Goal: Task Accomplishment & Management: Manage account settings

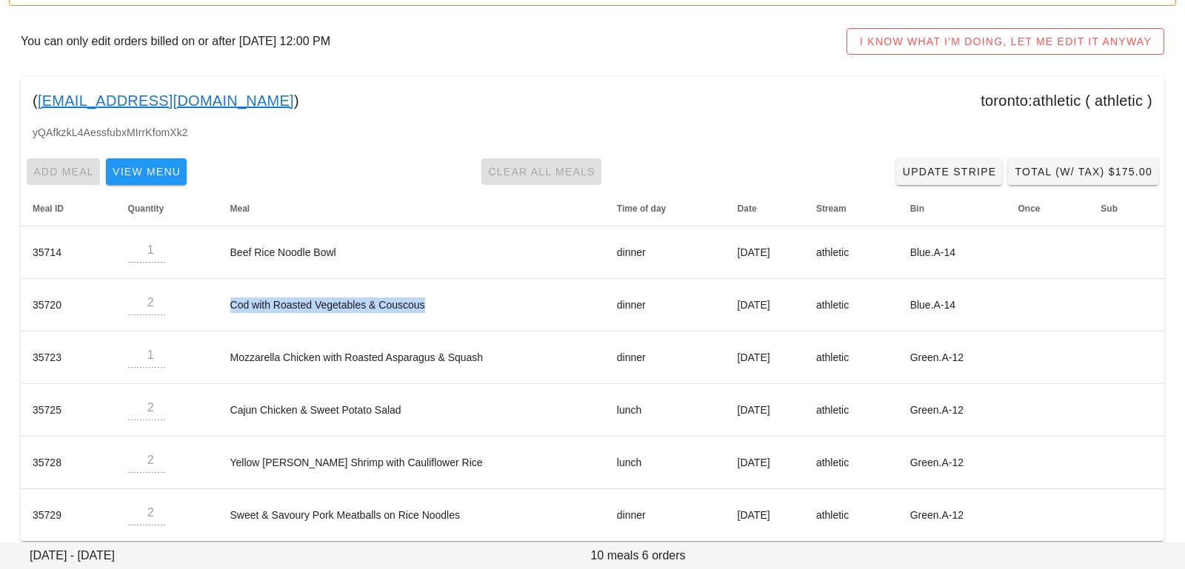
scroll to position [153, 0]
click at [306, 194] on th "Meal" at bounding box center [411, 208] width 386 height 36
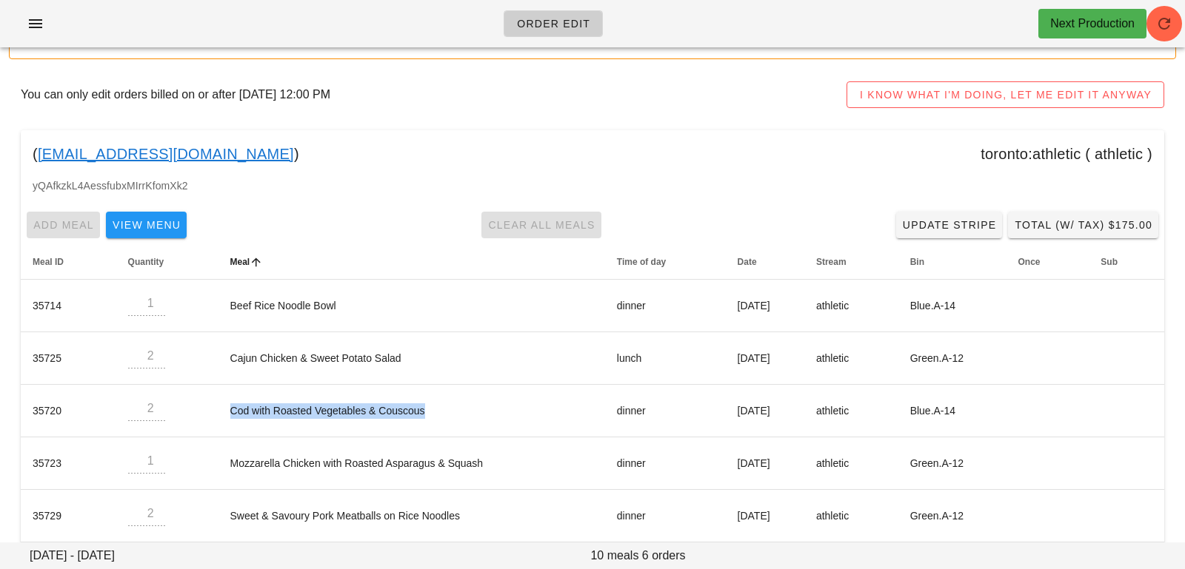
scroll to position [0, 0]
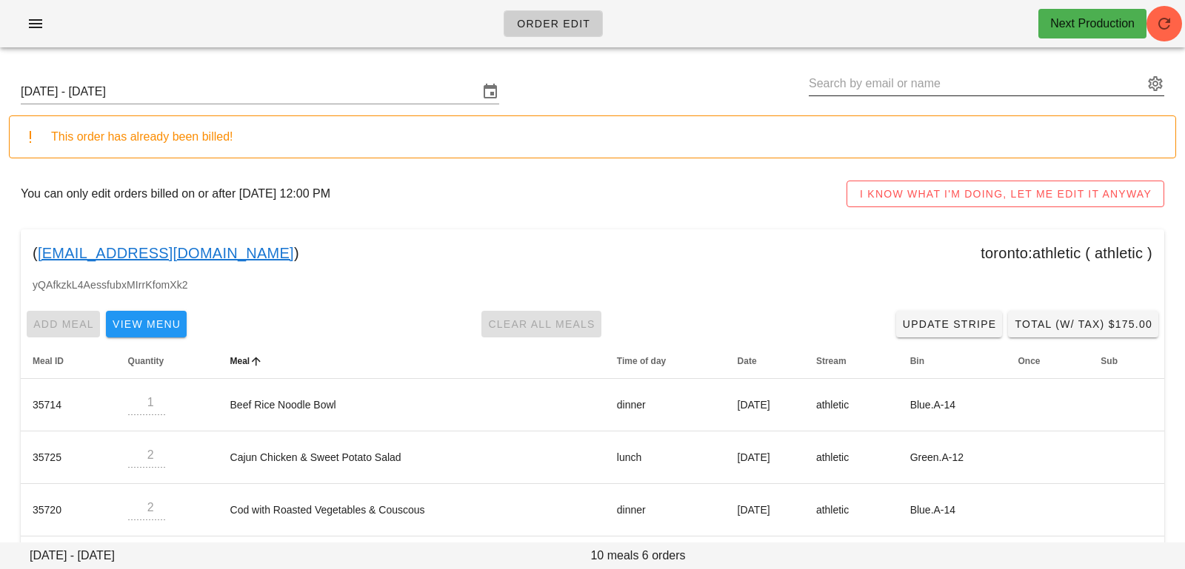
click at [925, 95] on div at bounding box center [985, 84] width 355 height 24
paste input "[EMAIL_ADDRESS][PERSON_NAME][DOMAIN_NAME]"
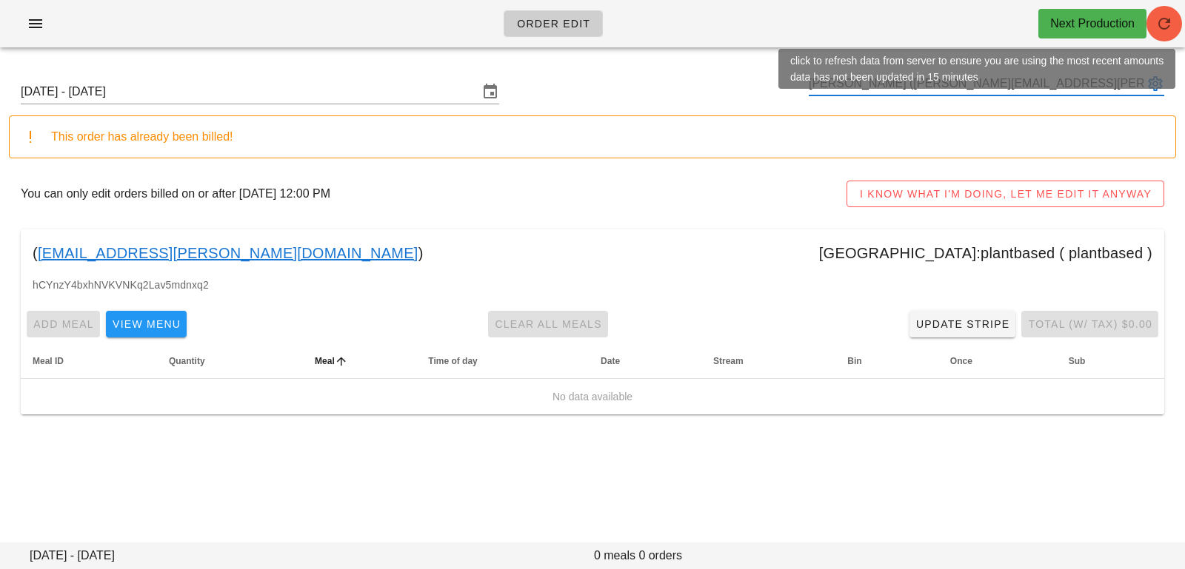
type input "[PERSON_NAME] ([PERSON_NAME][EMAIL_ADDRESS][PERSON_NAME][DOMAIN_NAME])"
click at [1172, 22] on icon "button" at bounding box center [1164, 24] width 18 height 18
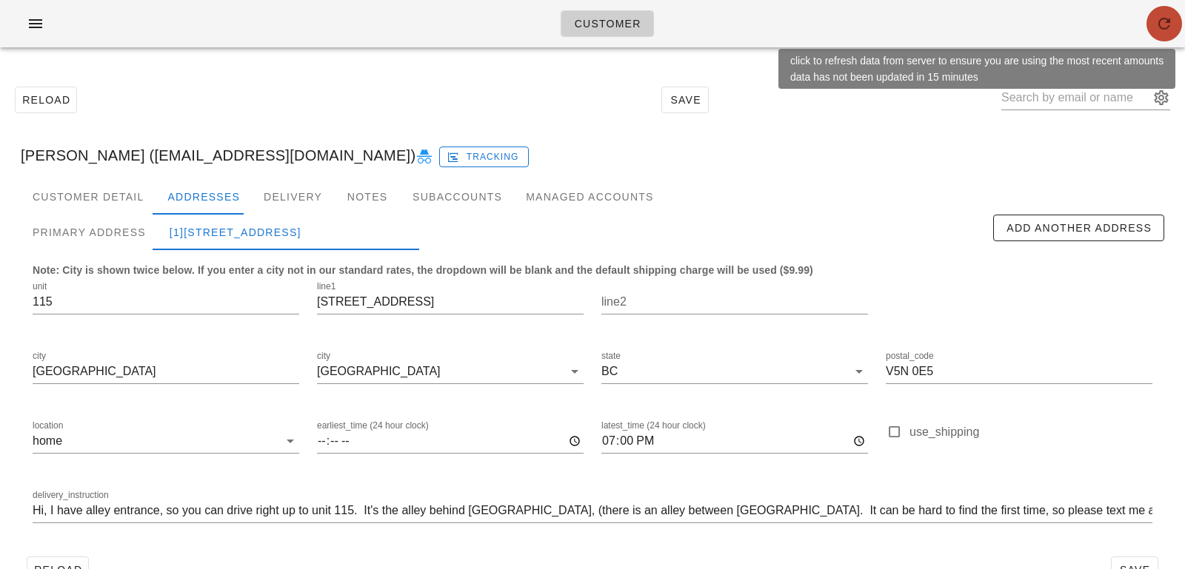
click at [1157, 33] on button "button" at bounding box center [1164, 24] width 36 height 36
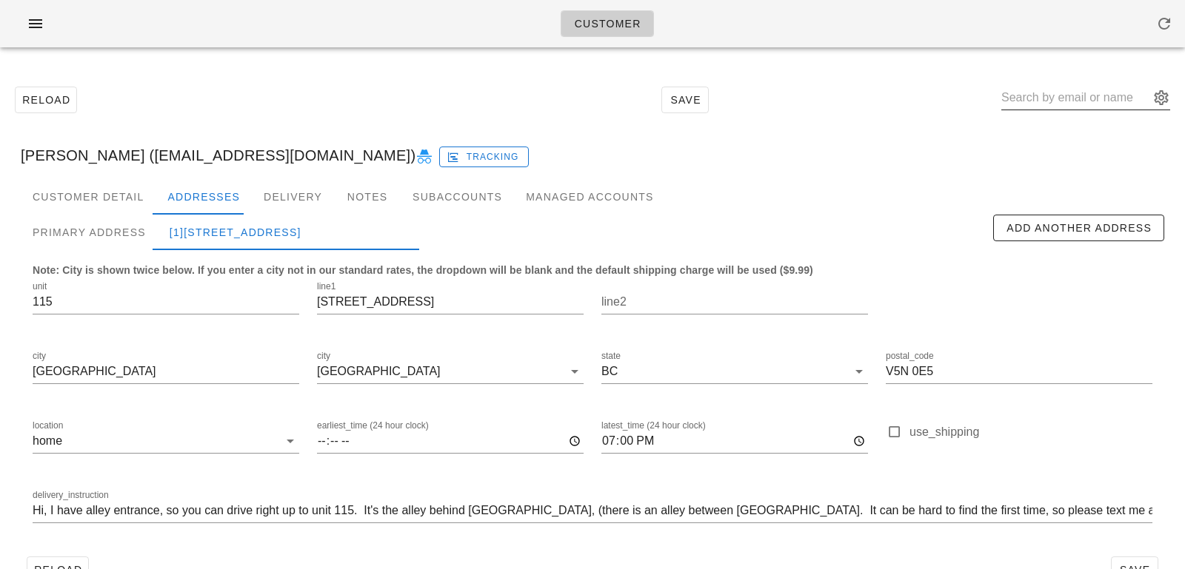
click at [1030, 88] on input "text" at bounding box center [1075, 98] width 148 height 24
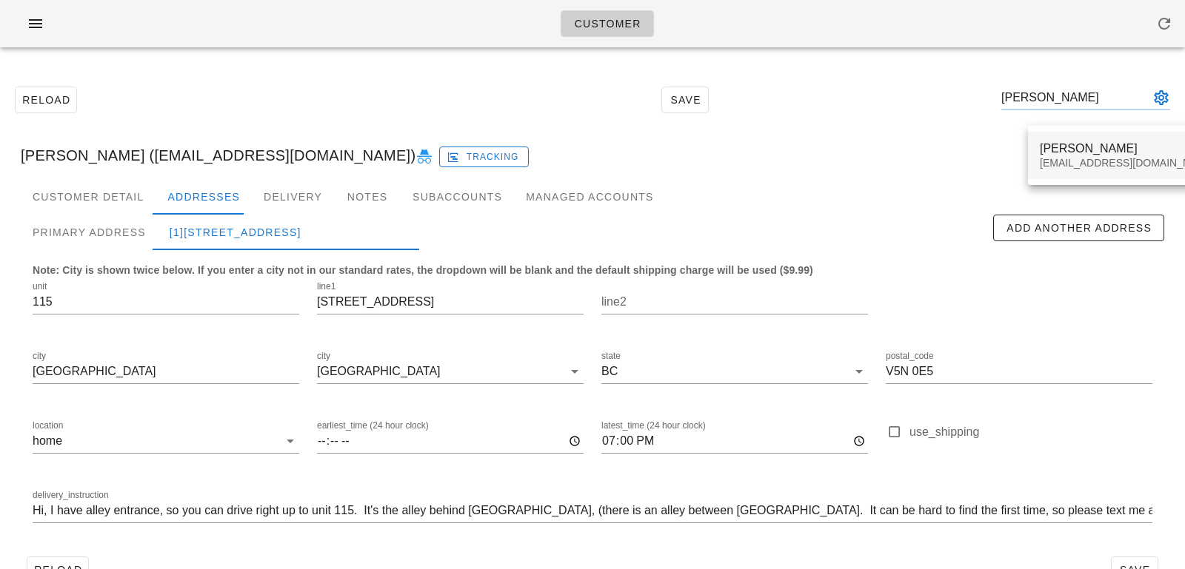
type input "bryce martens"
click at [1120, 164] on div "Brycemartens08@gmail.com" at bounding box center [1126, 163] width 175 height 13
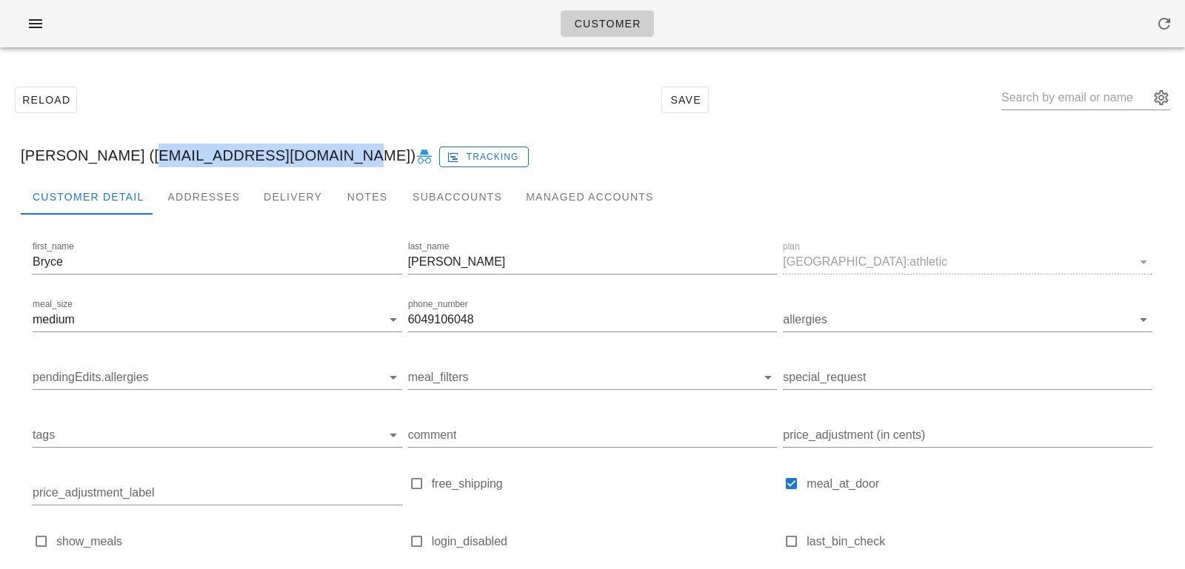
drag, startPoint x: 129, startPoint y: 160, endPoint x: 318, endPoint y: 150, distance: 189.1
click at [318, 150] on div "Bryce Martens (Brycemartens08@gmail.com) Tracking" at bounding box center [592, 155] width 1167 height 47
copy div "Brycemartens08@gmail.com"
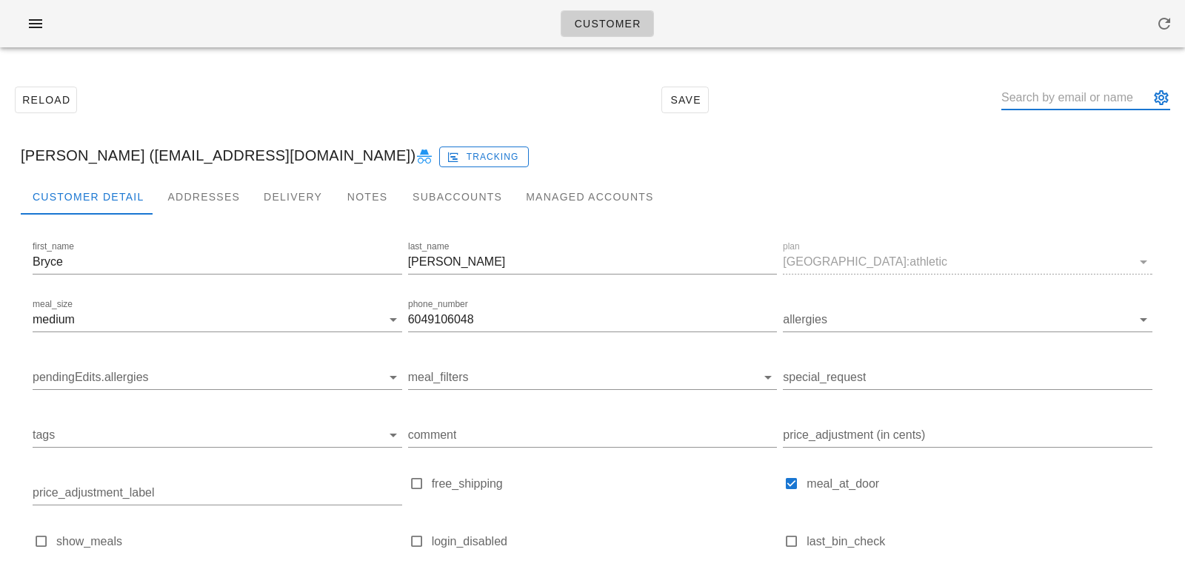
click at [1085, 87] on input "text" at bounding box center [1075, 98] width 148 height 24
paste input "[EMAIL_ADDRESS][DOMAIN_NAME]"
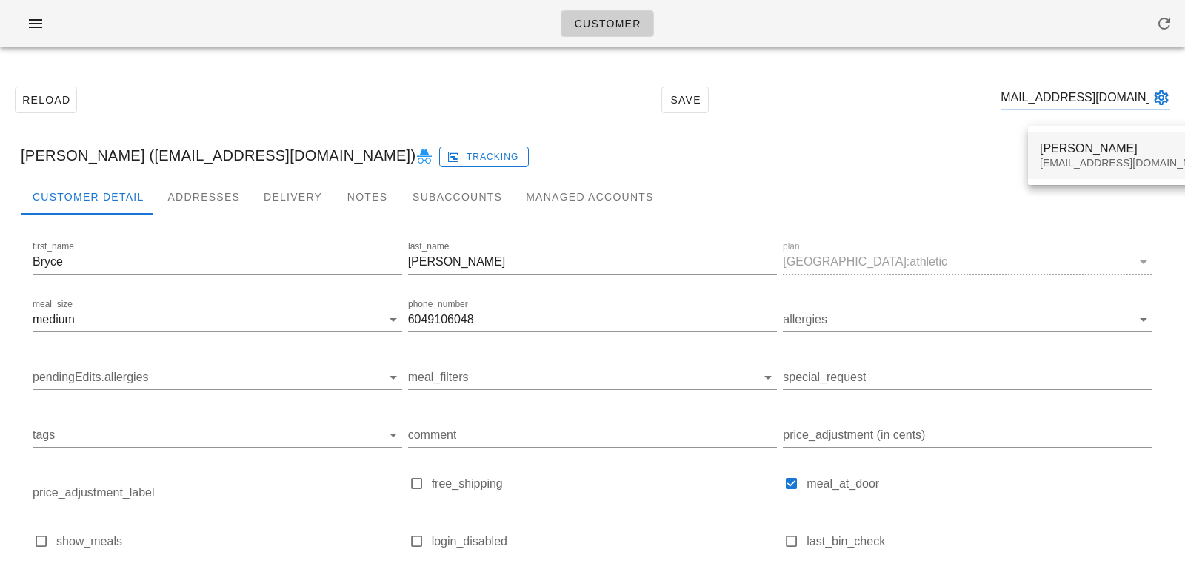
type input "[EMAIL_ADDRESS][DOMAIN_NAME]"
click at [1089, 147] on div "Alex Mackenzie" at bounding box center [1126, 148] width 175 height 14
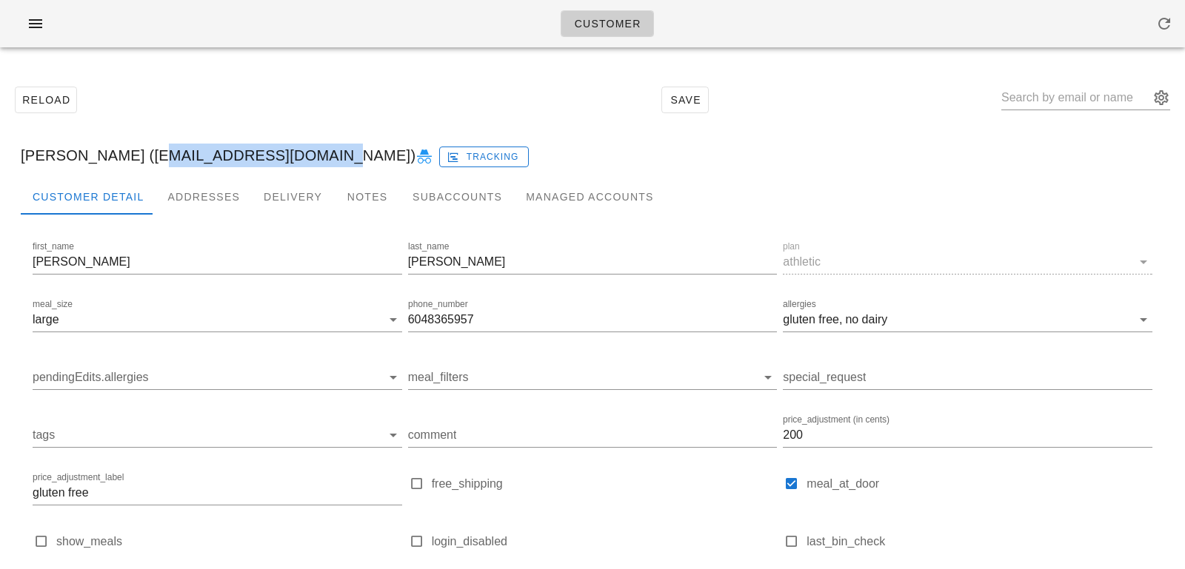
drag, startPoint x: 138, startPoint y: 155, endPoint x: 304, endPoint y: 155, distance: 165.8
click at [304, 155] on div "Alex Mackenzie (alexmack327@gmail.com) Tracking" at bounding box center [592, 155] width 1167 height 47
copy div "[EMAIL_ADDRESS][DOMAIN_NAME]"
click at [330, 379] on input "pendingEdits.allergies" at bounding box center [206, 378] width 346 height 24
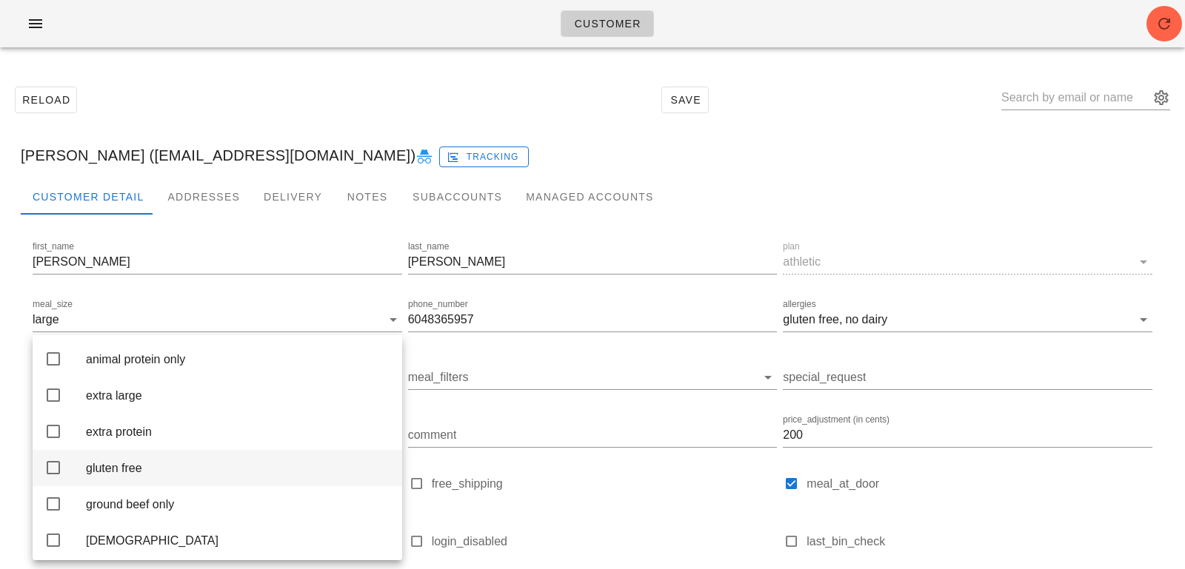
click at [234, 475] on div "gluten free" at bounding box center [238, 468] width 304 height 14
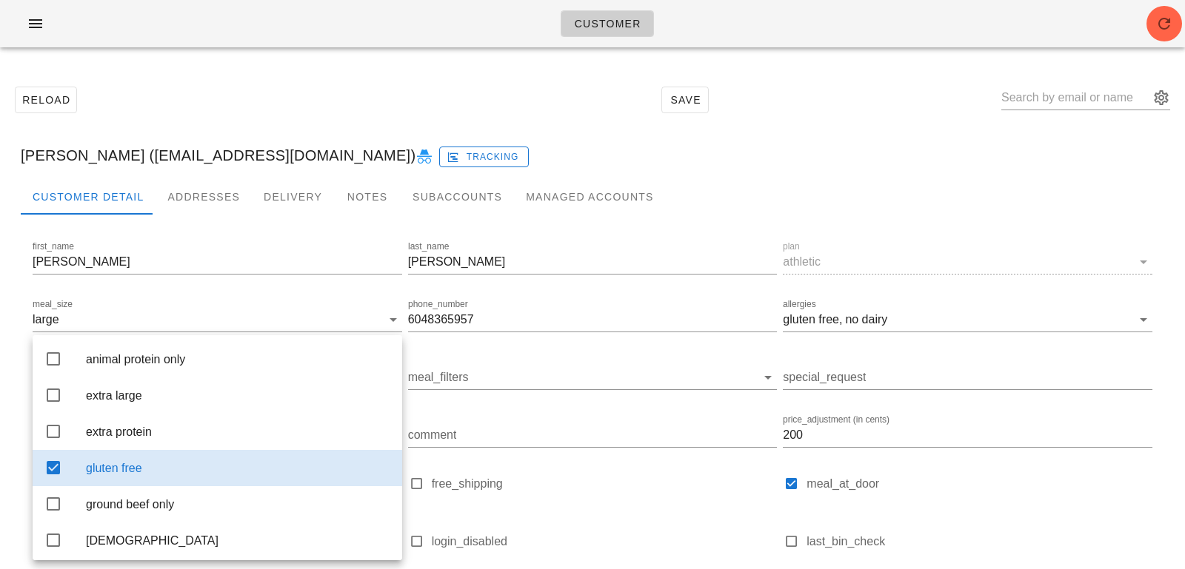
click at [409, 107] on div "Reload Save" at bounding box center [592, 100] width 1167 height 64
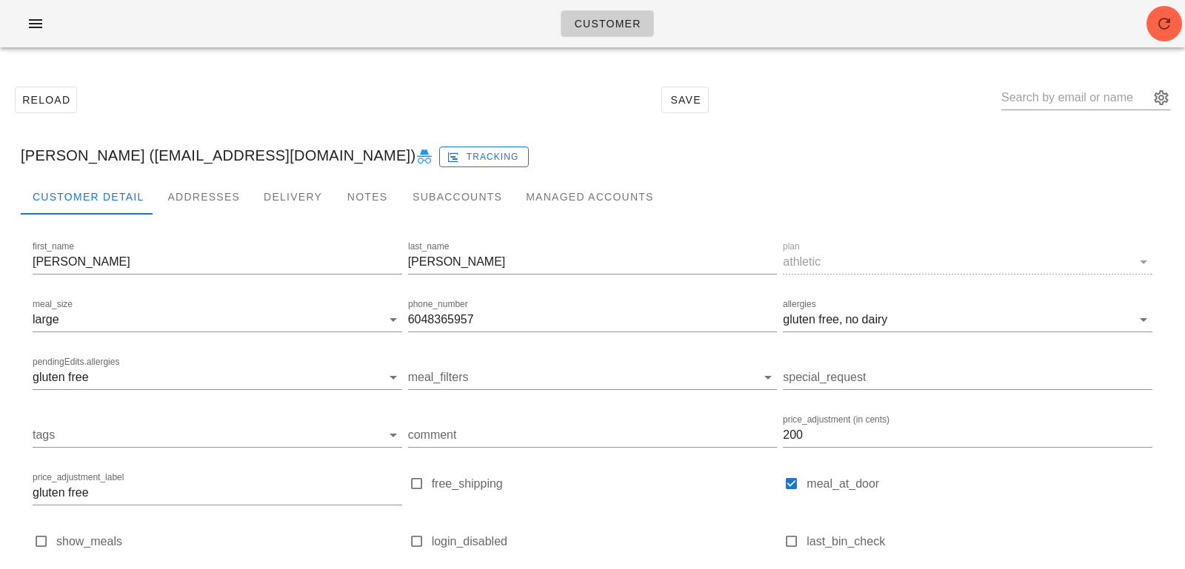
scroll to position [147, 0]
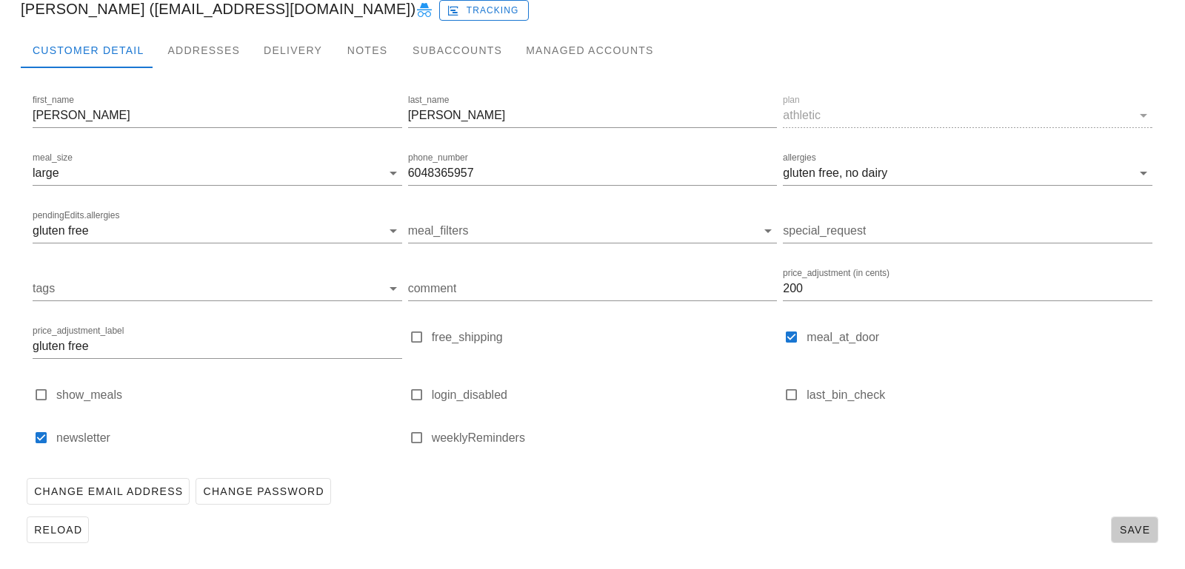
click at [1121, 533] on span "Save" at bounding box center [1134, 530] width 34 height 12
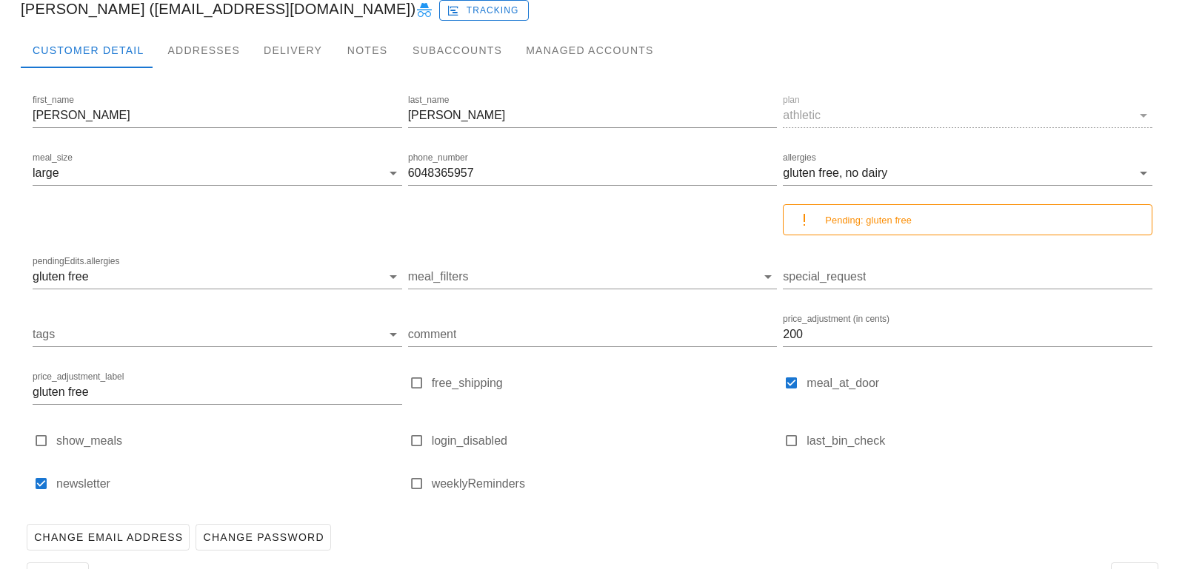
scroll to position [0, 0]
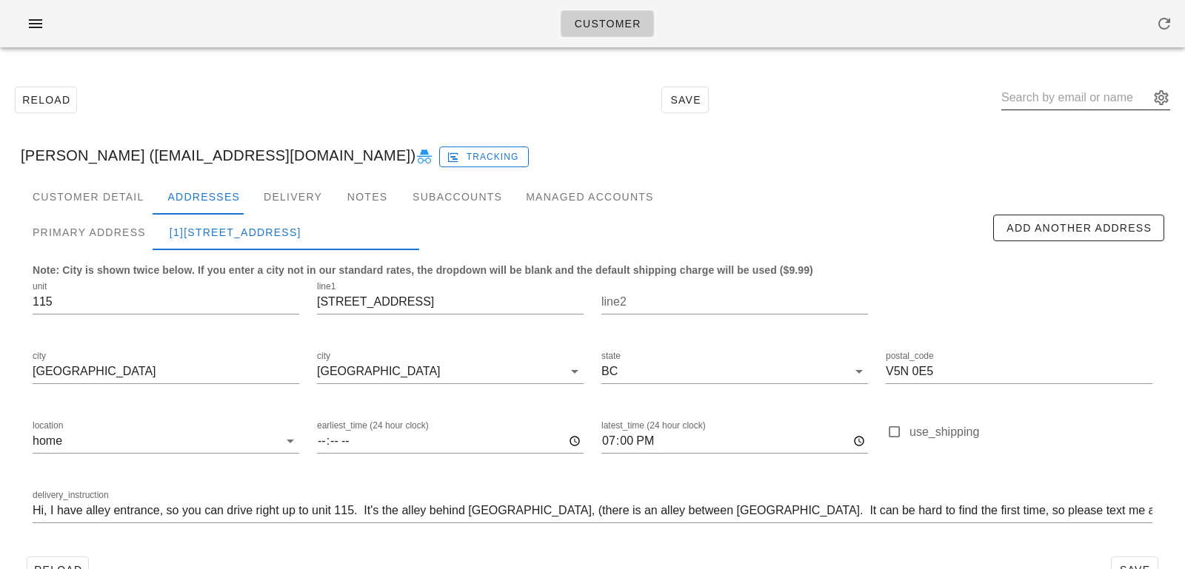
click at [1048, 95] on input "text" at bounding box center [1075, 98] width 148 height 24
paste input "martens.rosanna@gmail.com"
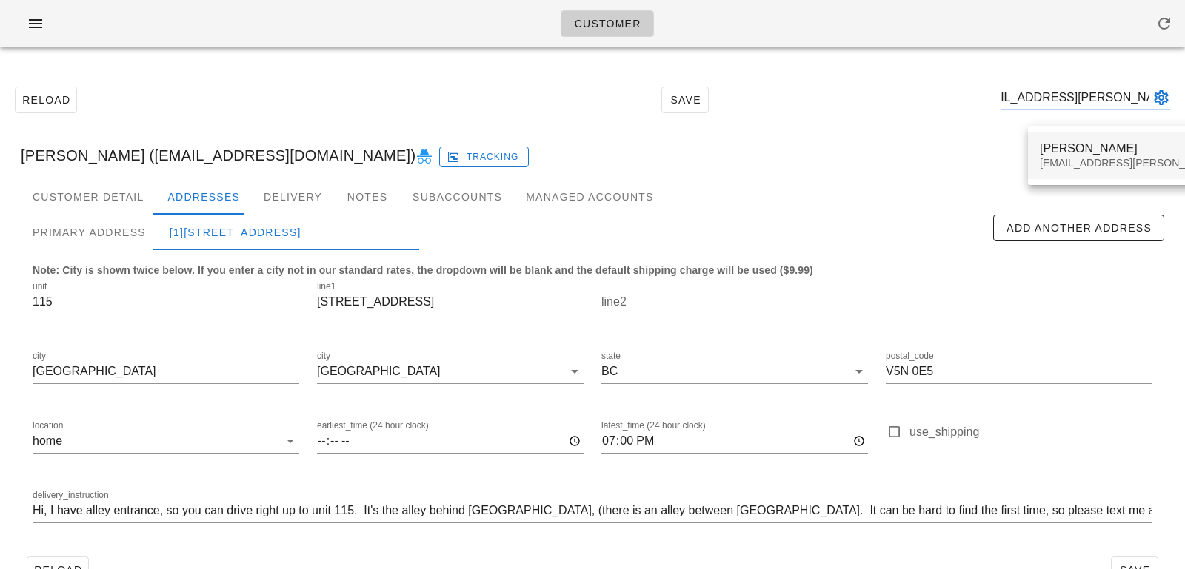
type input "martens.rosanna@gmail.com"
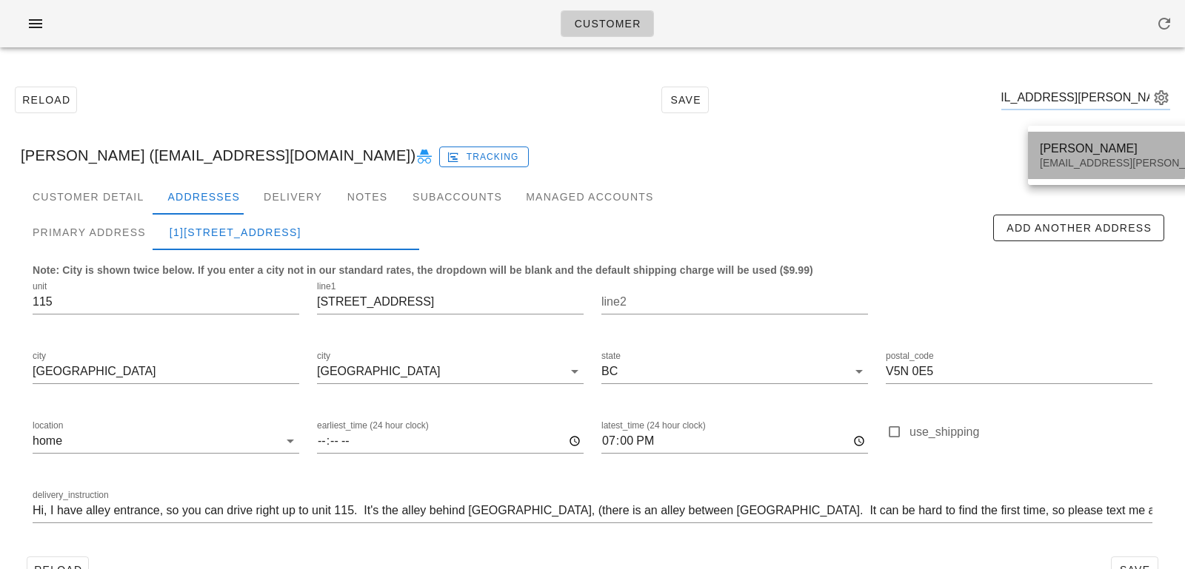
click at [1049, 155] on div "Rosanna Martens" at bounding box center [1169, 148] width 261 height 14
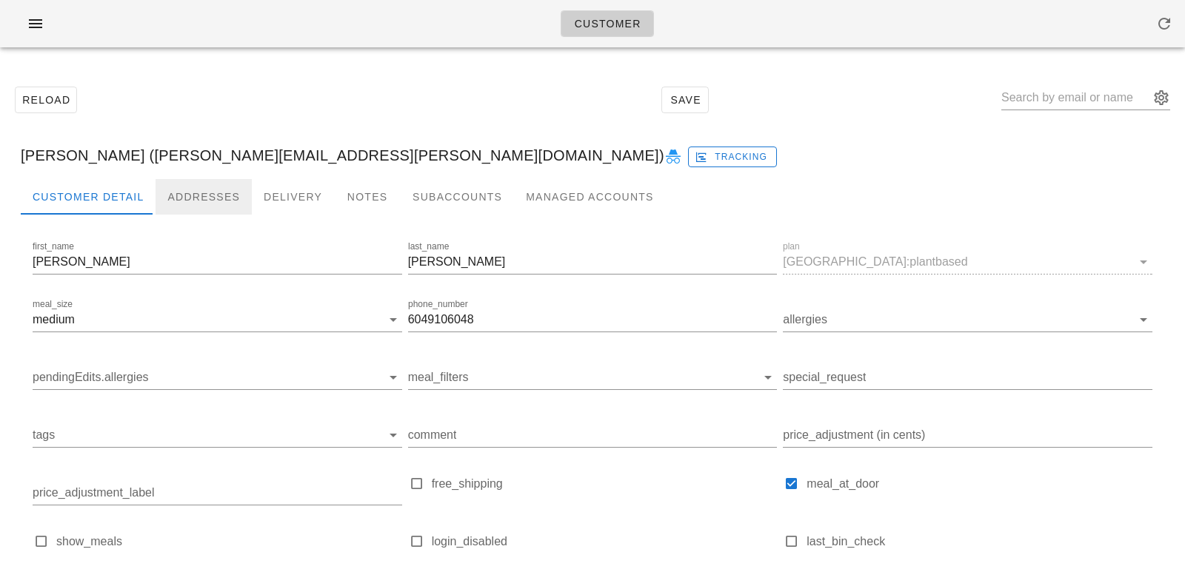
click at [165, 185] on div "Addresses" at bounding box center [203, 197] width 96 height 36
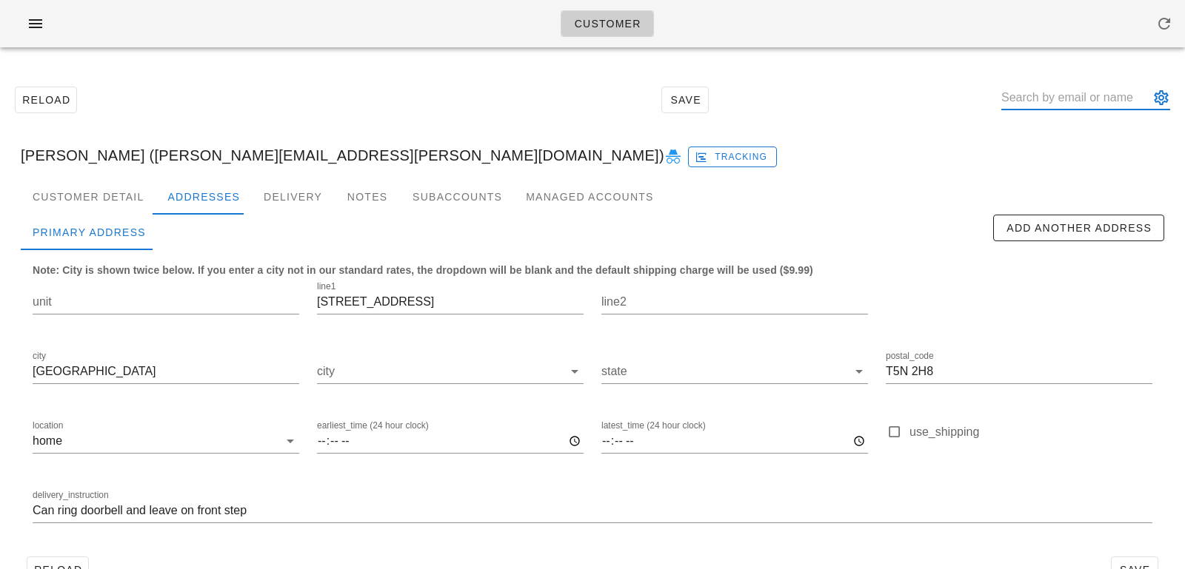
click at [1052, 98] on input "text" at bounding box center [1075, 98] width 148 height 24
click at [1155, 101] on button "appended action" at bounding box center [1161, 98] width 18 height 18
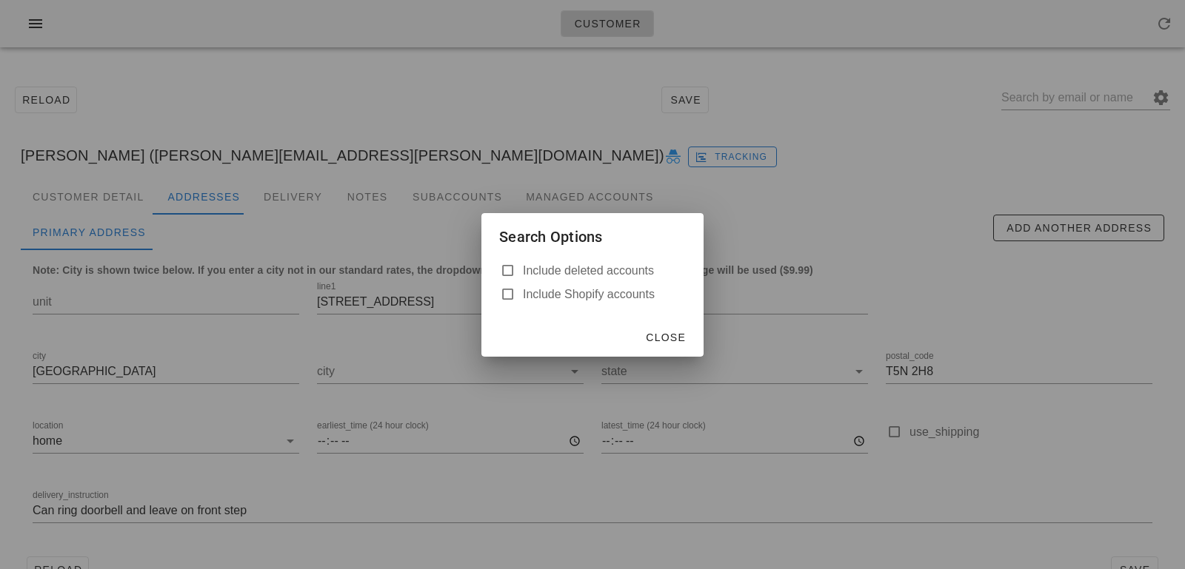
click at [618, 267] on label "Include deleted accounts" at bounding box center [604, 271] width 163 height 15
checkbox input "true"
click at [657, 332] on span "Close" at bounding box center [665, 338] width 41 height 12
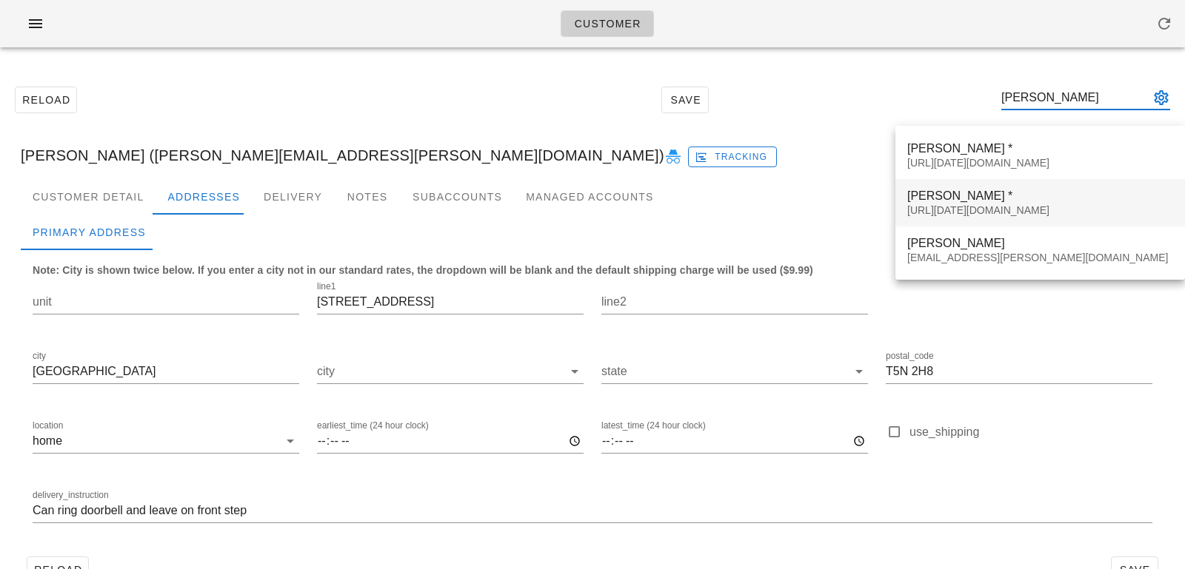
type input "rosanna"
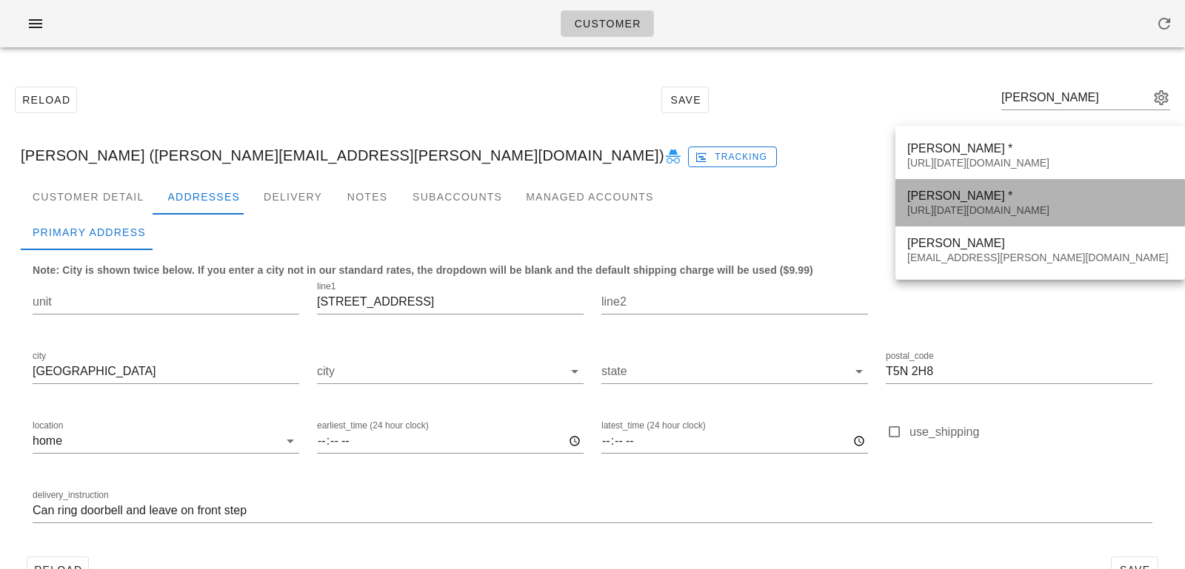
click at [1003, 203] on div "Rosanna Martens * 00_DELETED_2025-10-08_martens.rosanna___gmail.com" at bounding box center [1040, 203] width 266 height 46
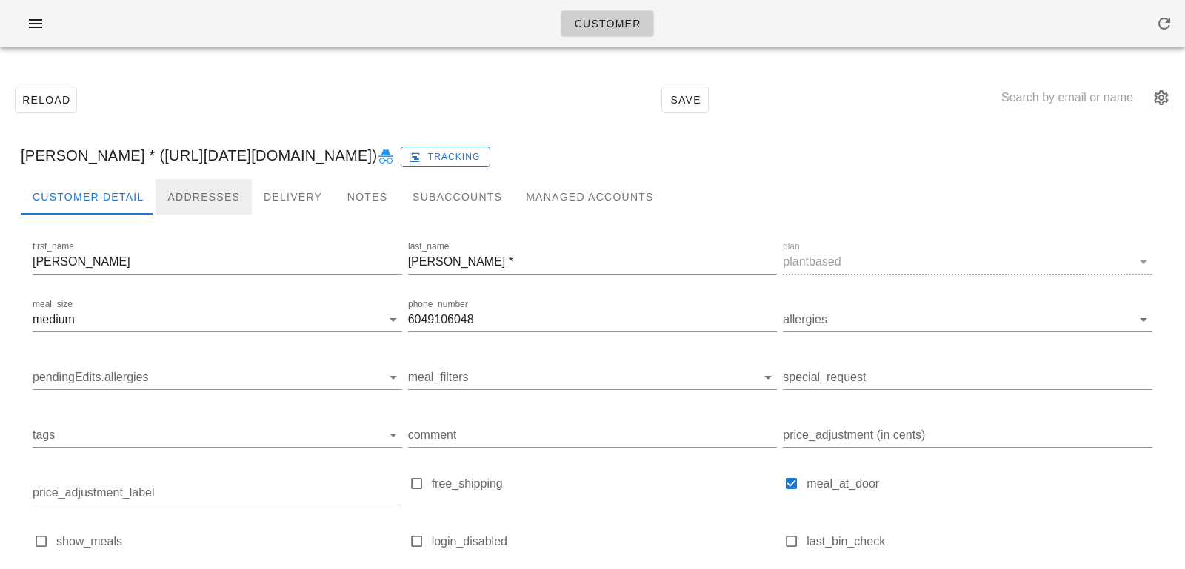
click at [225, 203] on div "Addresses" at bounding box center [203, 197] width 96 height 36
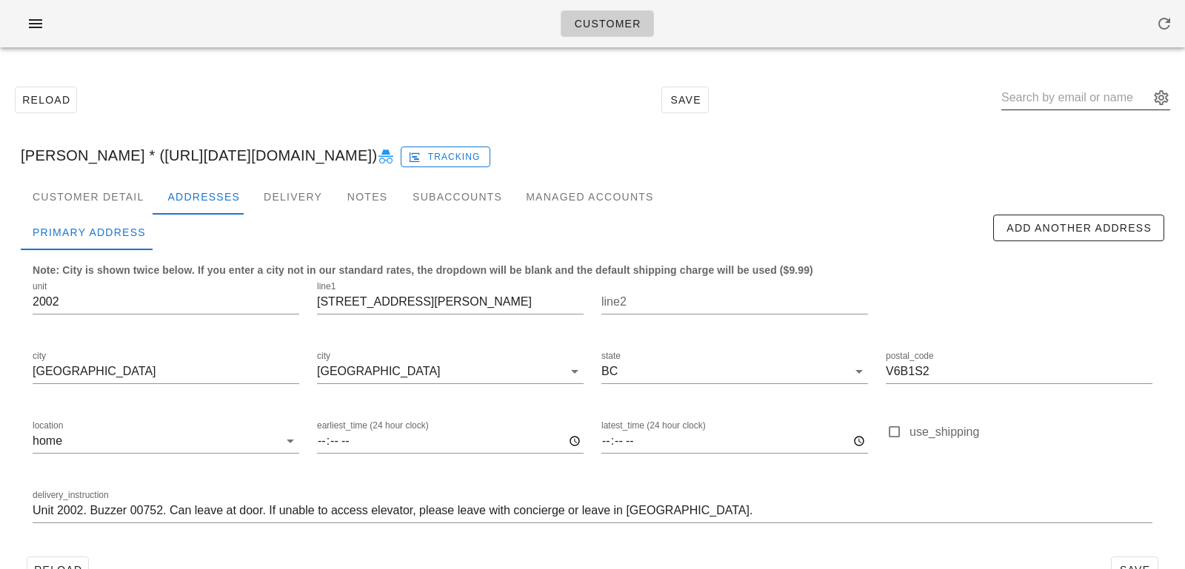
click at [1043, 93] on input "text" at bounding box center [1075, 98] width 148 height 24
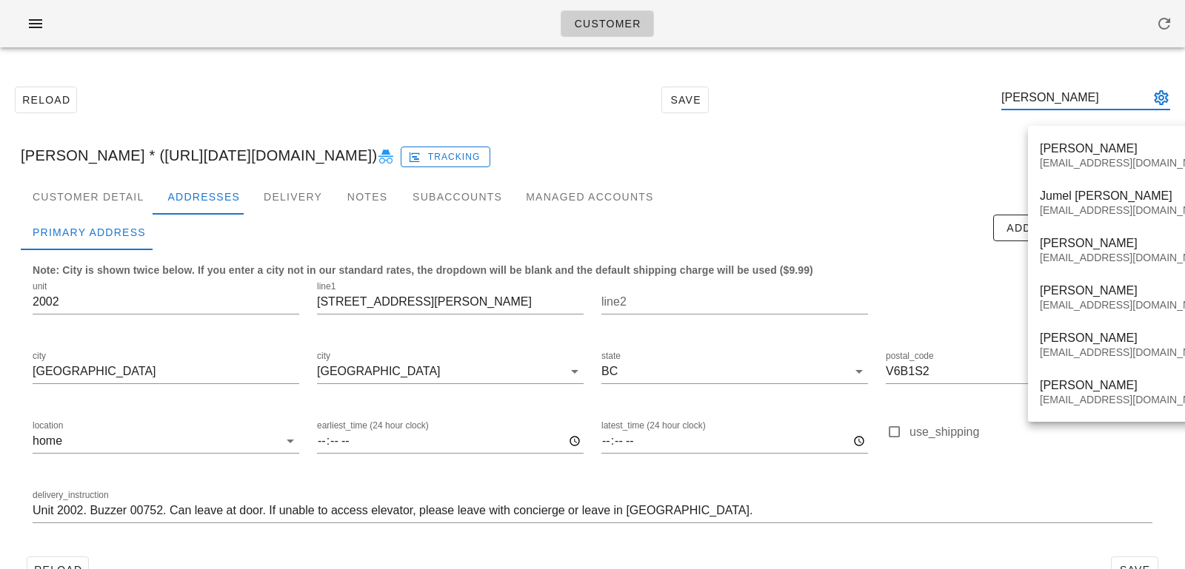
type input "rosanna"
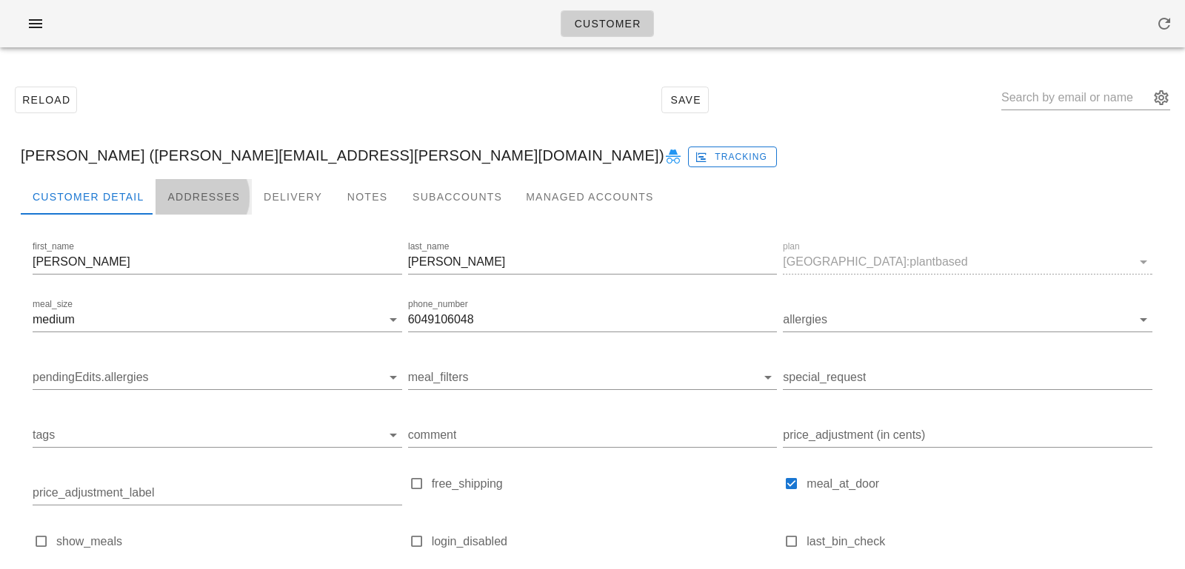
click at [198, 197] on div "Addresses" at bounding box center [203, 197] width 96 height 36
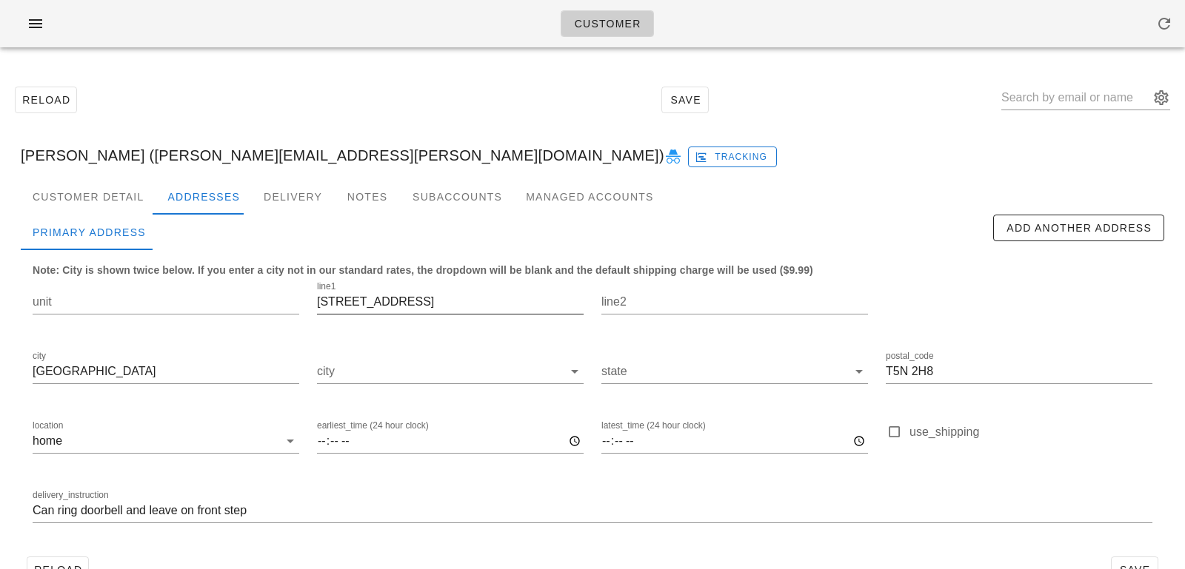
click at [391, 301] on input "10107 138th street NW" at bounding box center [450, 302] width 267 height 24
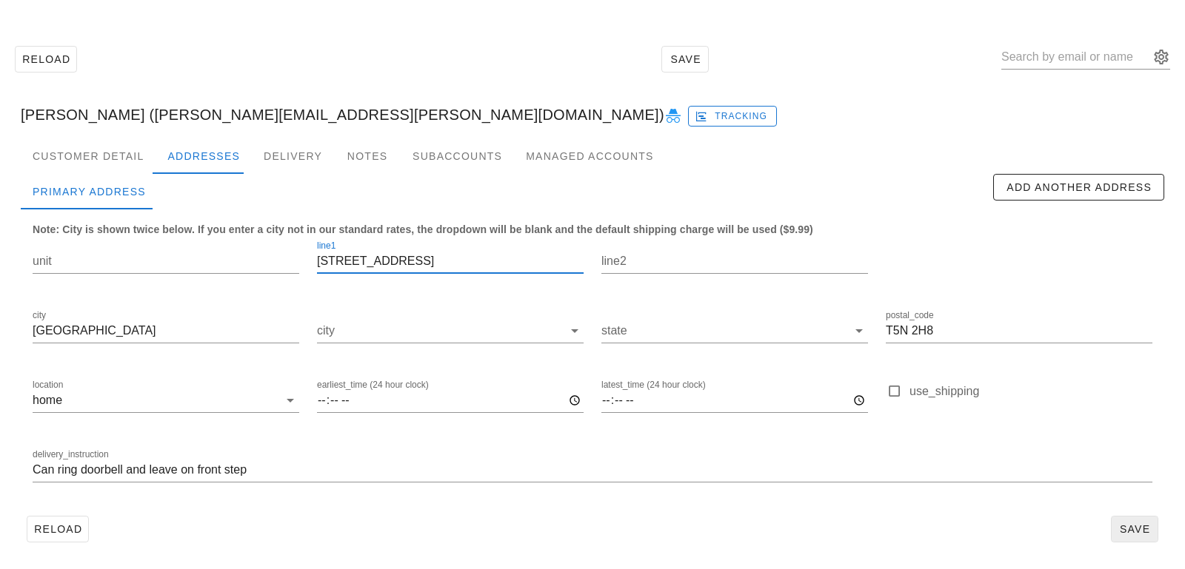
type input "10107 138th Street NW"
click at [1133, 526] on span "Save" at bounding box center [1134, 529] width 34 height 12
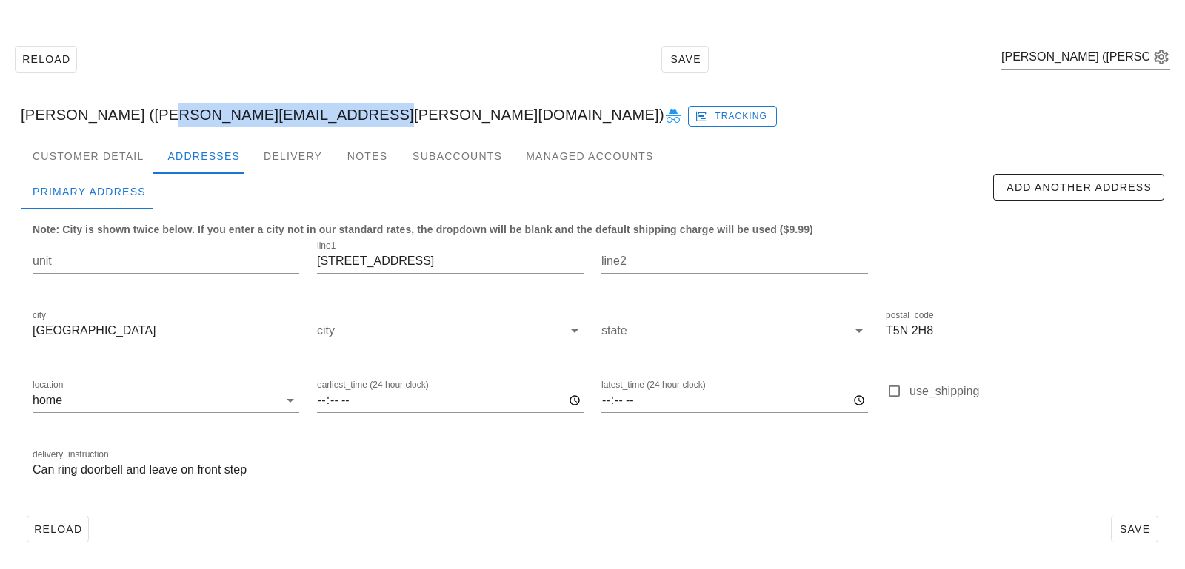
drag, startPoint x: 146, startPoint y: 116, endPoint x: 341, endPoint y: 115, distance: 195.5
click at [341, 115] on div "Rosanna Martens (martens.rosanna@gmail.com) Tracking" at bounding box center [592, 114] width 1167 height 47
copy div "martens.rosanna@gmail.com"
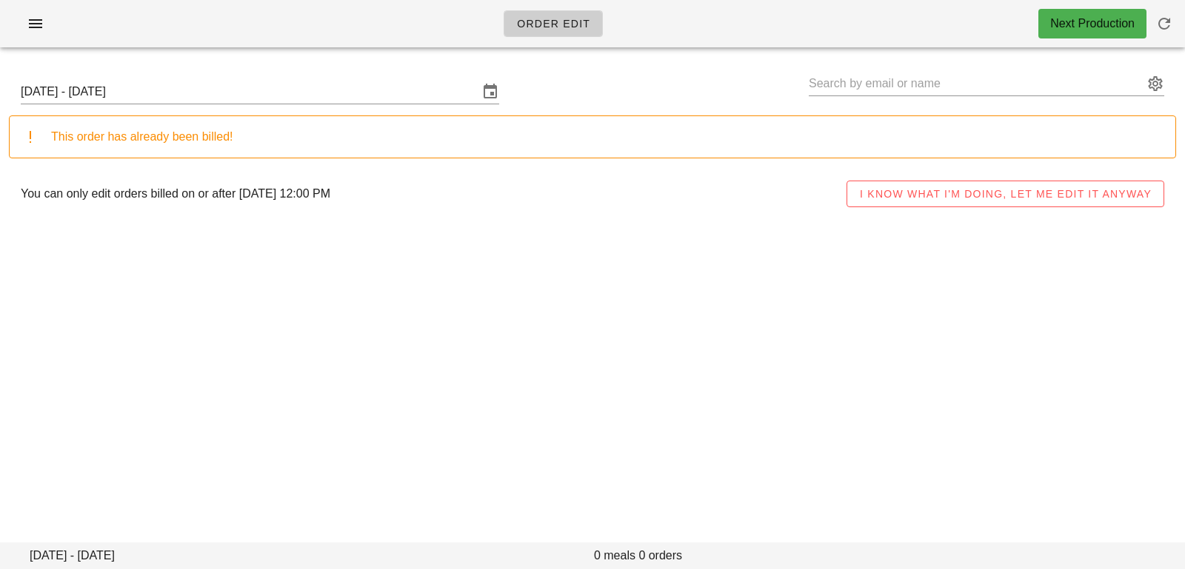
type input "[PERSON_NAME] ([PERSON_NAME][EMAIL_ADDRESS][PERSON_NAME][DOMAIN_NAME])"
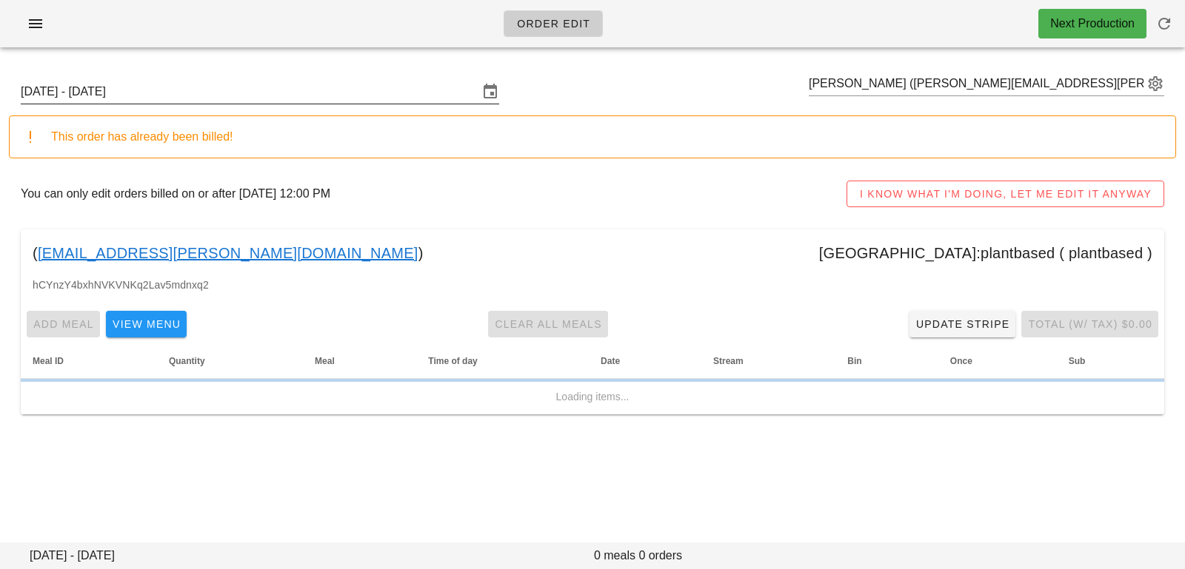
click at [421, 98] on input "[DATE] - [DATE]" at bounding box center [250, 92] width 458 height 24
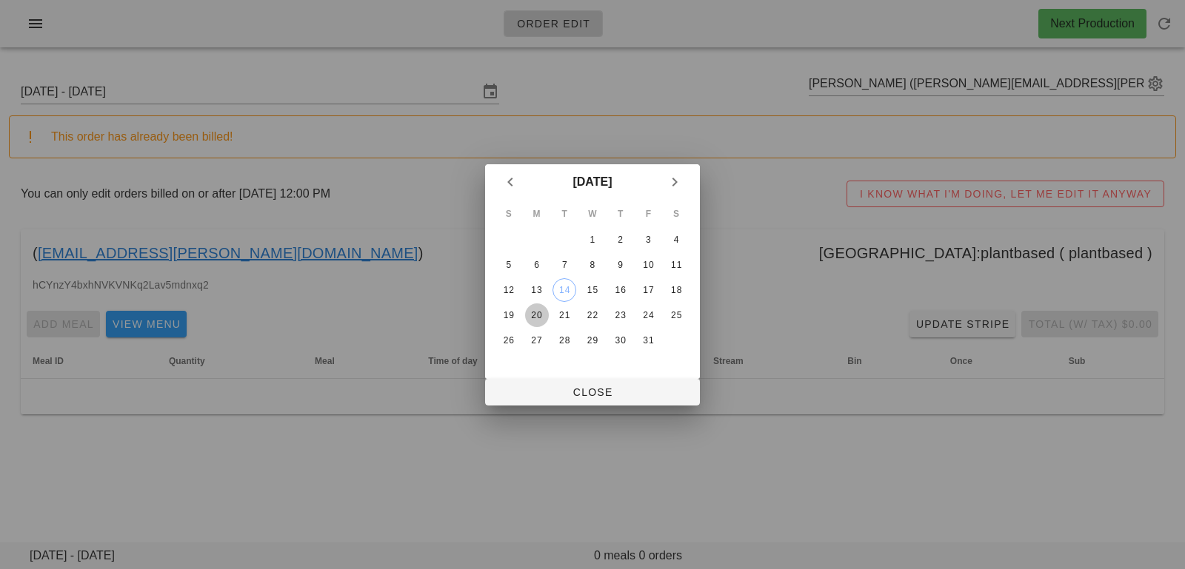
click at [539, 315] on div "20" at bounding box center [537, 315] width 24 height 10
click at [534, 394] on span "Close" at bounding box center [592, 392] width 191 height 12
type input "[DATE] - [DATE]"
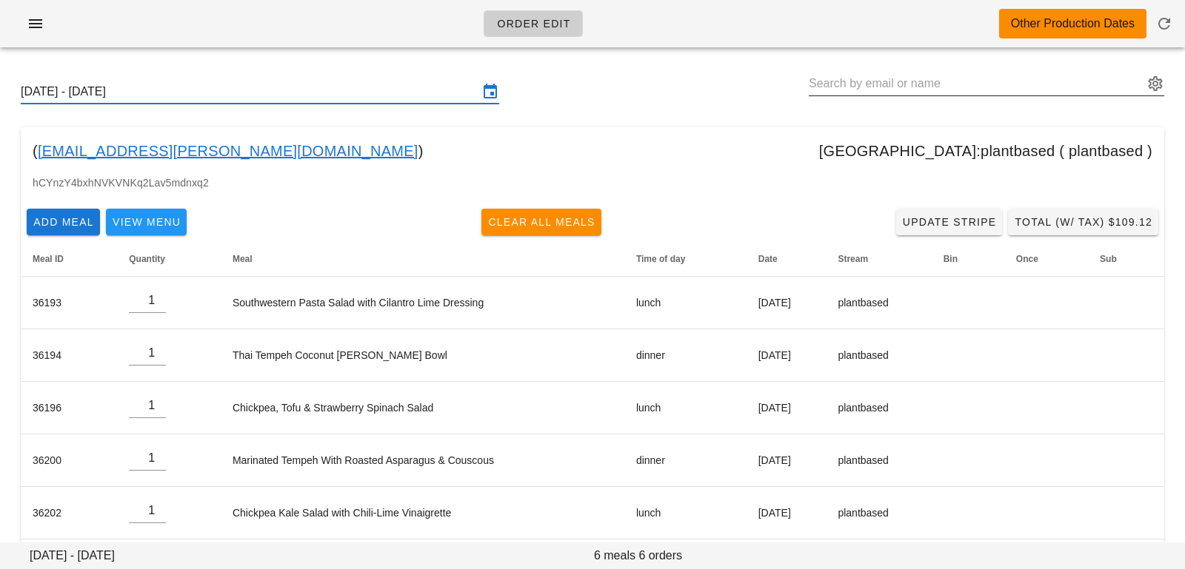
click at [854, 76] on input "text" at bounding box center [975, 84] width 335 height 24
paste input "[EMAIL_ADDRESS][DOMAIN_NAME]"
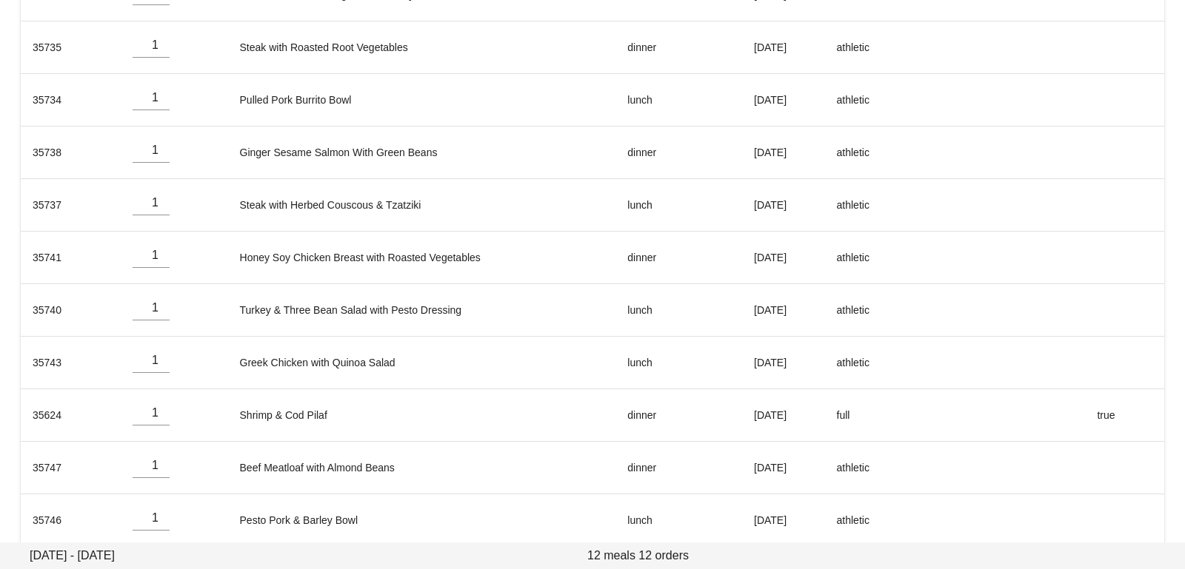
scroll to position [378, 0]
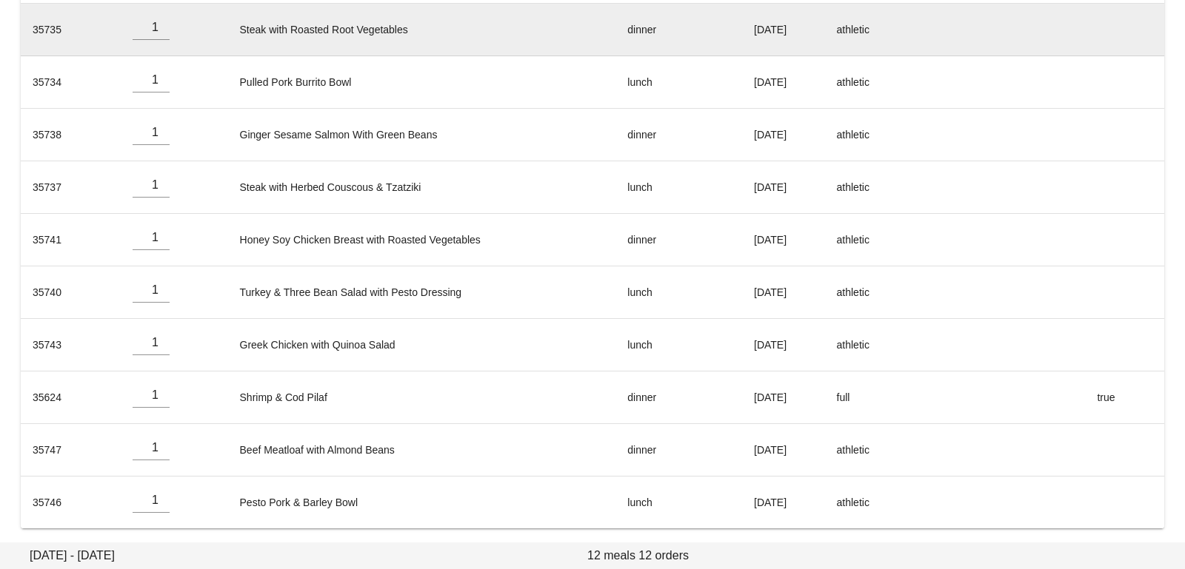
type input "[PERSON_NAME] ([EMAIL_ADDRESS][DOMAIN_NAME])"
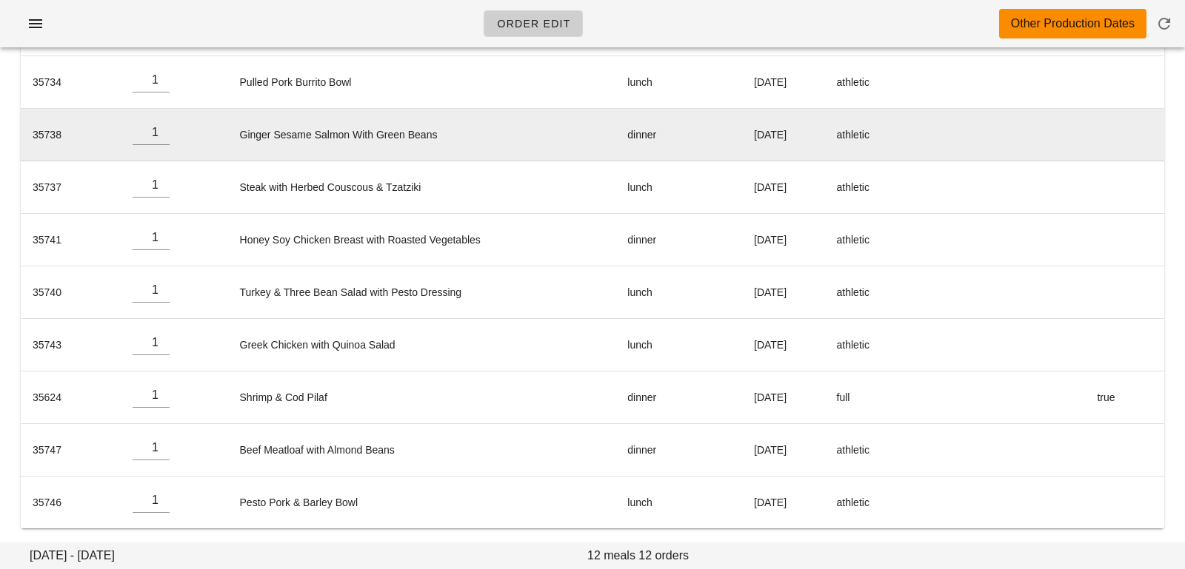
scroll to position [0, 0]
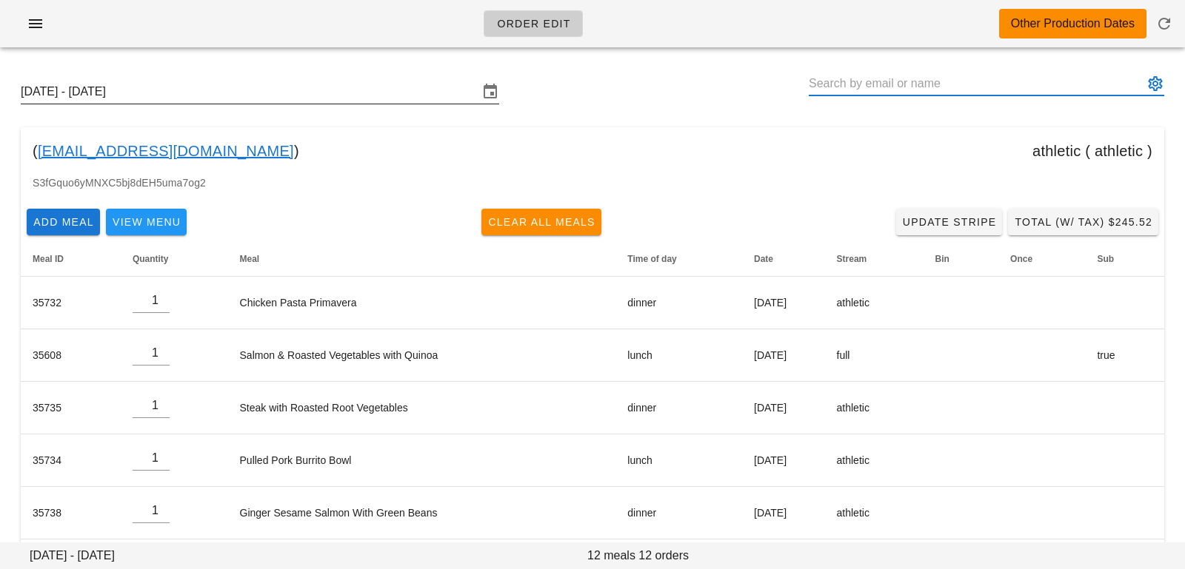
click at [244, 93] on input "[DATE] - [DATE]" at bounding box center [250, 92] width 458 height 24
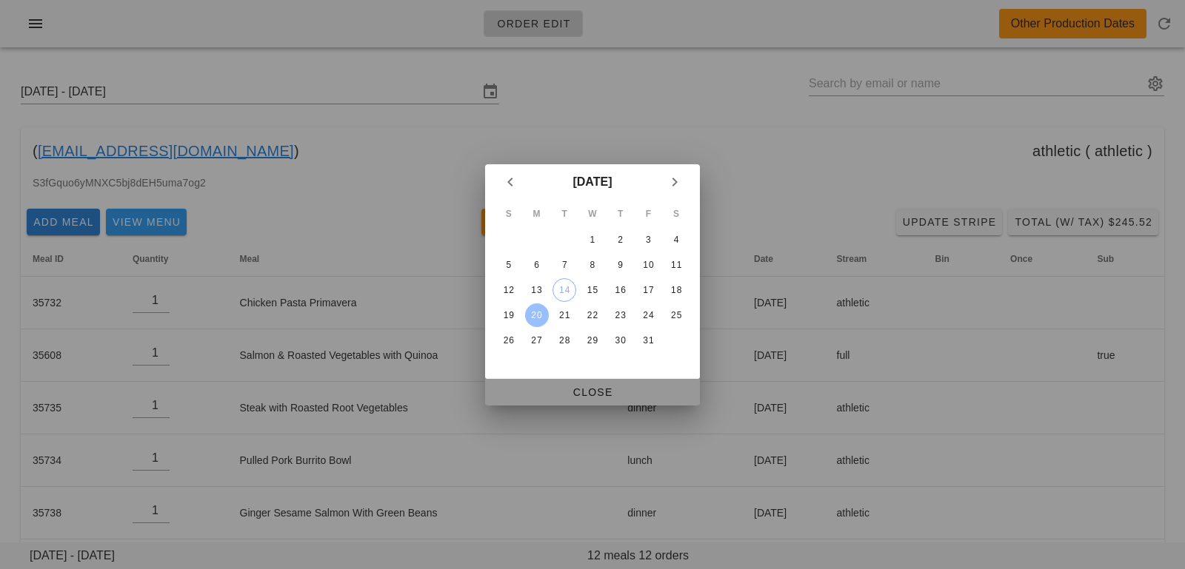
click at [515, 392] on span "Close" at bounding box center [592, 392] width 191 height 12
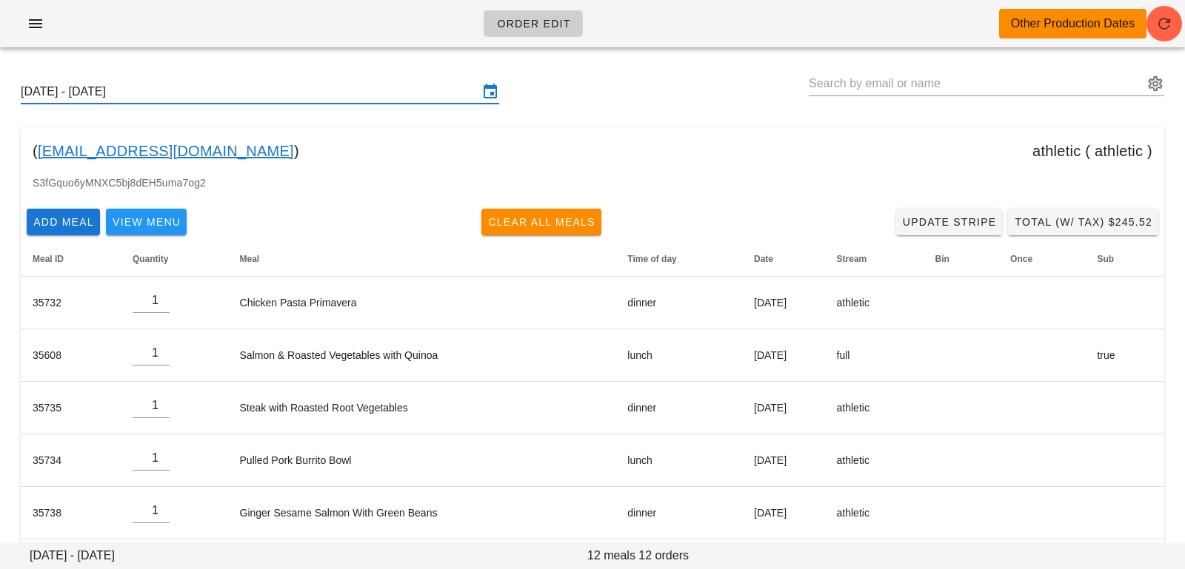
click at [324, 90] on input "[DATE] - [DATE]" at bounding box center [250, 92] width 458 height 24
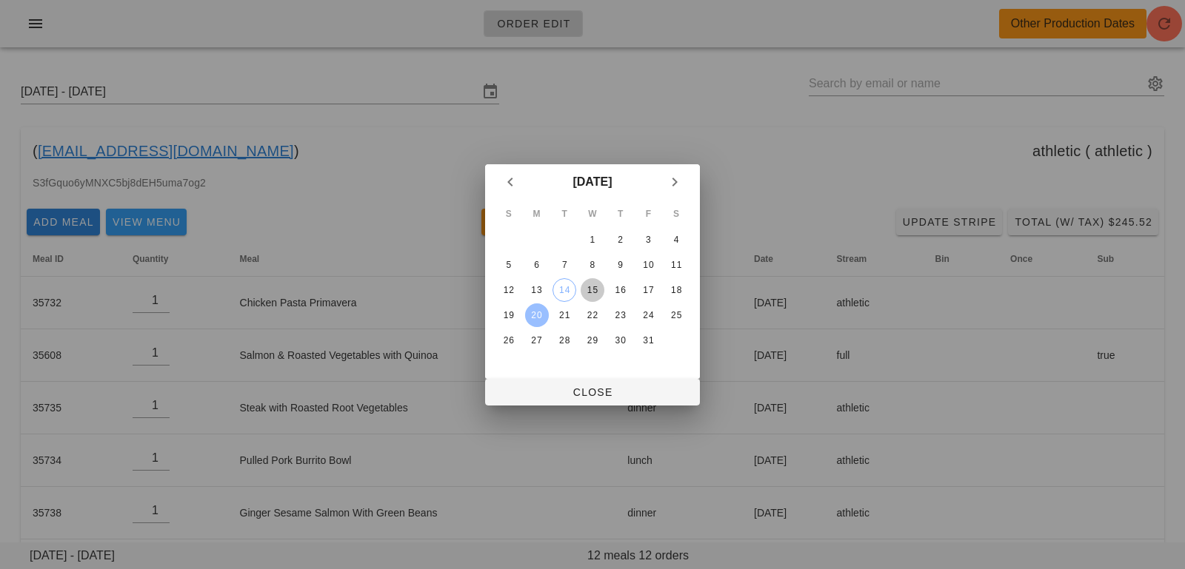
click at [600, 285] on div "15" at bounding box center [592, 290] width 24 height 10
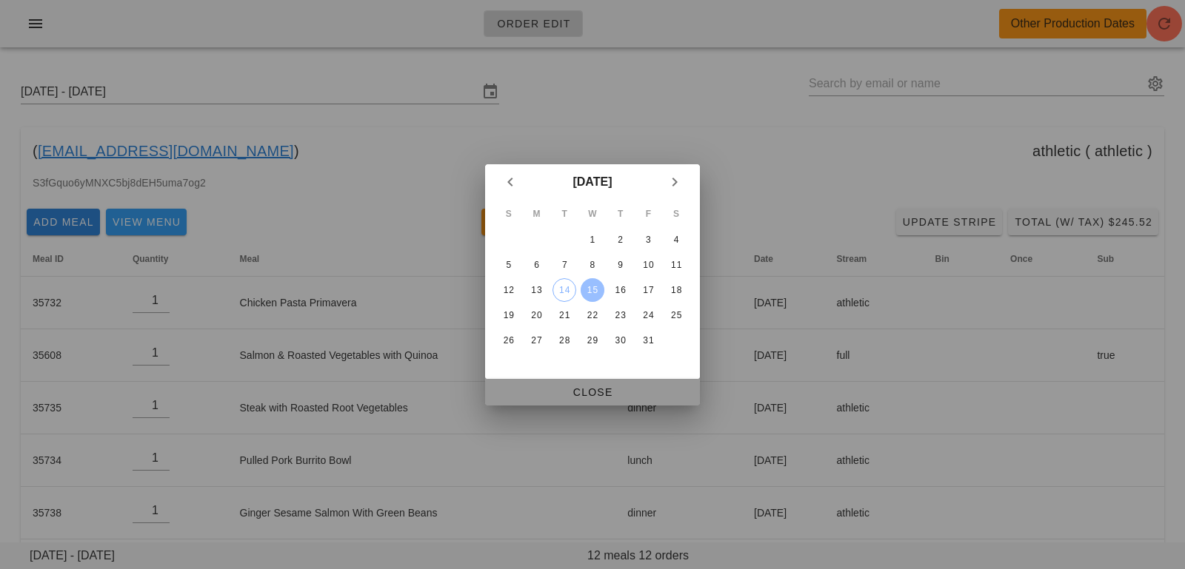
click at [589, 388] on span "Close" at bounding box center [592, 392] width 191 height 12
type input "[DATE] - [DATE]"
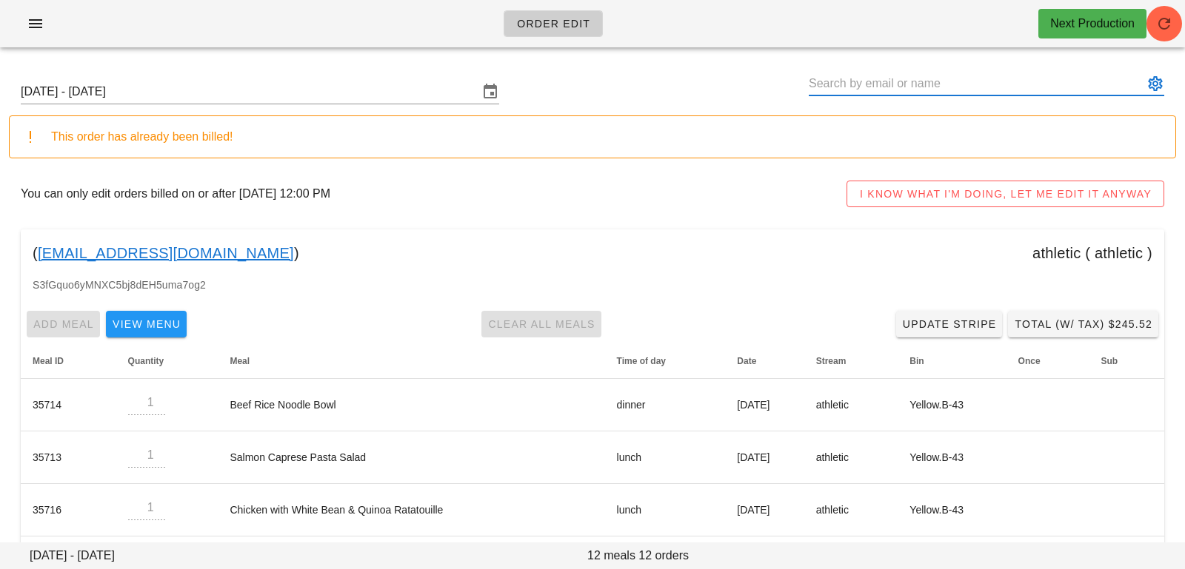
click at [946, 73] on input "text" at bounding box center [975, 84] width 335 height 24
paste input "[PERSON_NAME][EMAIL_ADDRESS][DOMAIN_NAME]"
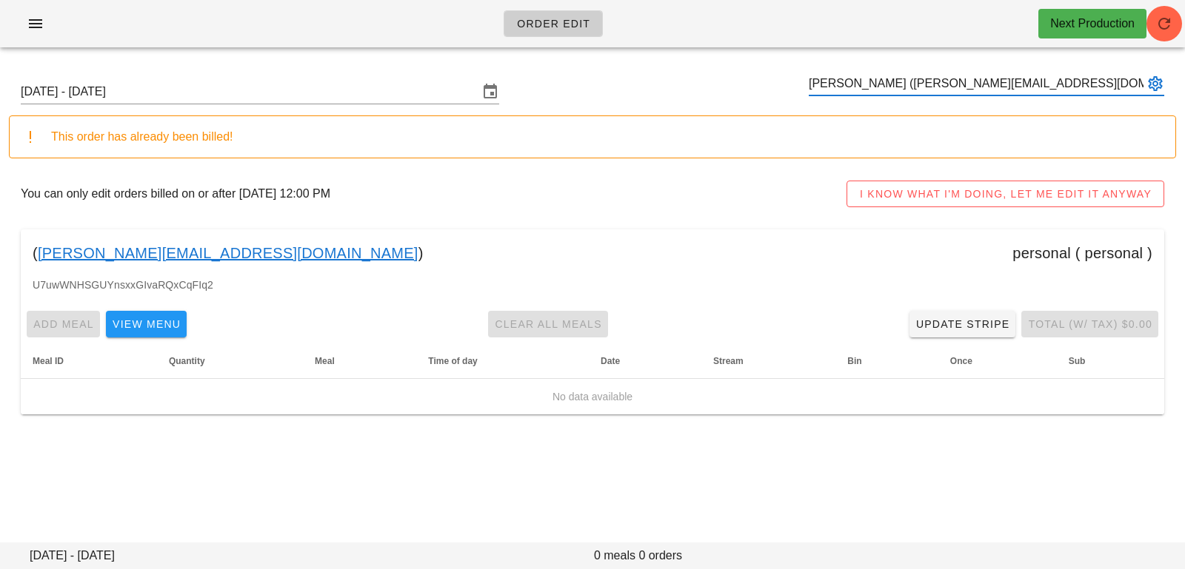
type input "[PERSON_NAME] ([PERSON_NAME][EMAIL_ADDRESS][DOMAIN_NAME])"
click at [1170, 37] on button "button" at bounding box center [1164, 24] width 36 height 36
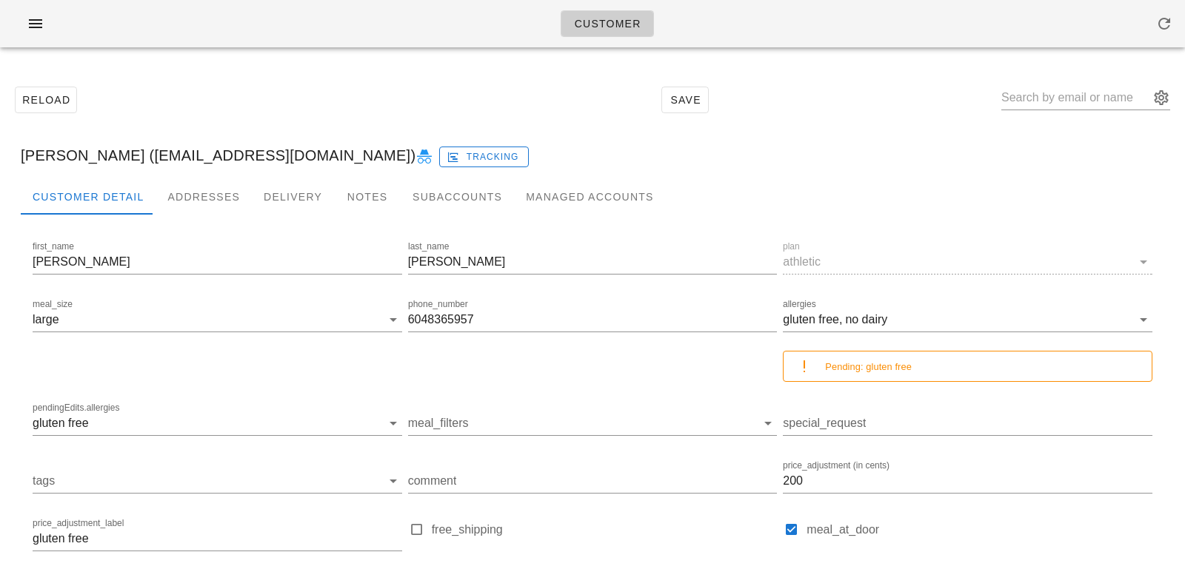
click at [142, 156] on div "[PERSON_NAME] ([EMAIL_ADDRESS][DOMAIN_NAME]) Tracking" at bounding box center [592, 155] width 1167 height 47
drag, startPoint x: 136, startPoint y: 156, endPoint x: 308, endPoint y: 153, distance: 171.8
click at [308, 153] on div "[PERSON_NAME] ([EMAIL_ADDRESS][DOMAIN_NAME]) Tracking" at bounding box center [592, 155] width 1167 height 47
copy div "[EMAIL_ADDRESS][DOMAIN_NAME]"
click at [1038, 93] on input "text" at bounding box center [1075, 98] width 148 height 24
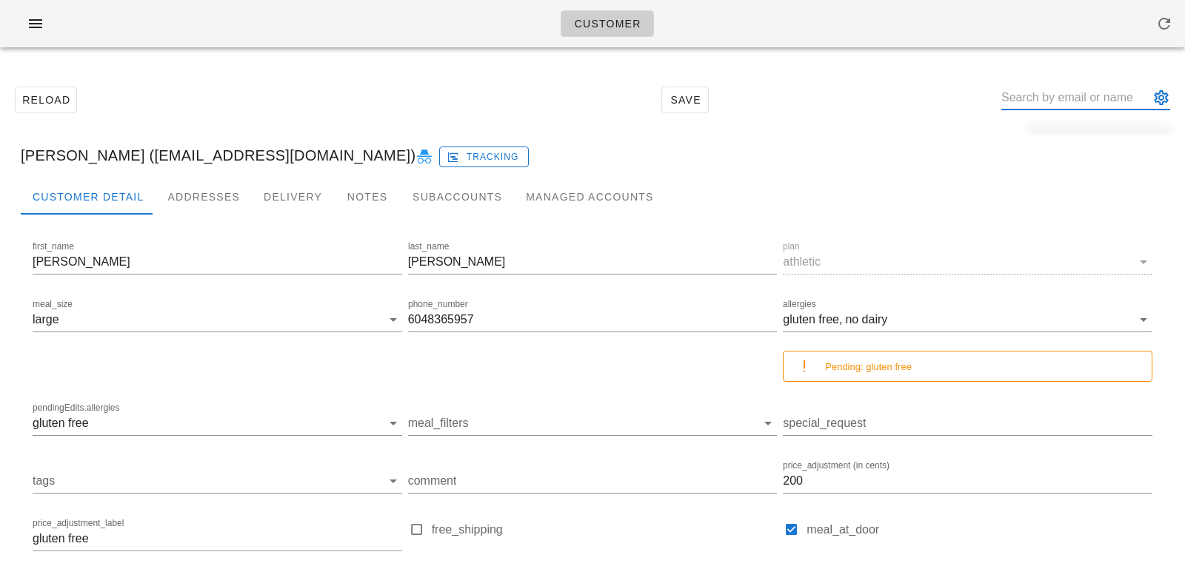
paste input "[PERSON_NAME]"
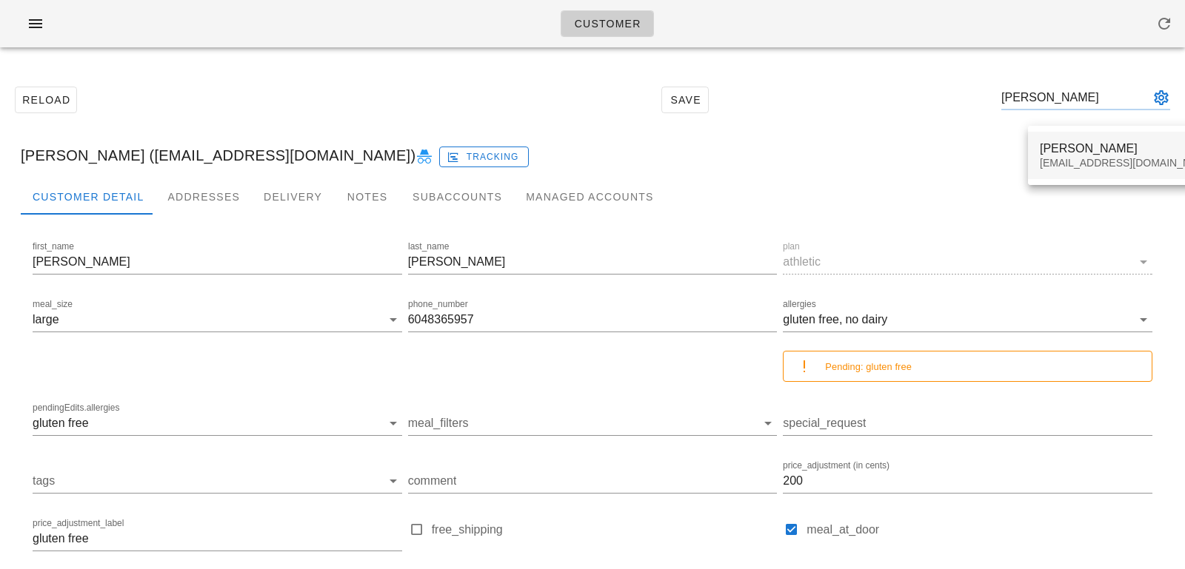
type input "[PERSON_NAME]"
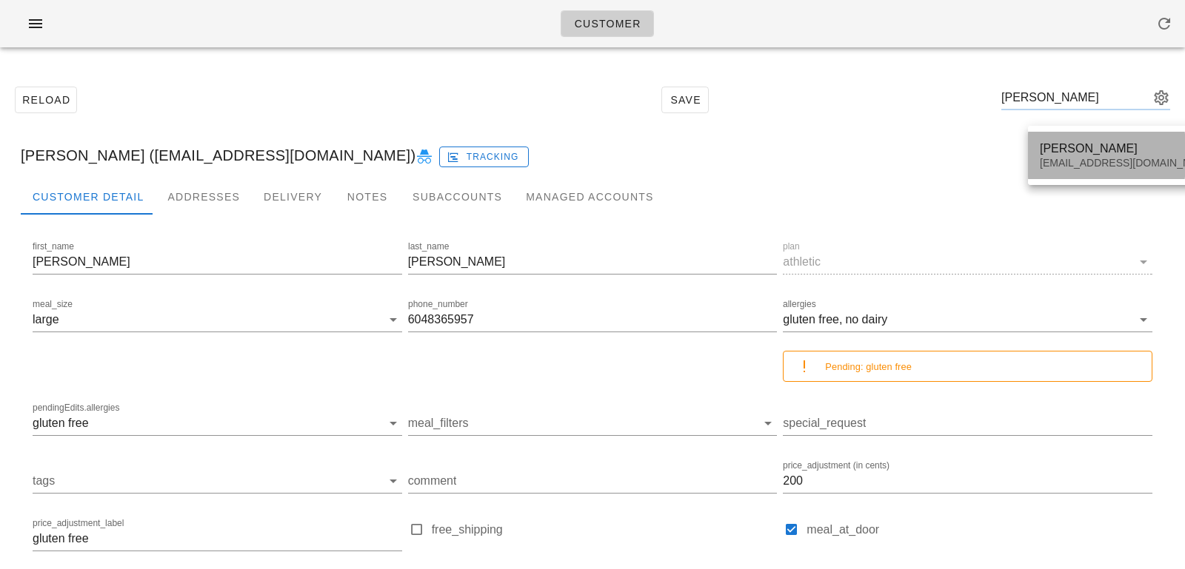
click at [1057, 144] on div "[PERSON_NAME]" at bounding box center [1126, 148] width 175 height 14
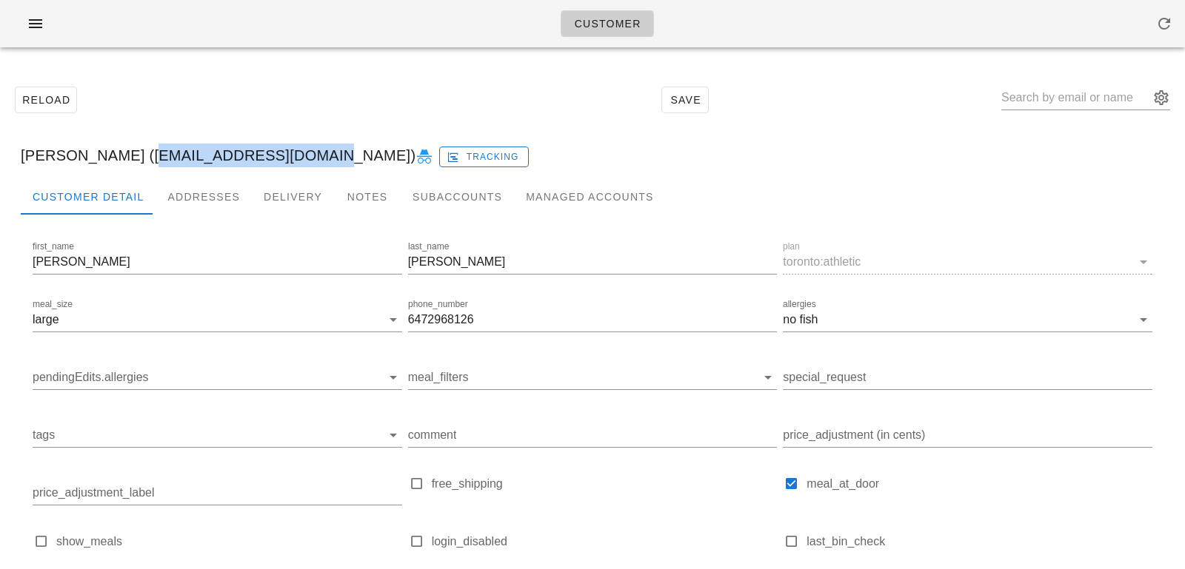
drag, startPoint x: 127, startPoint y: 150, endPoint x: 281, endPoint y: 148, distance: 154.7
click at [281, 148] on div "Steve Vettese (s.vettese90@gmail.com) Tracking" at bounding box center [592, 155] width 1167 height 47
copy div "s.vettese90@gmail.com"
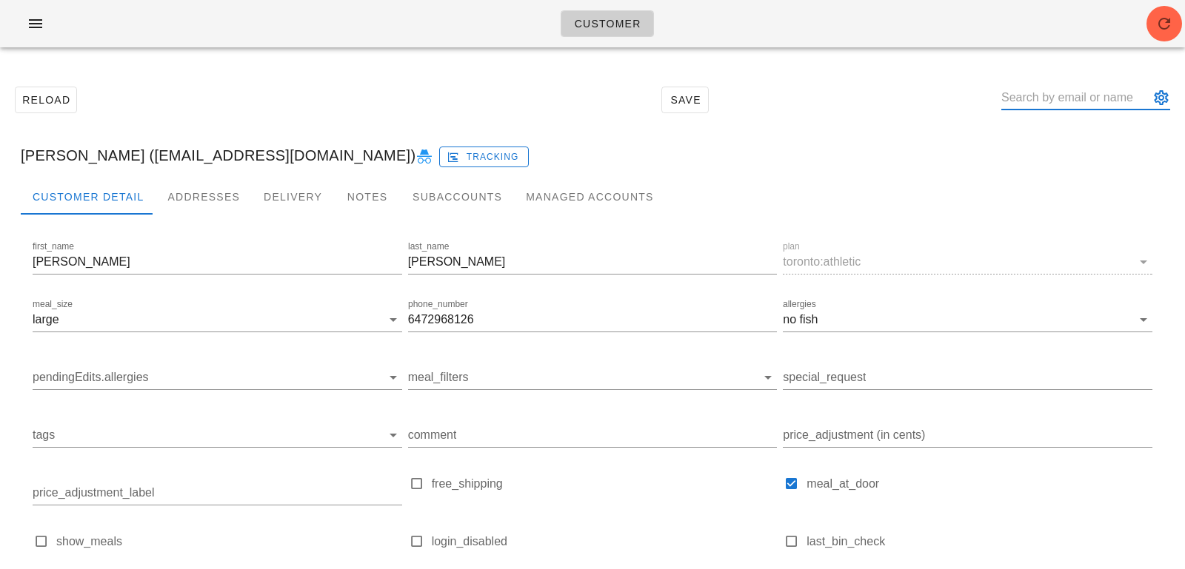
click at [1054, 107] on input "text" at bounding box center [1075, 98] width 148 height 24
paste input "jessica@drjessicaeastman.com"
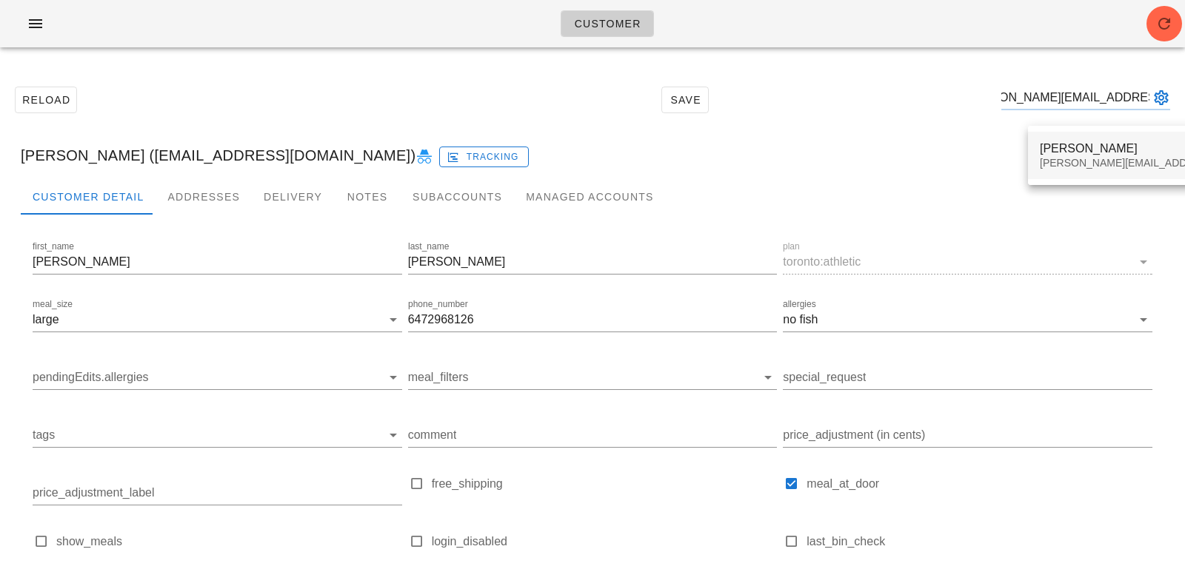
type input "jessica@drjessicaeastman.com"
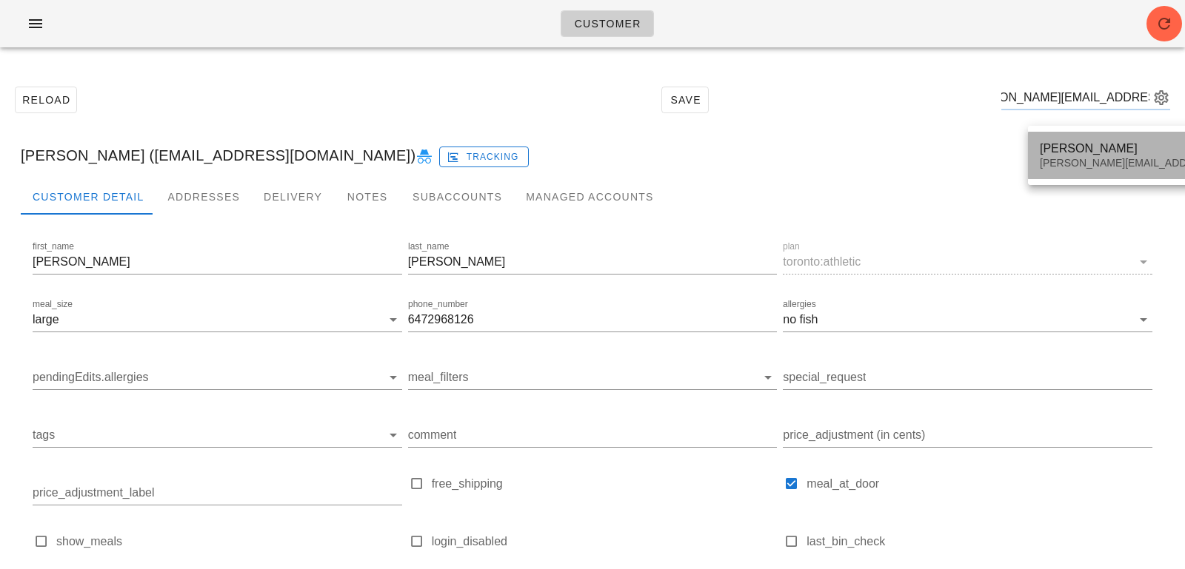
click at [1072, 158] on div "jessica@drjessicaeastman.com" at bounding box center [1169, 163] width 261 height 13
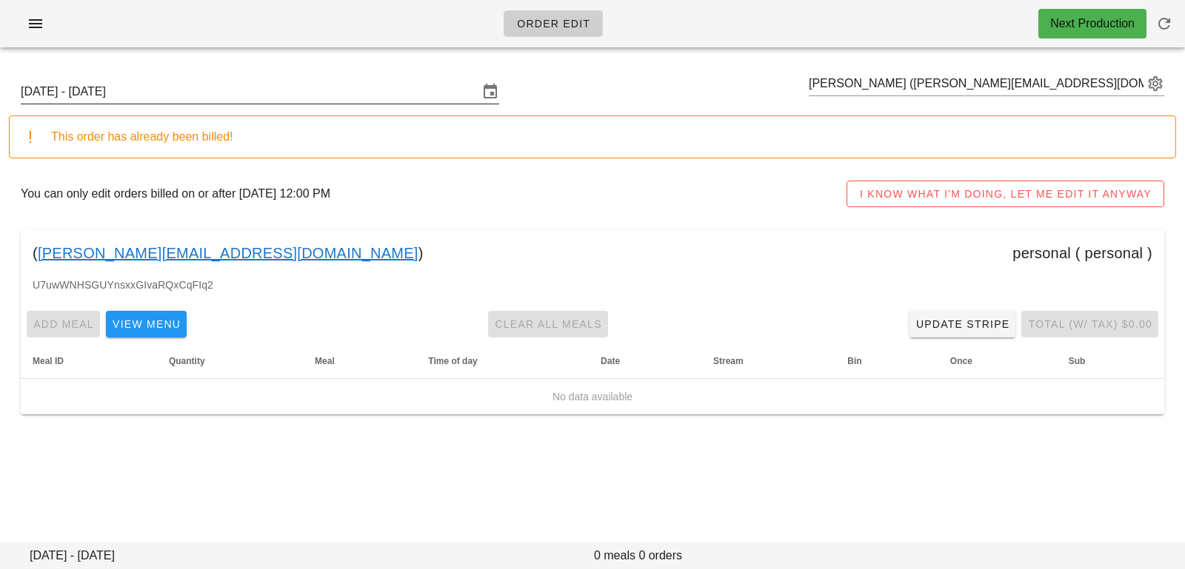
click at [267, 100] on input "Sunday October 12 - Saturday October 18" at bounding box center [250, 92] width 458 height 24
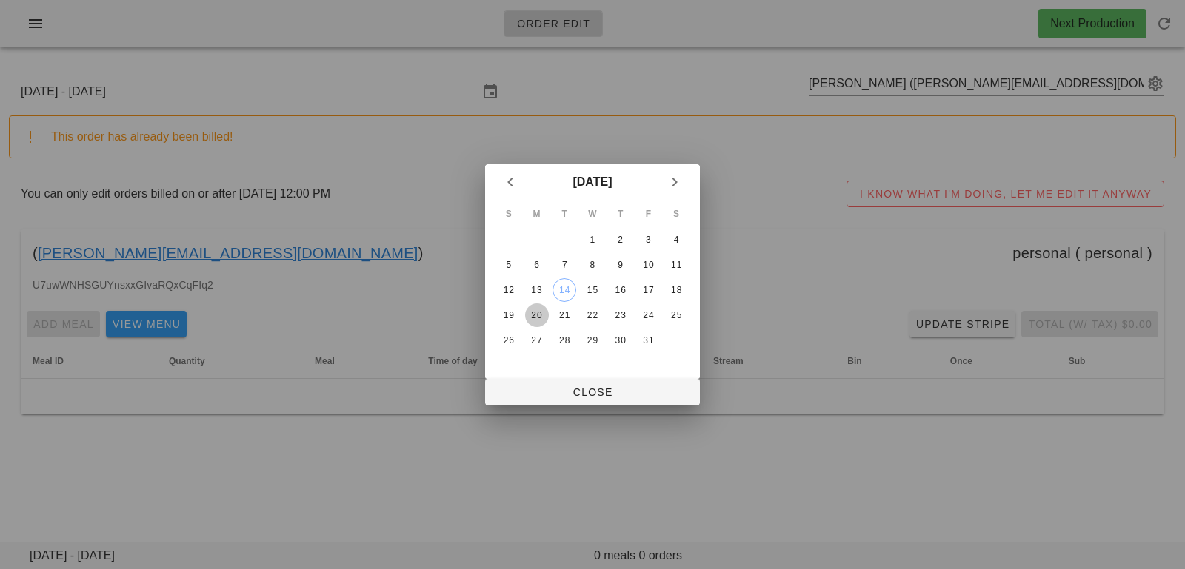
click at [538, 312] on div "20" at bounding box center [537, 315] width 24 height 10
click at [542, 398] on span "Close" at bounding box center [592, 392] width 191 height 12
type input "Sunday October 19 - Saturday October 25"
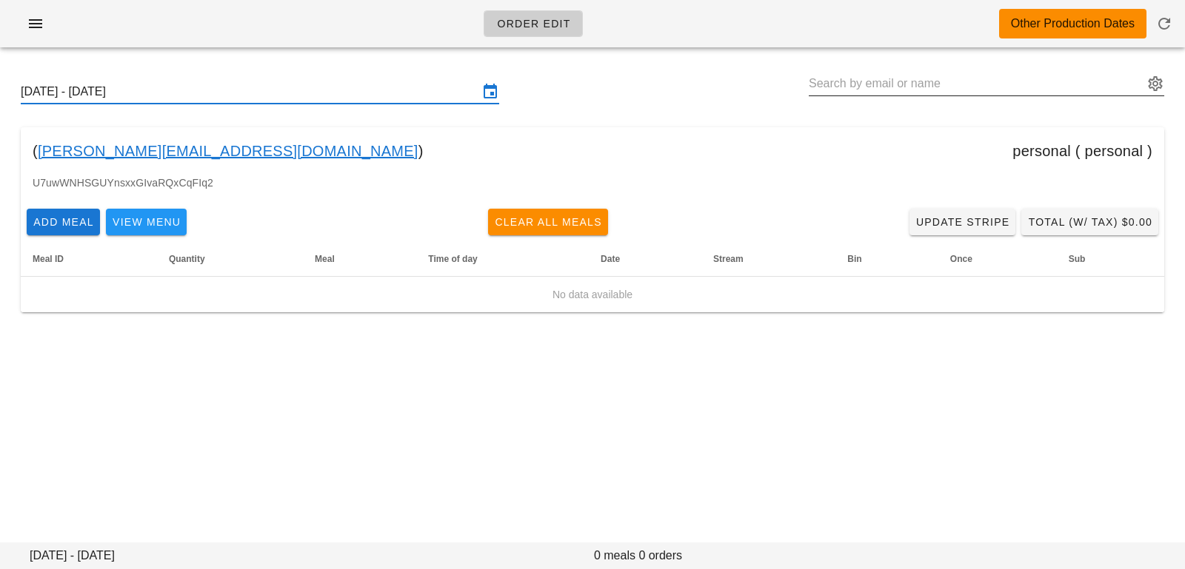
click at [847, 86] on input "text" at bounding box center [975, 84] width 335 height 24
paste input "vtong628@gmail.com"
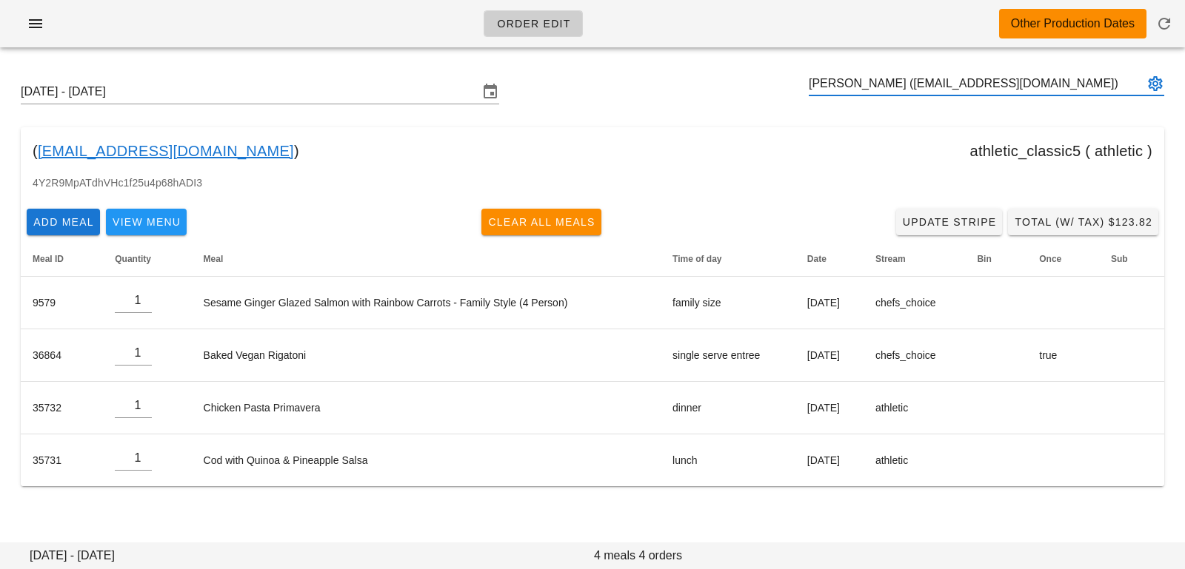
type input "[PERSON_NAME] ([EMAIL_ADDRESS][DOMAIN_NAME])"
paste input "vtong628@gmail.com"
type input "[PERSON_NAME] ([EMAIL_ADDRESS][DOMAIN_NAME])"
click at [444, 78] on div "Sunday October 19 - Saturday October 25 Vincent Tong (vtong628@gmail.com)" at bounding box center [592, 91] width 1167 height 47
click at [447, 96] on input "Sunday October 19 - Saturday October 25" at bounding box center [250, 92] width 458 height 24
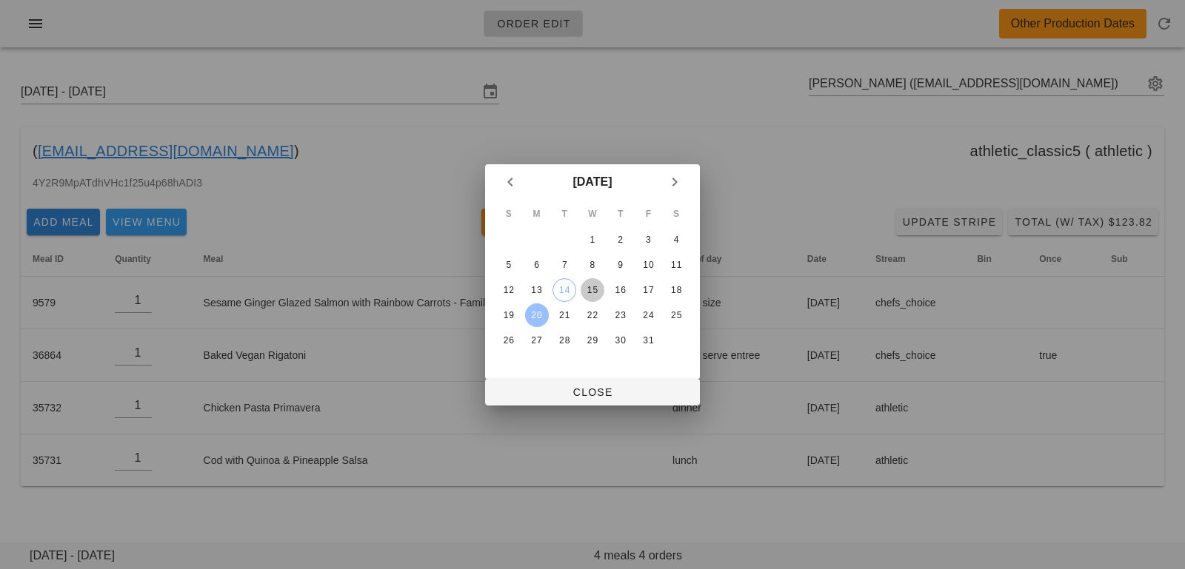
click at [584, 292] on div "15" at bounding box center [592, 290] width 24 height 10
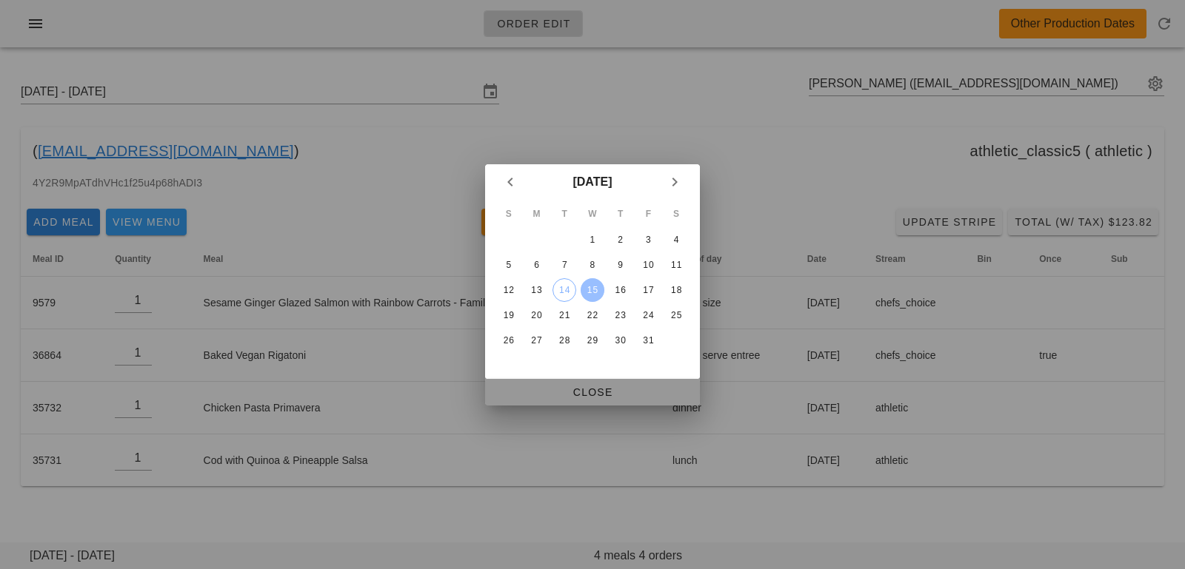
click at [584, 389] on span "Close" at bounding box center [592, 392] width 191 height 12
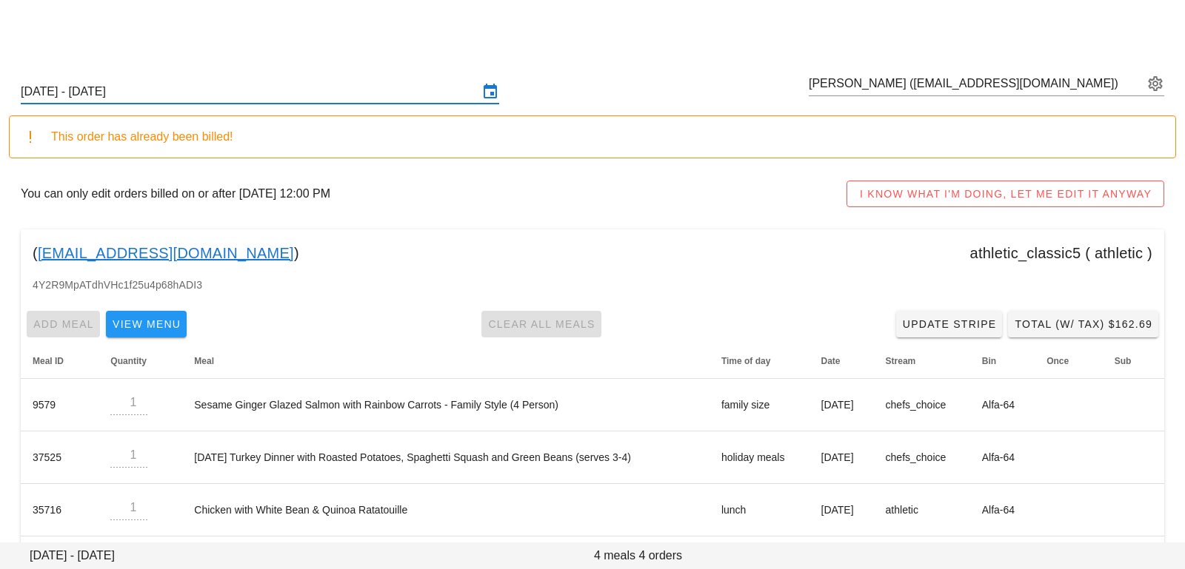
scroll to position [61, 0]
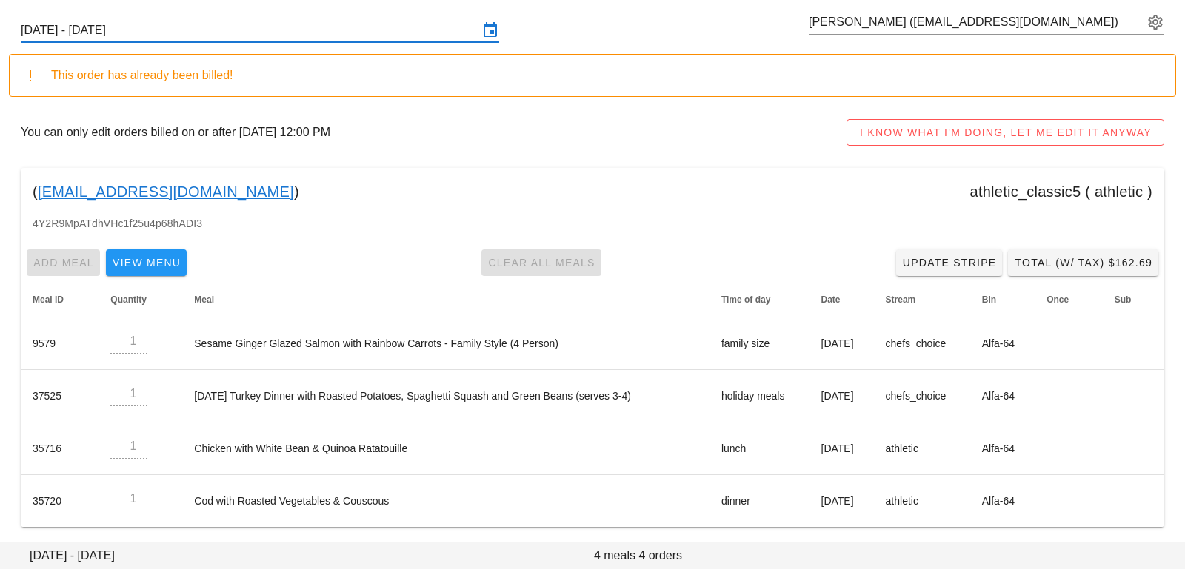
click at [349, 27] on input "Sunday October 12 - Saturday October 18" at bounding box center [250, 31] width 458 height 24
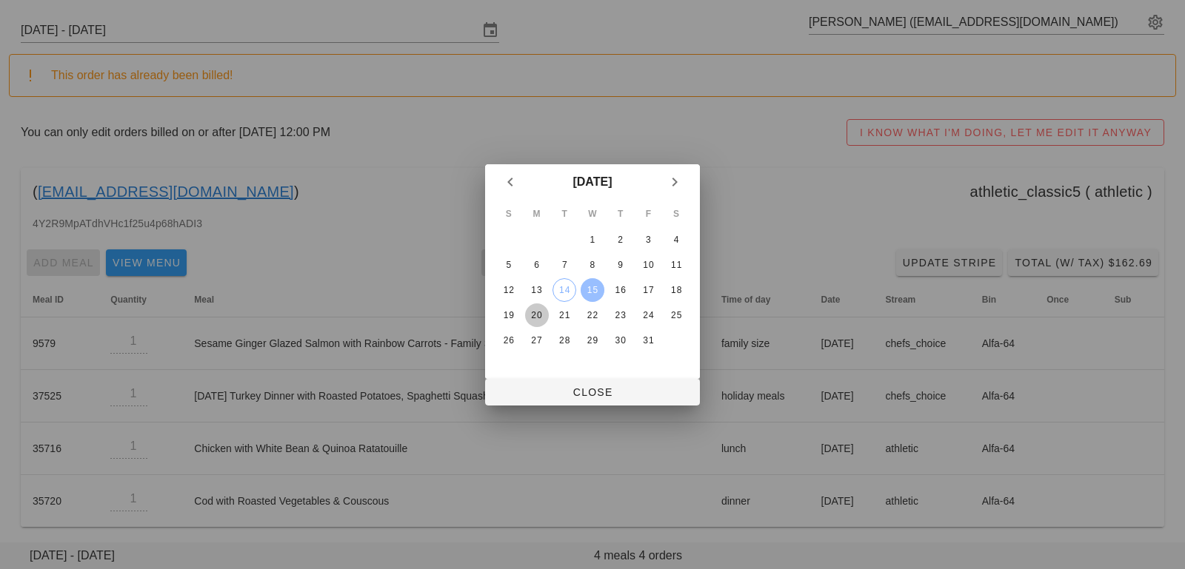
click at [537, 318] on div "20" at bounding box center [537, 315] width 24 height 10
click at [541, 397] on span "Close" at bounding box center [592, 392] width 191 height 12
type input "Sunday October 19 - Saturday October 25"
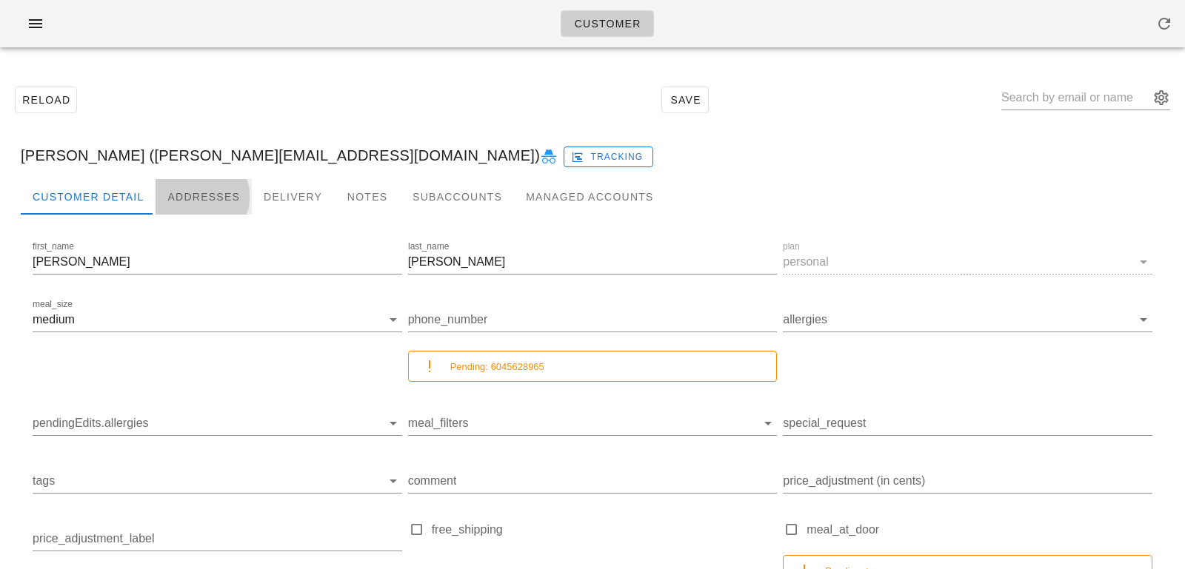
click at [190, 201] on div "Addresses" at bounding box center [203, 197] width 96 height 36
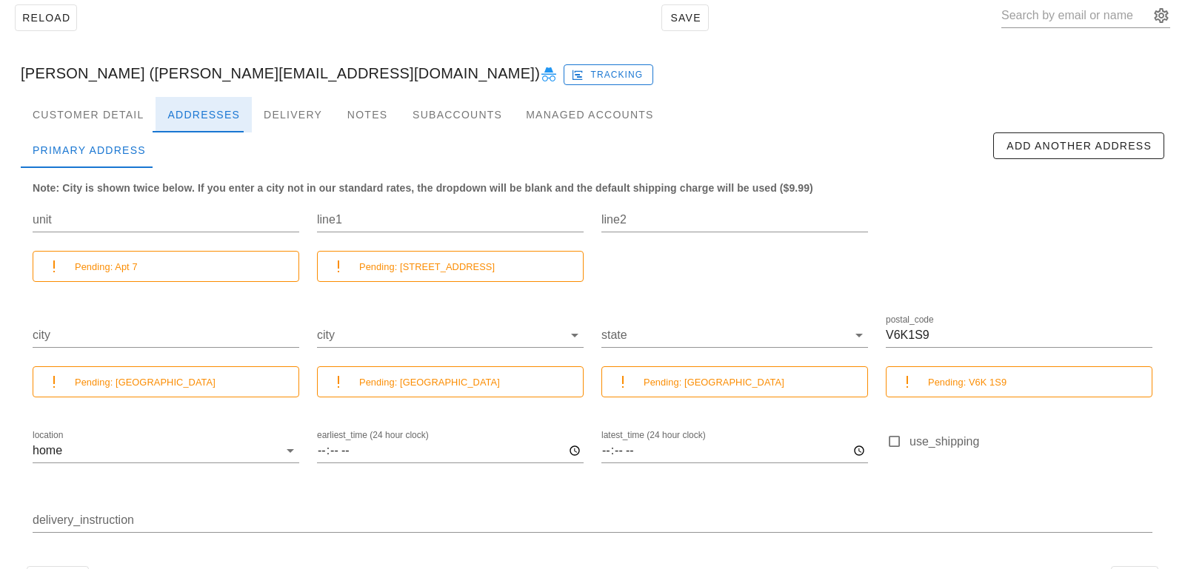
scroll to position [131, 0]
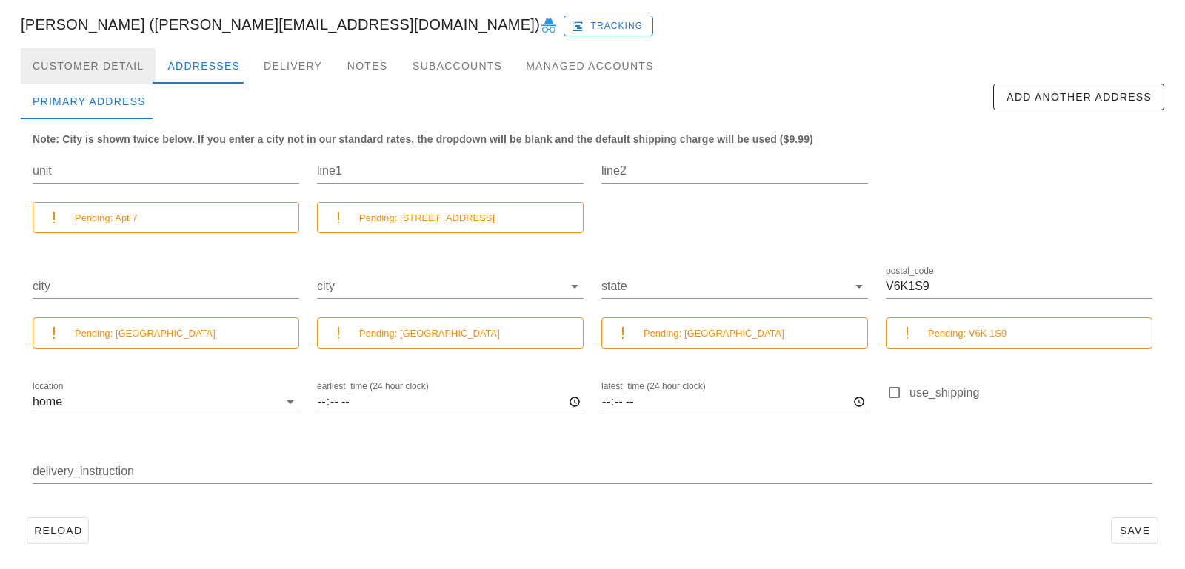
click at [139, 62] on div "Customer Detail" at bounding box center [88, 66] width 135 height 36
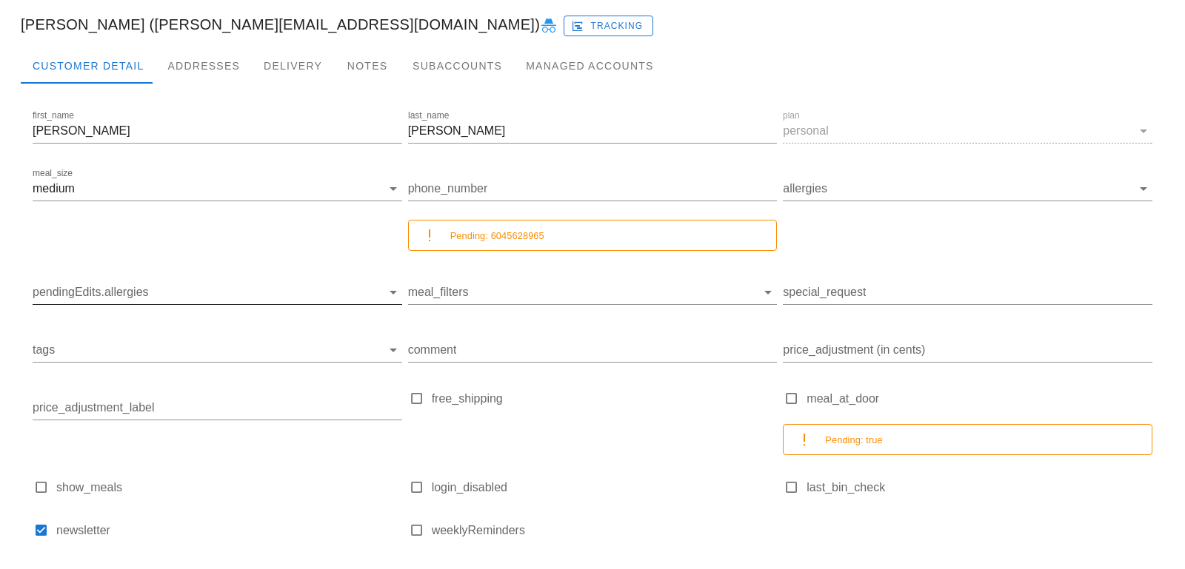
click at [261, 286] on input "pendingEdits.allergies" at bounding box center [206, 293] width 346 height 24
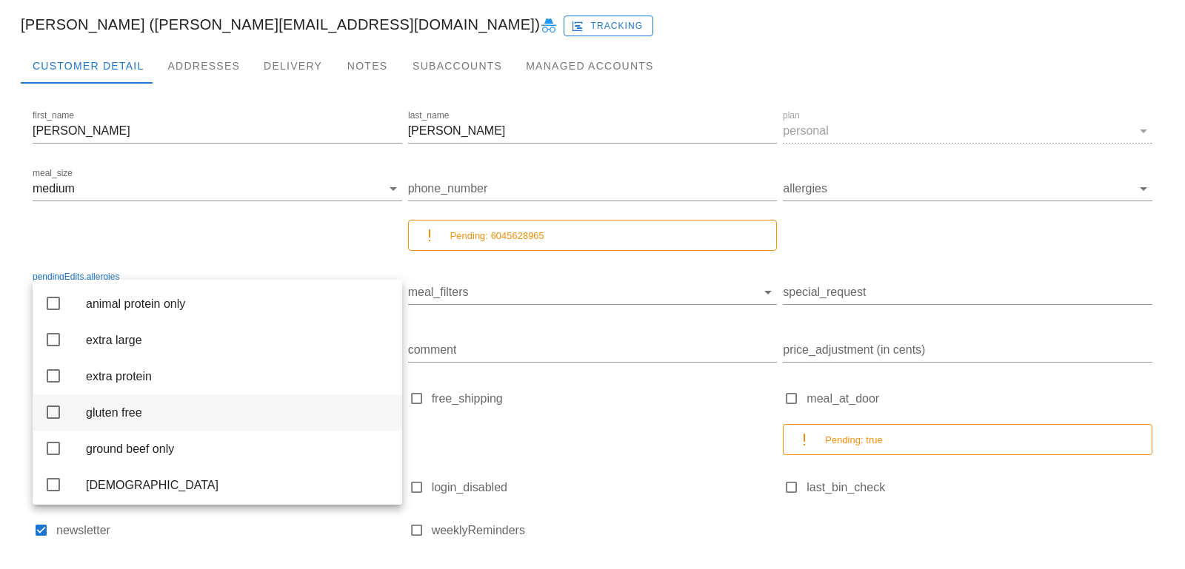
click at [229, 408] on div "gluten free" at bounding box center [238, 413] width 304 height 32
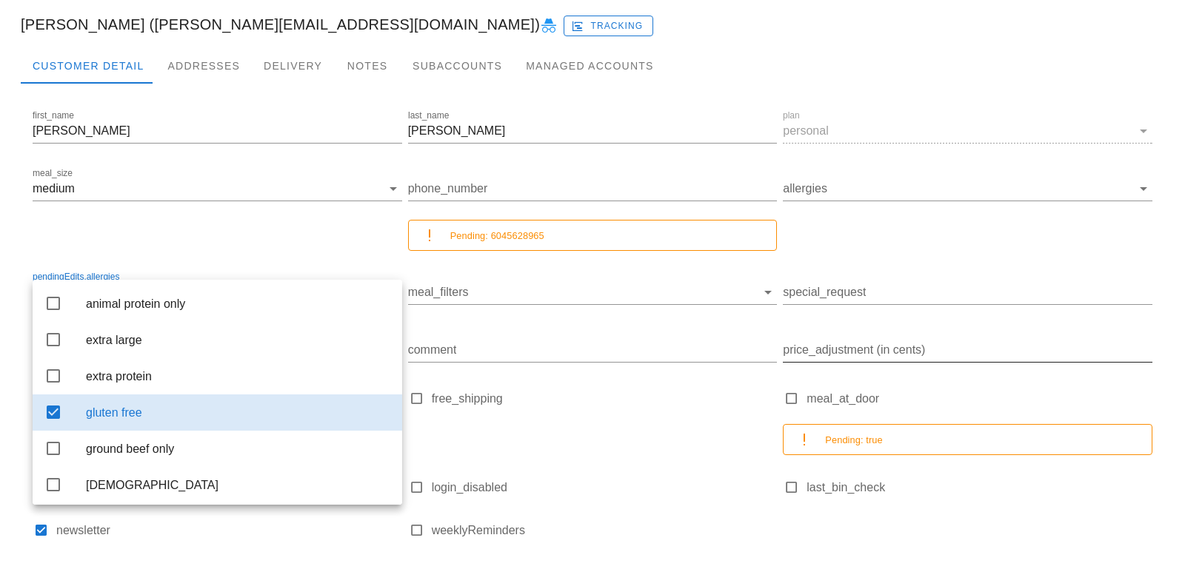
click at [839, 358] on input "price_adjustment (in cents)" at bounding box center [967, 350] width 369 height 24
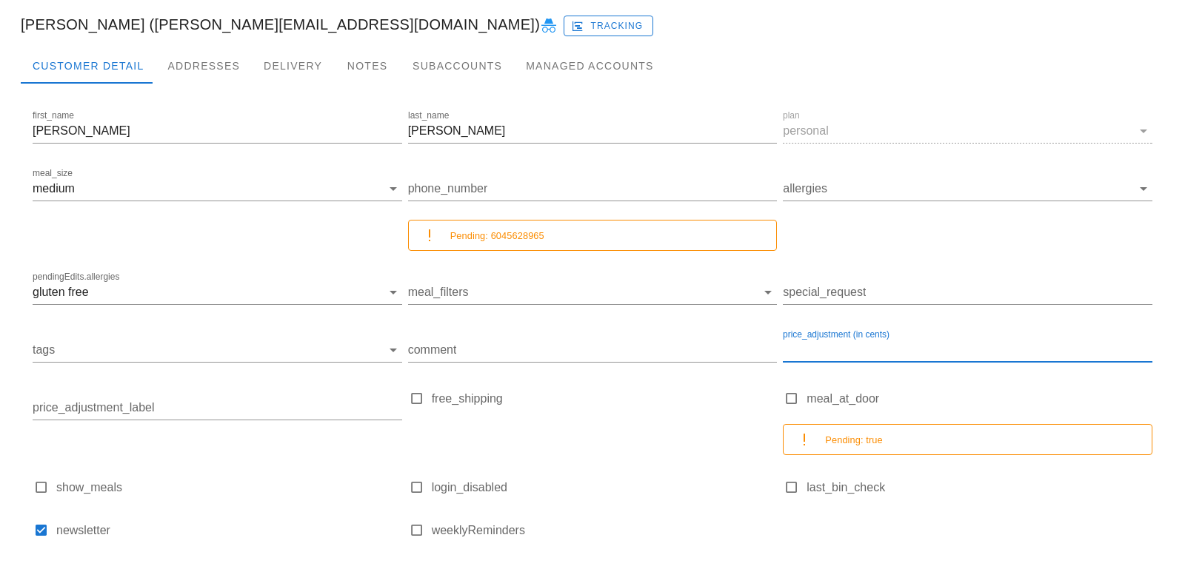
type input "Jessica Eastman (jessica@drjessicaeastman.com)"
type input "200"
click at [372, 351] on input "tags" at bounding box center [206, 350] width 346 height 24
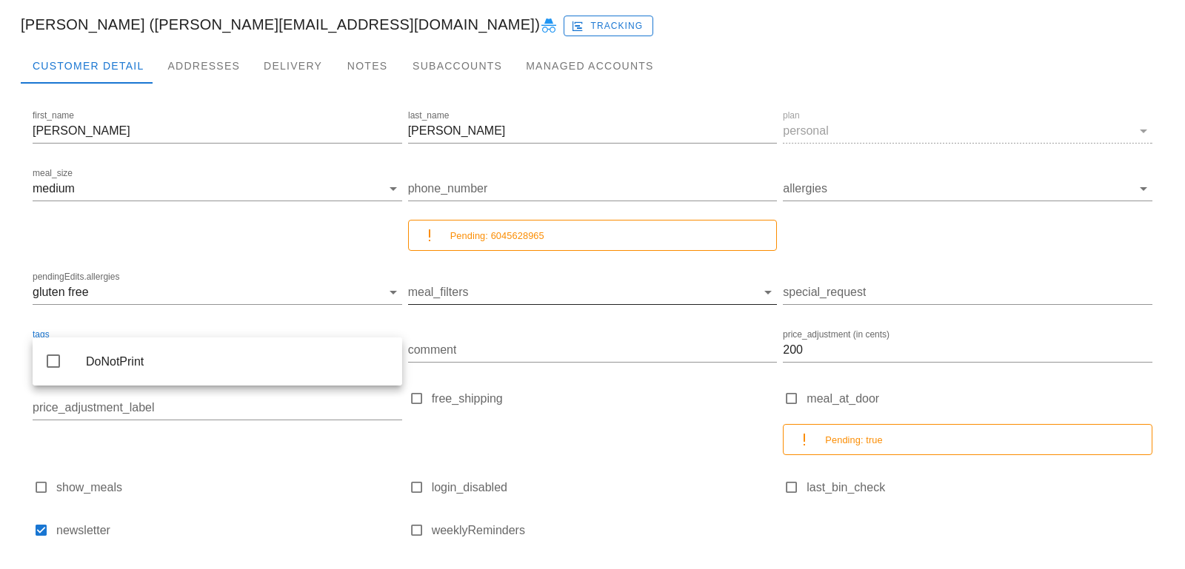
click at [699, 300] on input "meal_filters" at bounding box center [581, 293] width 346 height 24
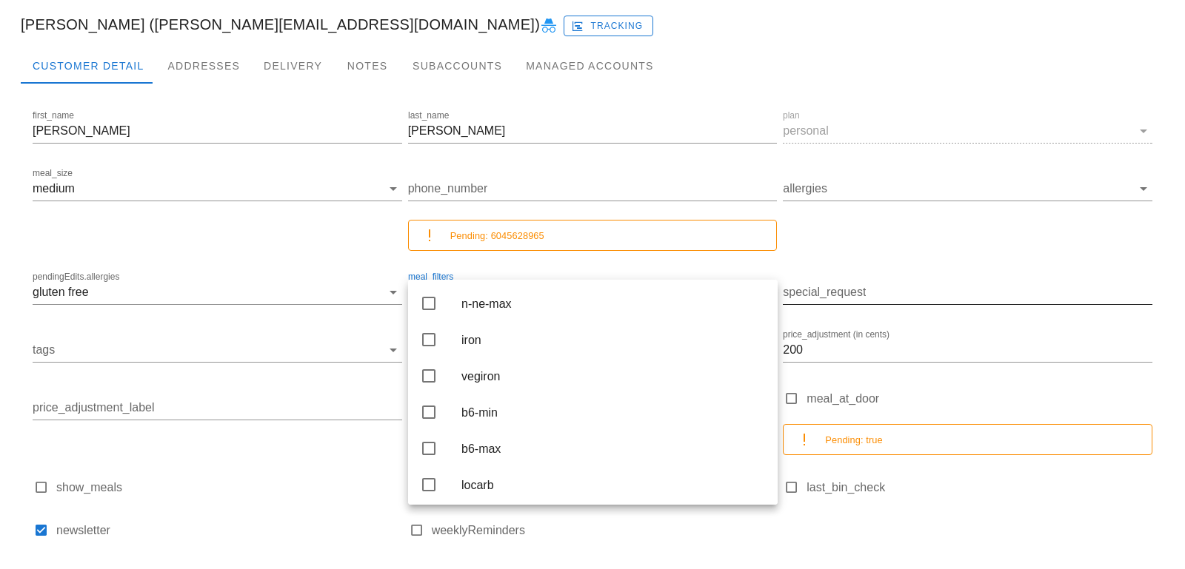
click at [894, 272] on div "special_request" at bounding box center [967, 296] width 369 height 49
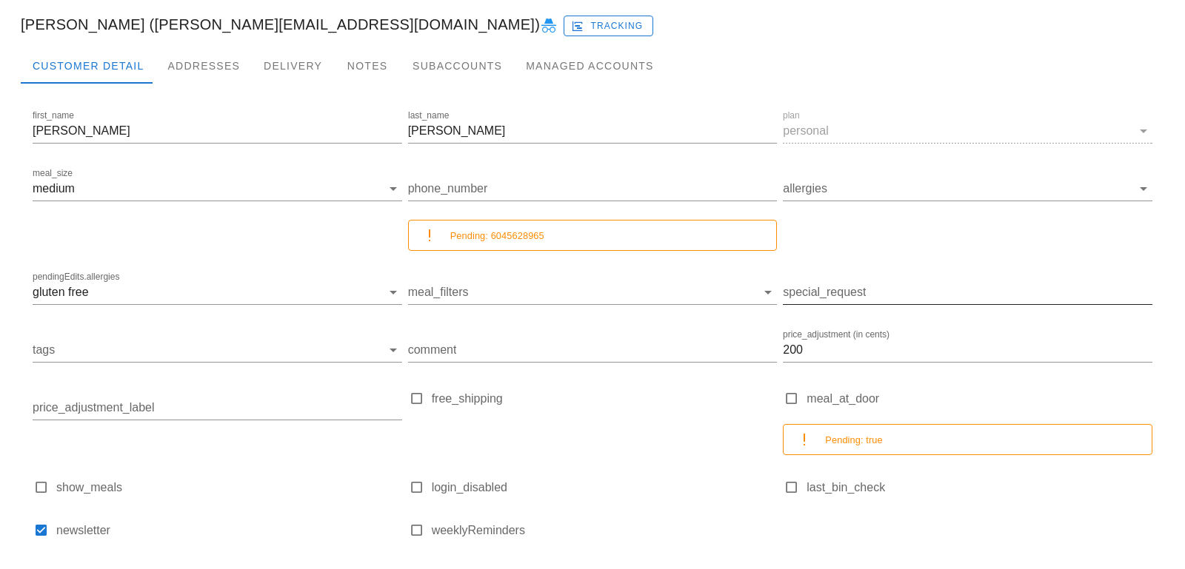
click at [863, 292] on input "special_request" at bounding box center [967, 293] width 369 height 24
click at [214, 400] on input "price_adjustment_label" at bounding box center [217, 408] width 369 height 24
type input "a"
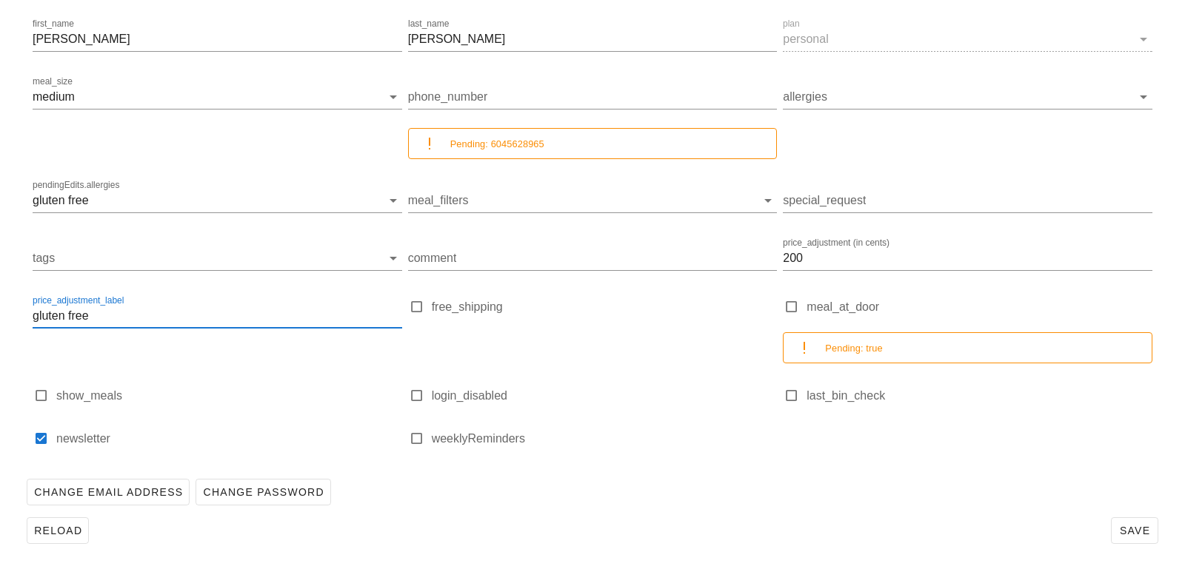
type input "gluten free"
click at [794, 539] on div "Reload Save" at bounding box center [592, 531] width 1143 height 38
click at [1132, 531] on span "Save" at bounding box center [1134, 531] width 34 height 12
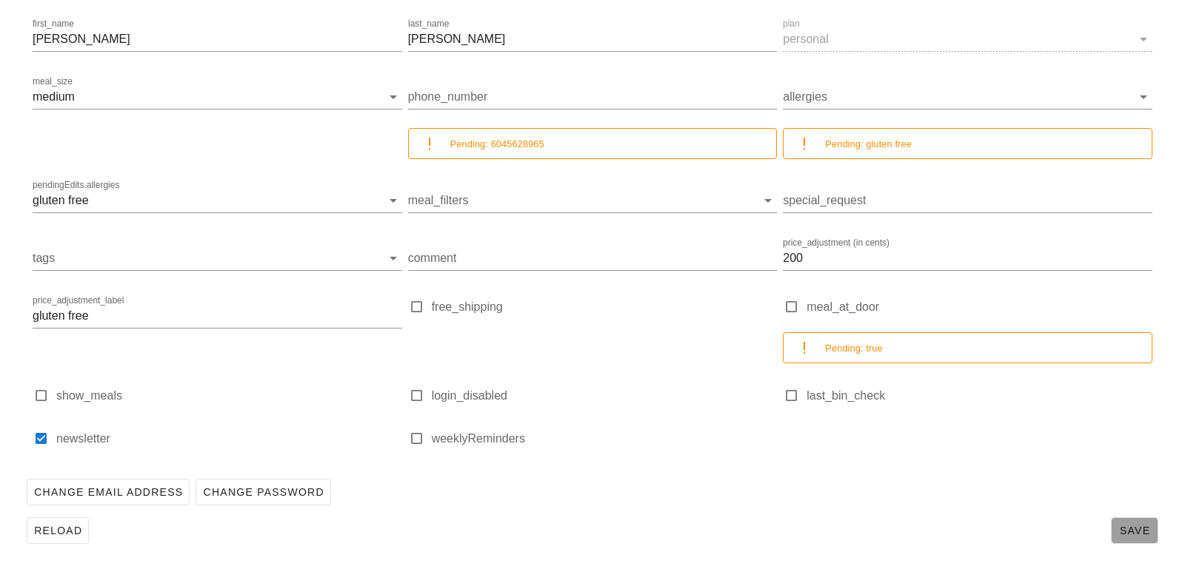
click at [1148, 525] on span "Save" at bounding box center [1134, 531] width 34 height 12
type input "Jessica Eastman (jessica@drjessicaeastman.com)"
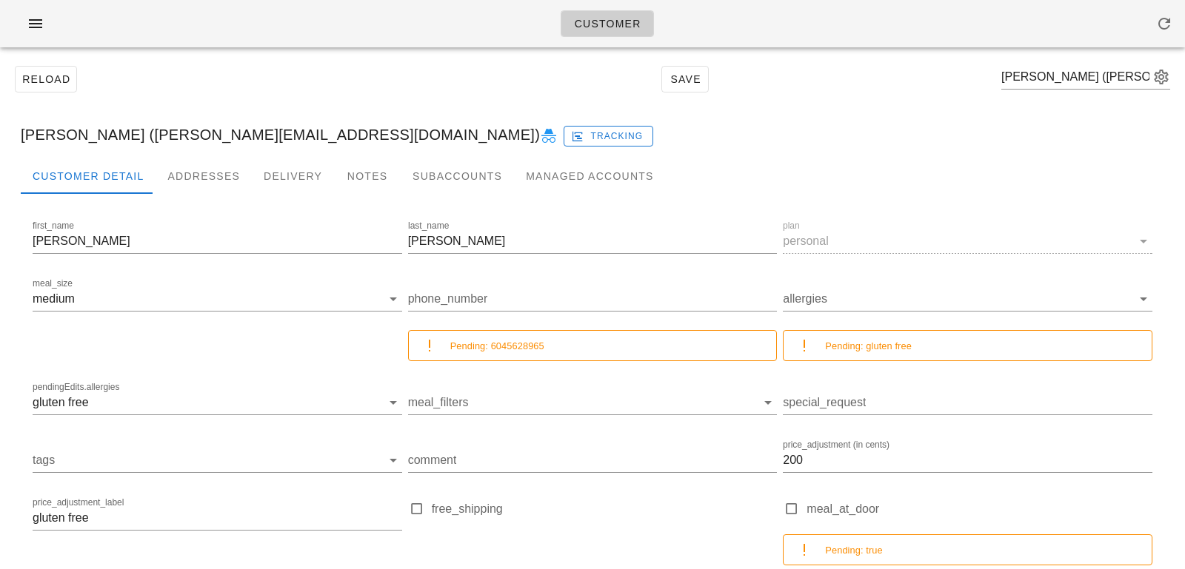
scroll to position [0, 0]
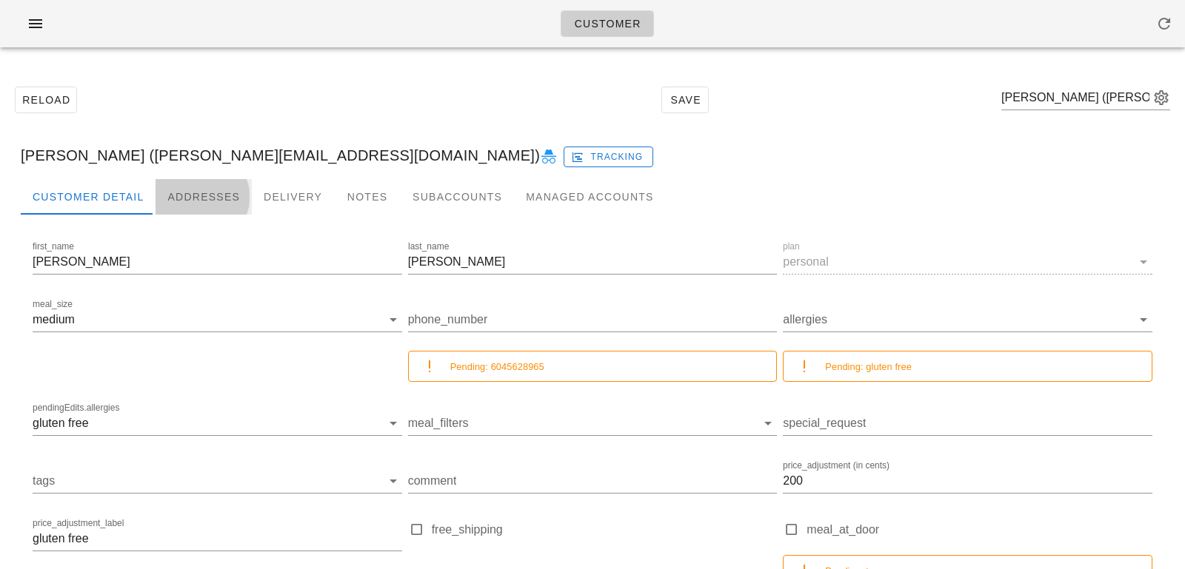
click at [214, 199] on div "Addresses" at bounding box center [203, 197] width 96 height 36
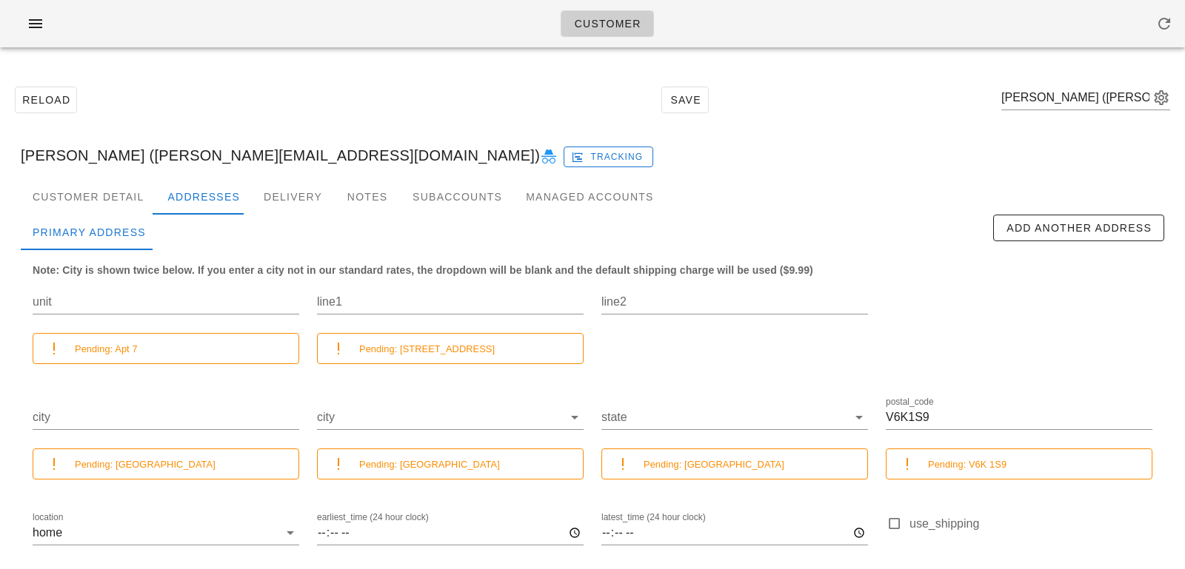
click at [540, 163] on icon at bounding box center [549, 157] width 18 height 18
click at [1034, 98] on input "text" at bounding box center [1075, 98] width 148 height 24
paste input "vtong628@gmail.com"
type input "vtong628@gmail.com"
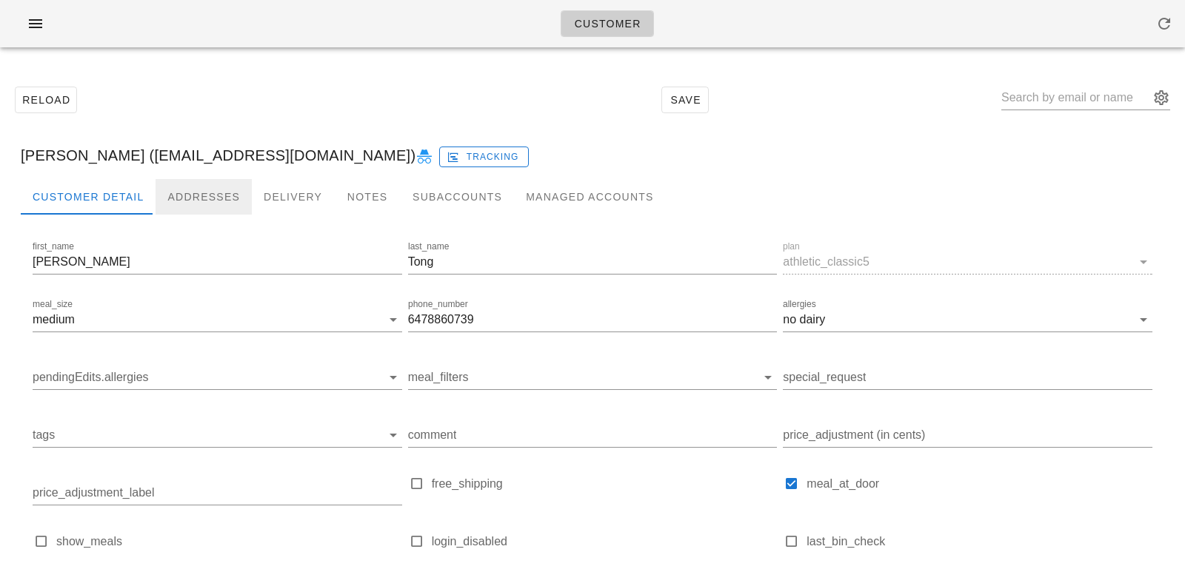
click at [196, 186] on div "Addresses" at bounding box center [203, 197] width 96 height 36
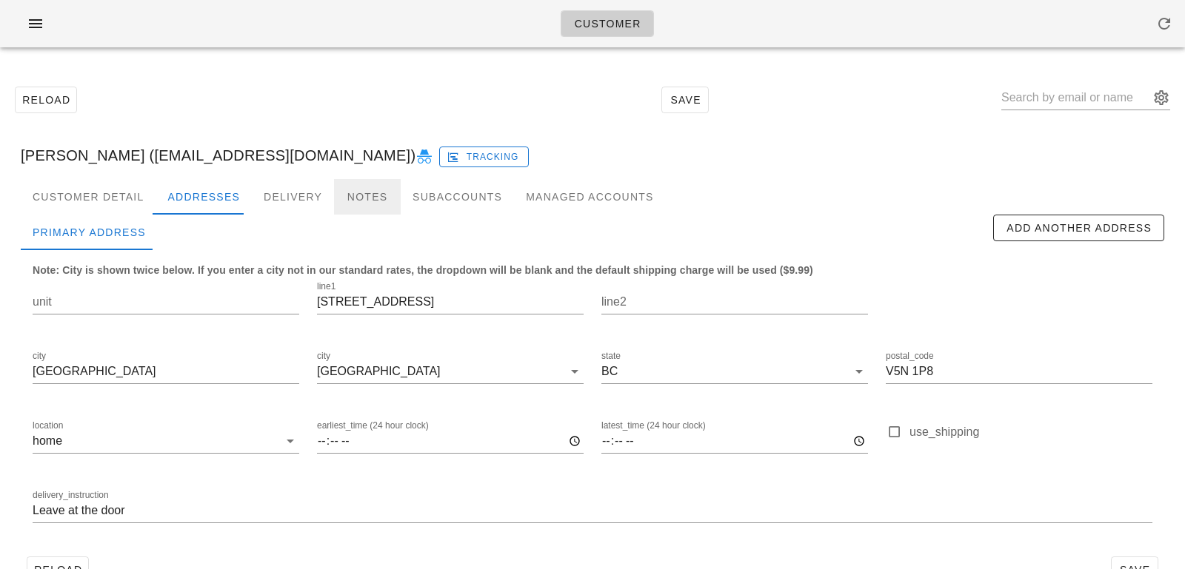
click at [383, 201] on div "Notes" at bounding box center [367, 197] width 67 height 36
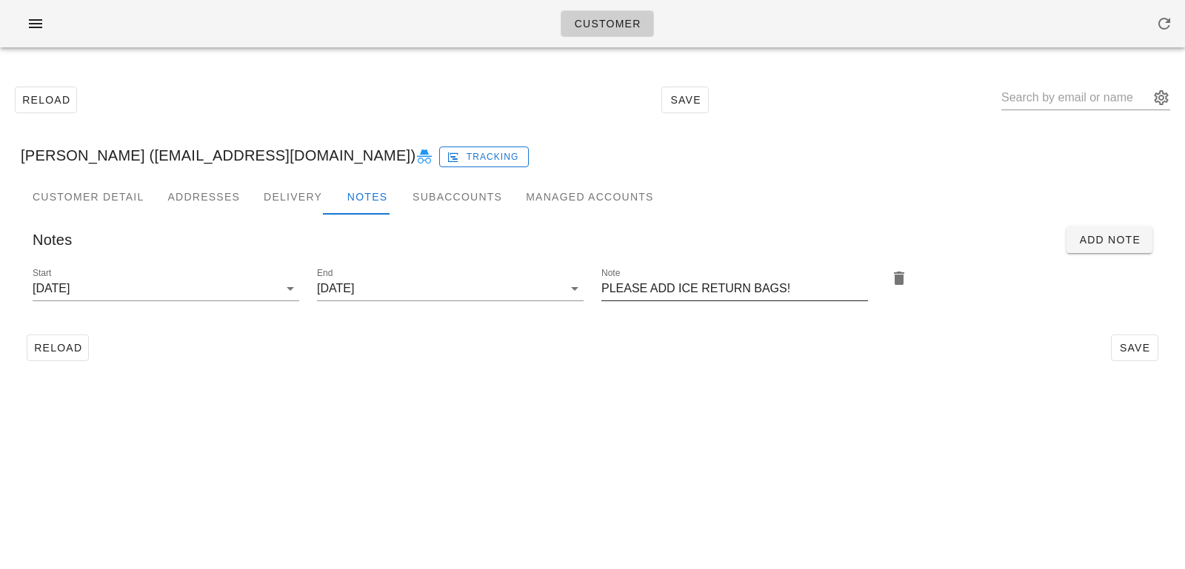
click at [668, 285] on input "PLEASE ADD ICE RETURN BAGS!" at bounding box center [734, 289] width 267 height 24
type input "PLEASE ADD 2x ICE RETURN BAGS!"
click at [191, 280] on input "2025-04-30" at bounding box center [145, 289] width 225 height 24
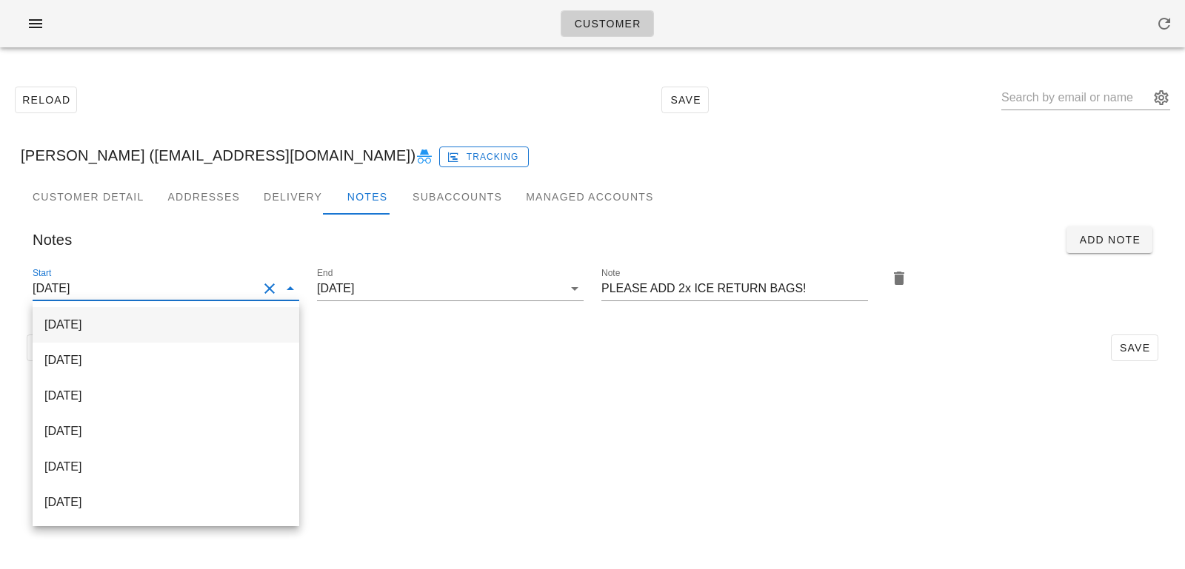
click at [187, 316] on div "2025-10-15" at bounding box center [165, 325] width 243 height 32
type input "2025-10-15"
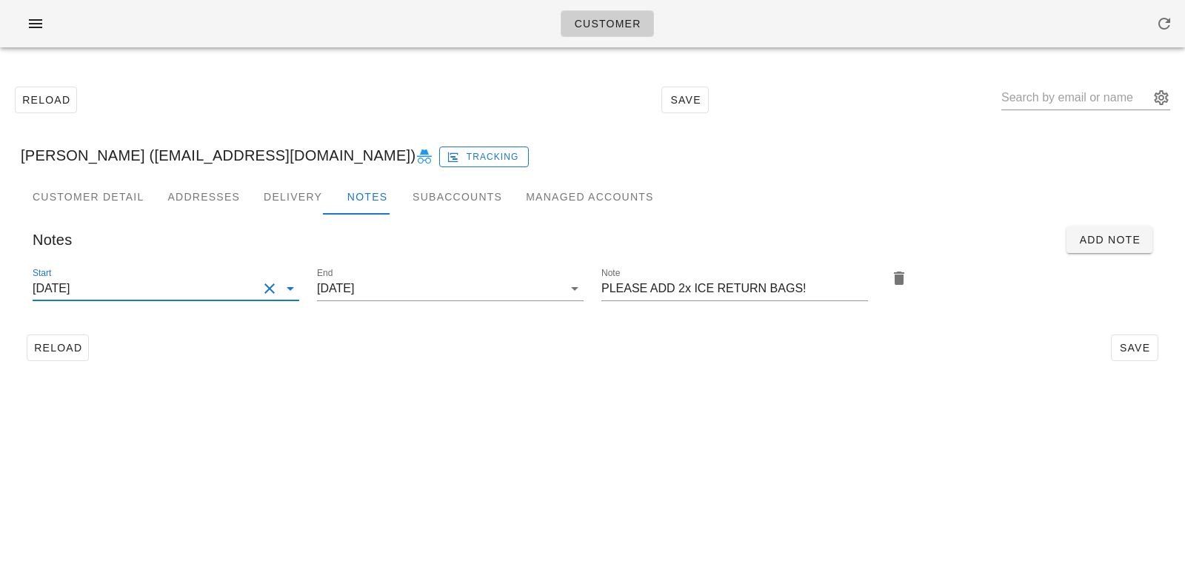
click at [206, 295] on input "2025-10-15" at bounding box center [145, 289] width 225 height 24
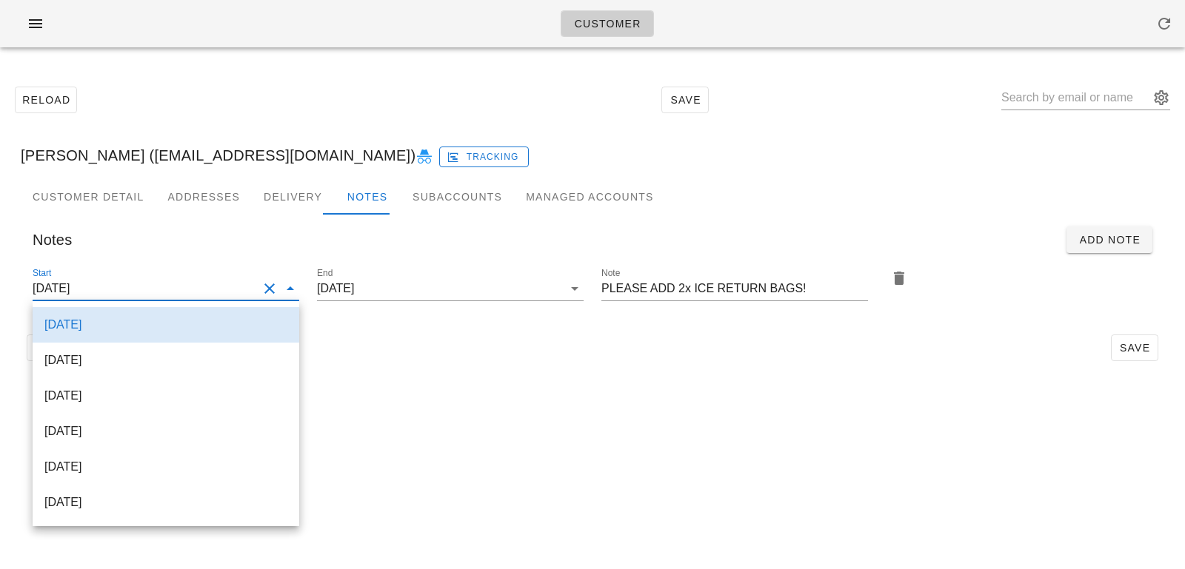
click at [195, 346] on div "2025-10-19" at bounding box center [165, 360] width 243 height 32
type input "2025-10-19"
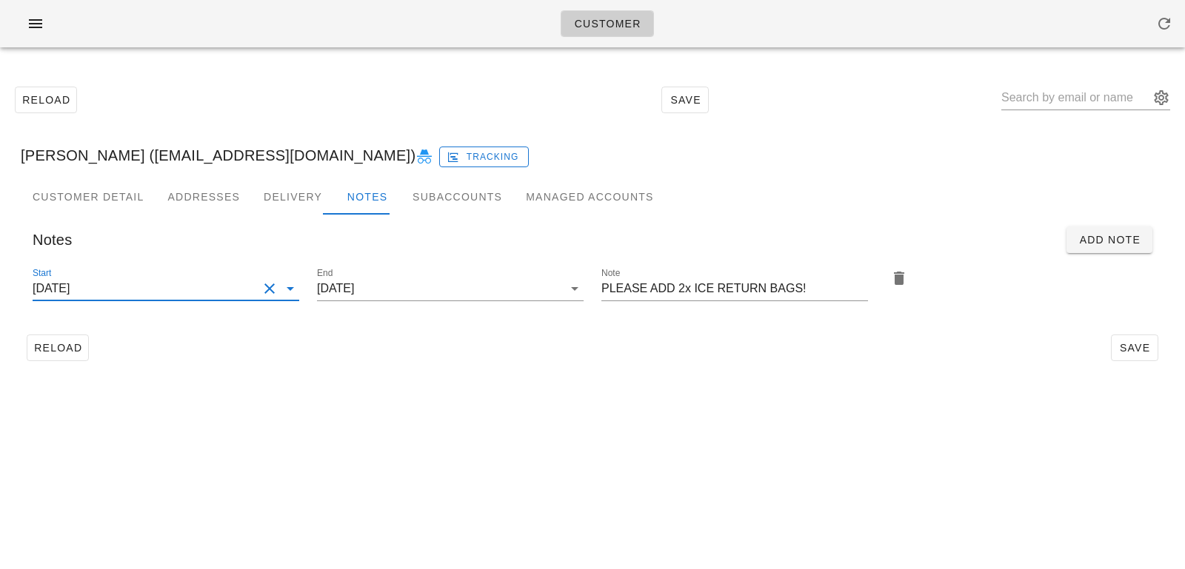
click at [501, 419] on div "Customer Reload Save Vincent Tong (vtong628@gmail.com) Tracking Customer Detail…" at bounding box center [592, 284] width 1185 height 569
click at [1120, 349] on span "Save" at bounding box center [1134, 348] width 34 height 12
click at [1159, 96] on button "appended action" at bounding box center [1161, 98] width 18 height 18
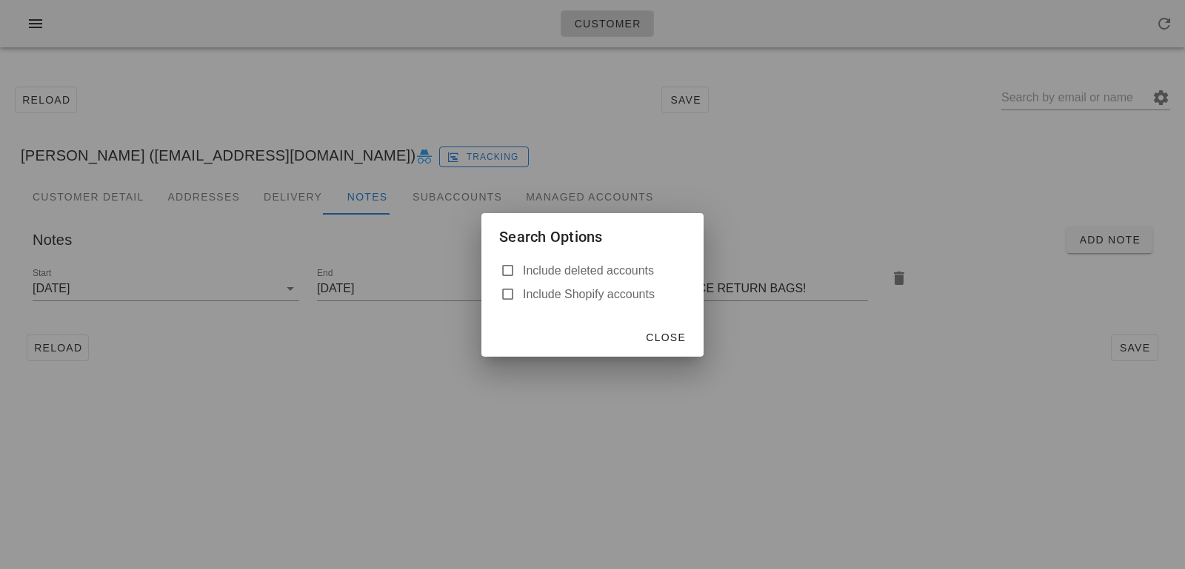
click at [637, 271] on label "Include deleted accounts" at bounding box center [604, 271] width 163 height 15
checkbox input "true"
click at [674, 323] on div "Close" at bounding box center [592, 337] width 222 height 38
click at [672, 332] on span "Close" at bounding box center [665, 338] width 41 height 12
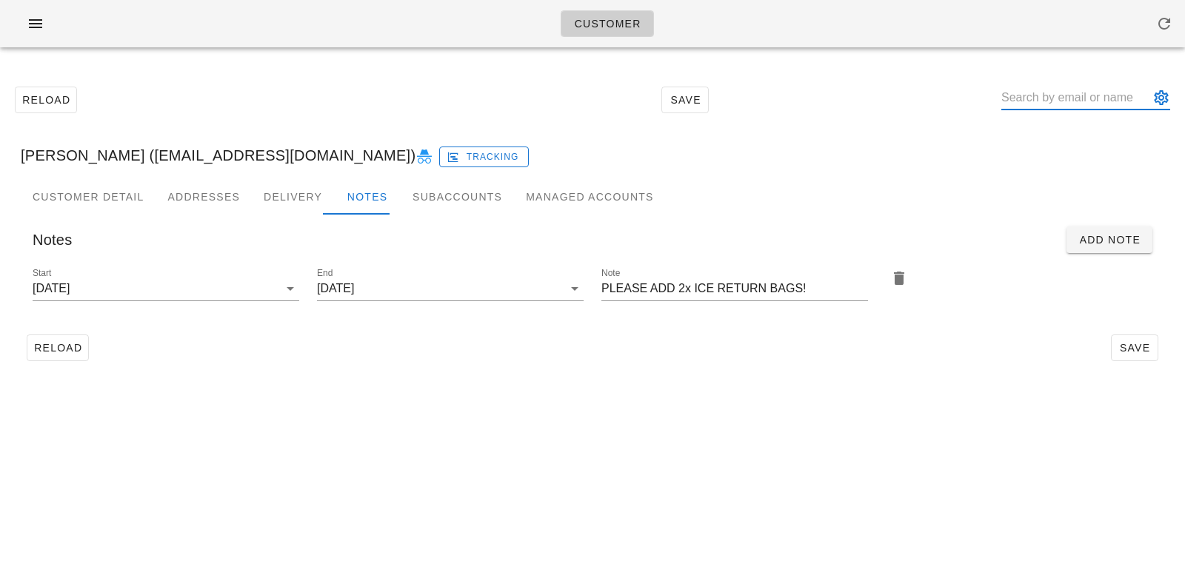
click at [1053, 88] on input "text" at bounding box center [1075, 98] width 148 height 24
paste input "jgorchko@gmail.com"
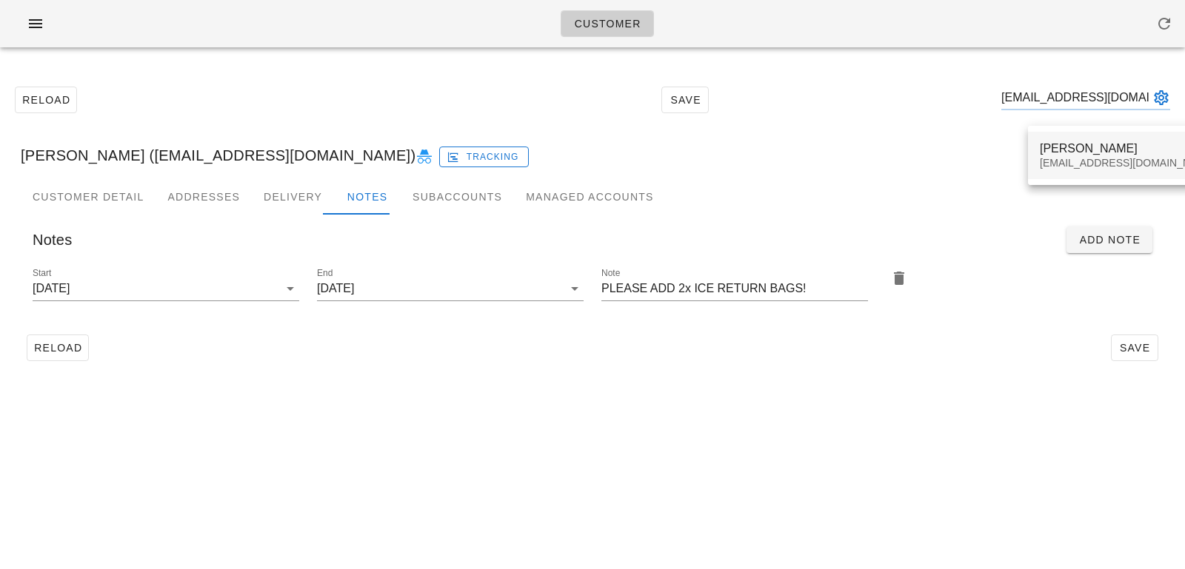
type input "jgorchko@gmail.com"
click at [1063, 157] on div "jgorchko@gmail.com" at bounding box center [1126, 163] width 175 height 13
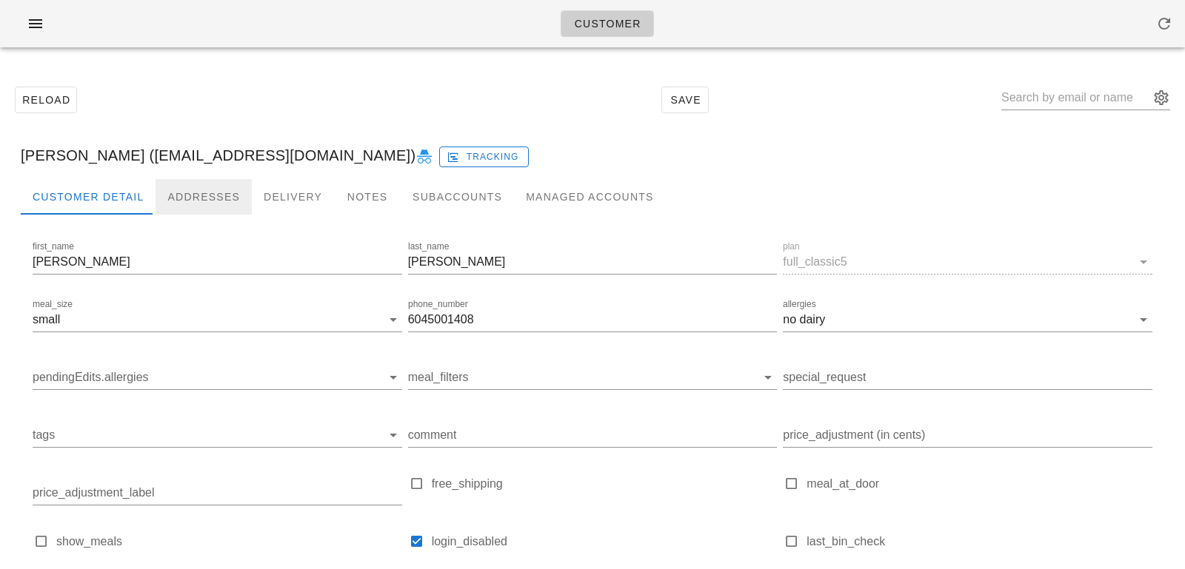
click at [207, 201] on div "Addresses" at bounding box center [203, 197] width 96 height 36
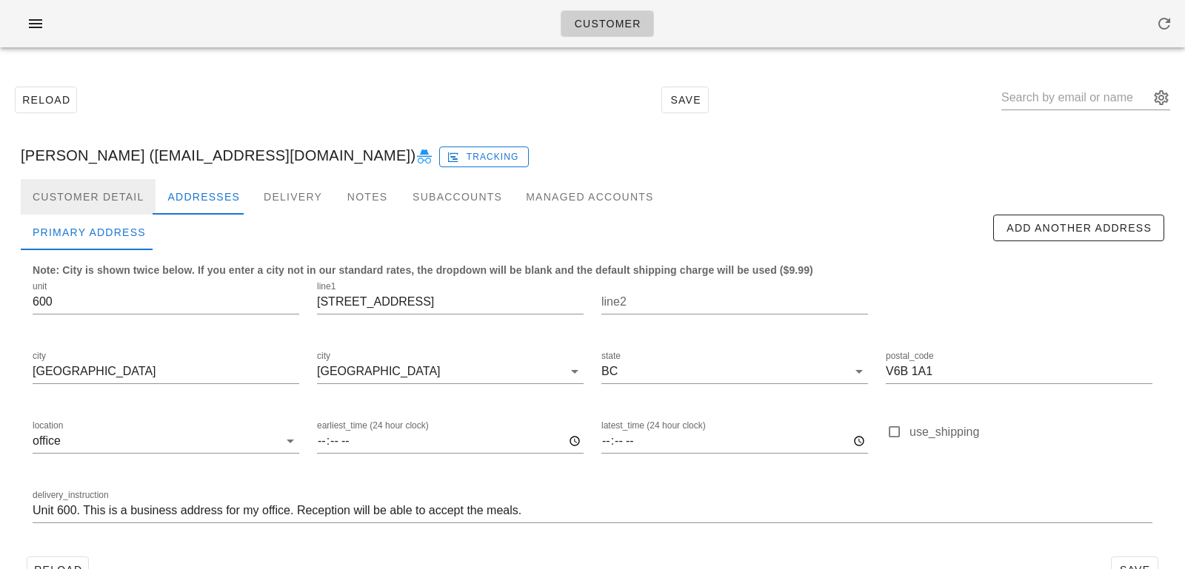
click at [144, 195] on div "Customer Detail" at bounding box center [88, 197] width 135 height 36
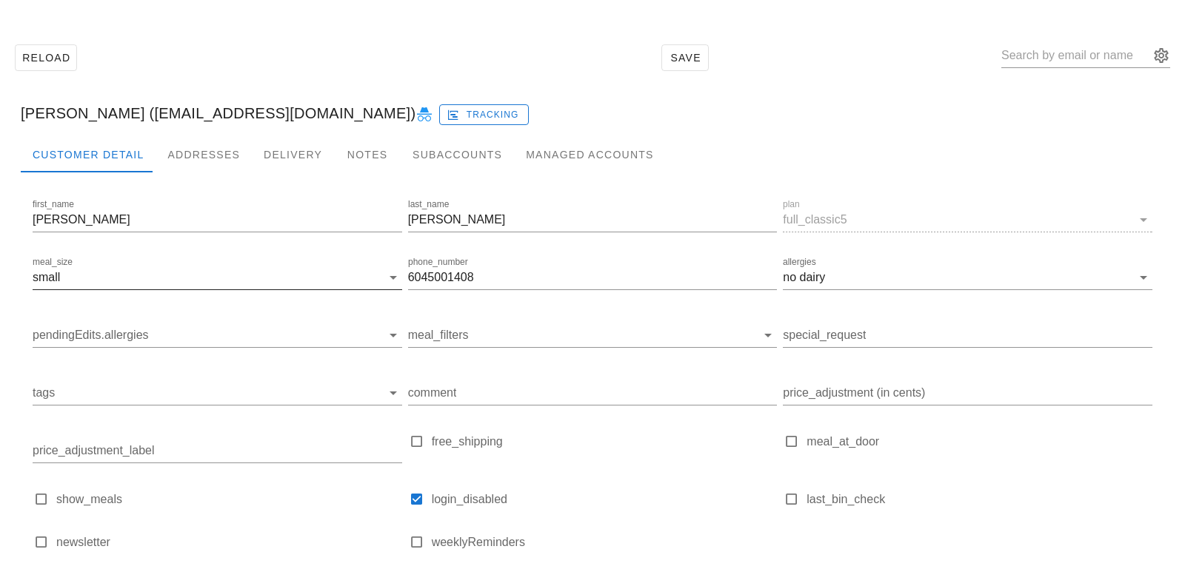
scroll to position [147, 0]
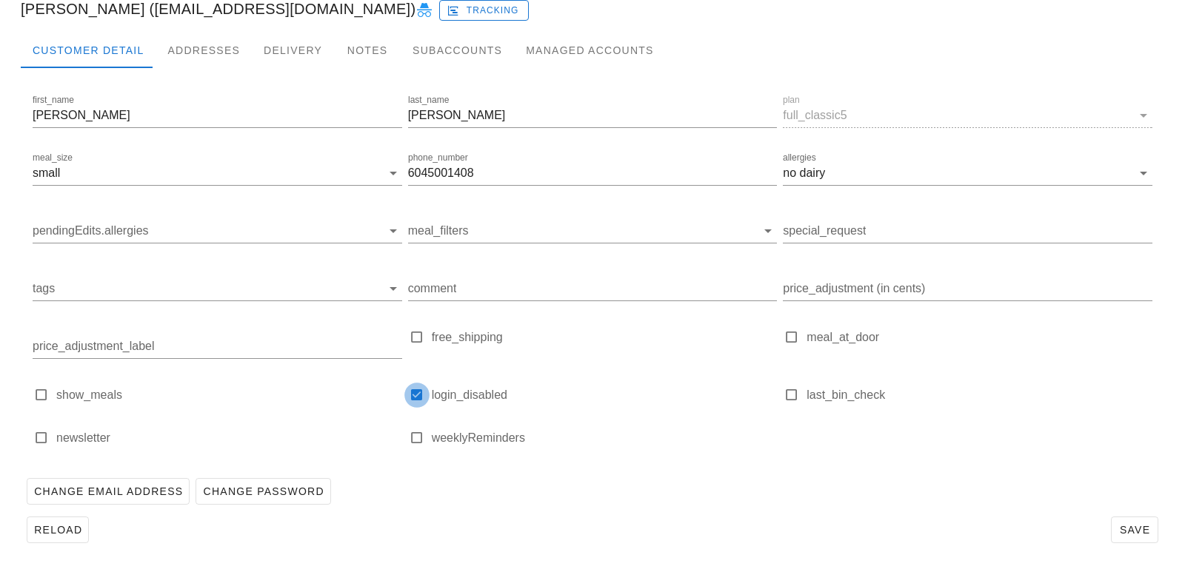
click at [413, 389] on div at bounding box center [416, 395] width 21 height 21
checkbox input "false"
click at [669, 496] on div "Change Email Address Change Password" at bounding box center [592, 491] width 1143 height 38
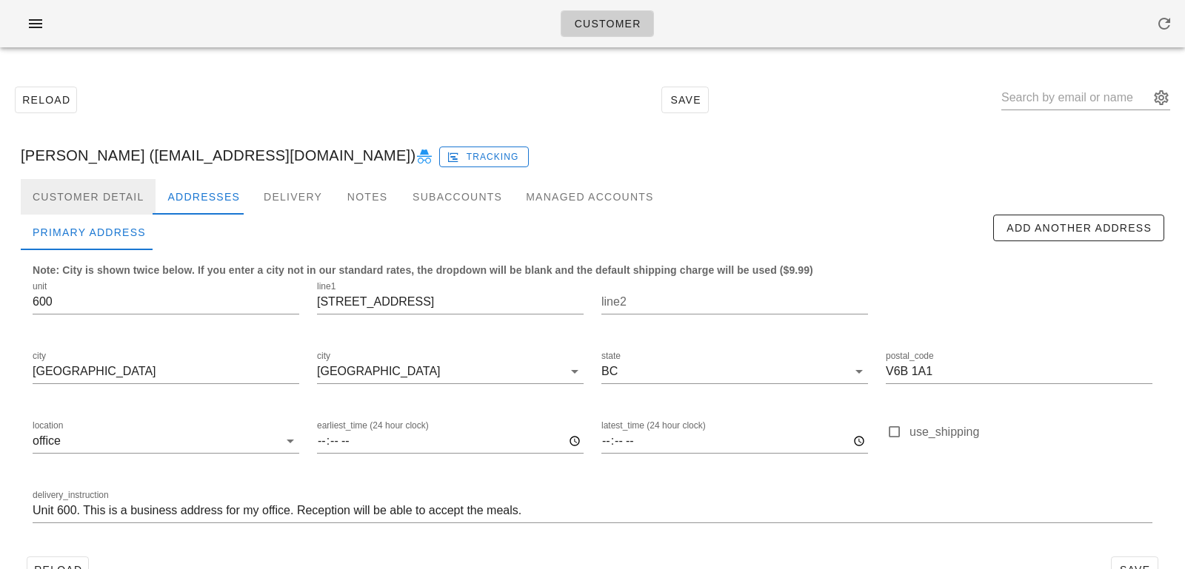
click at [92, 188] on div "Customer Detail" at bounding box center [88, 197] width 135 height 36
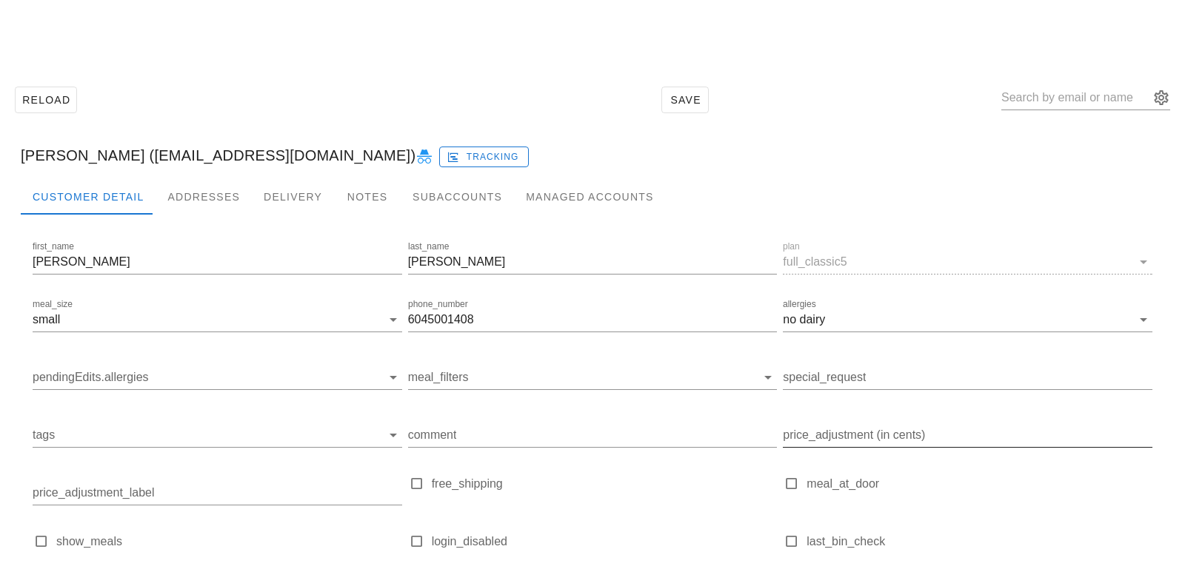
scroll to position [147, 0]
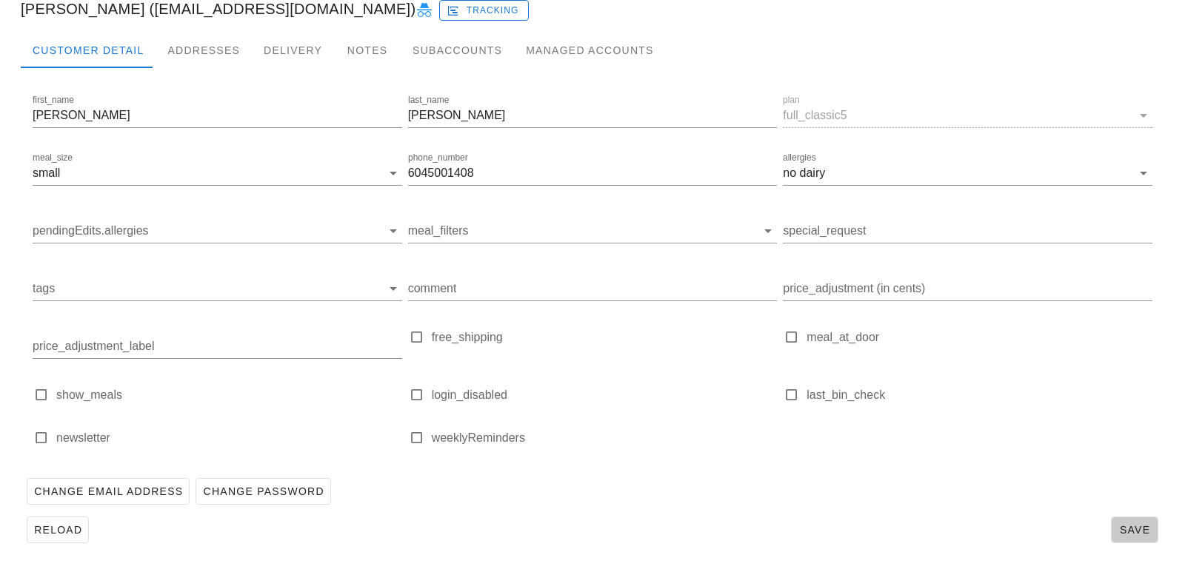
click at [1134, 530] on span "Save" at bounding box center [1134, 530] width 34 height 12
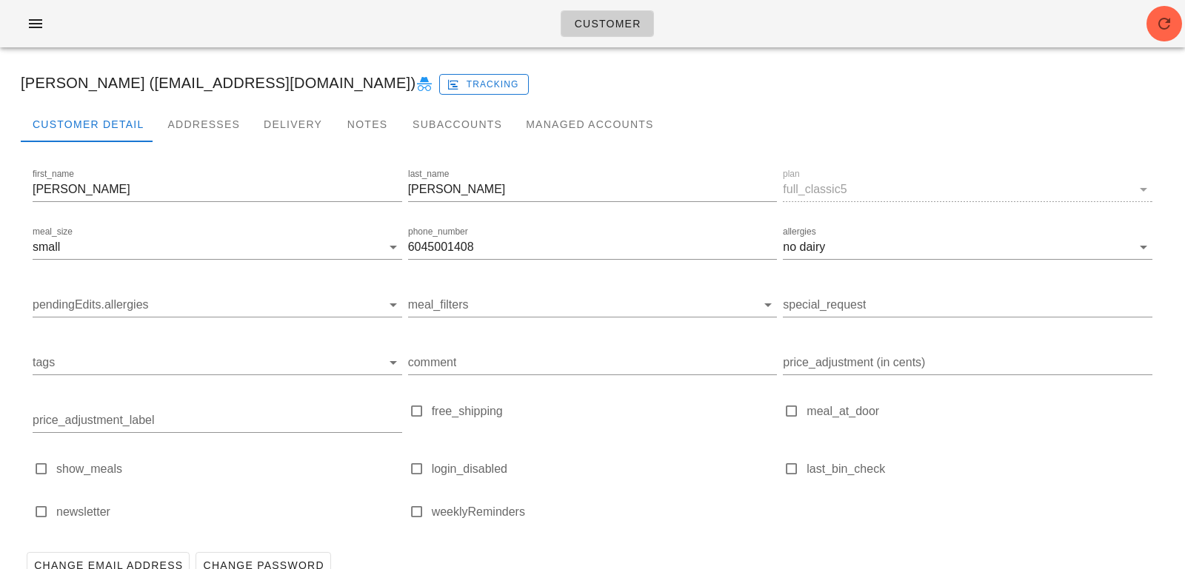
scroll to position [0, 0]
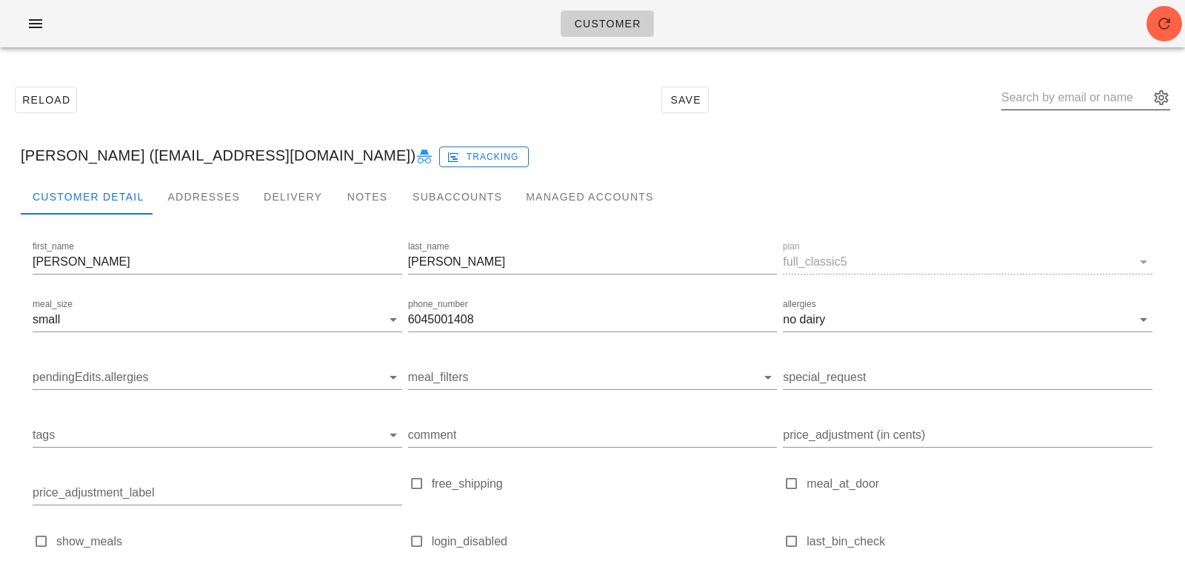
click at [1061, 91] on input "text" at bounding box center [1075, 98] width 148 height 24
paste input "[PERSON_NAME]"
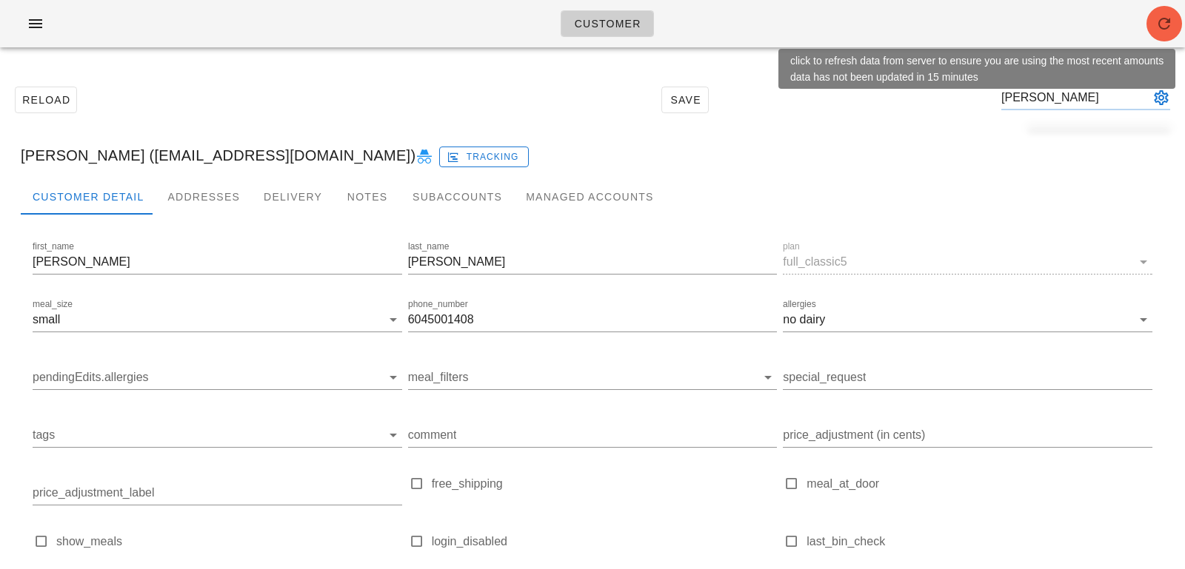
type input "[PERSON_NAME]"
click at [1155, 31] on icon "button" at bounding box center [1164, 24] width 18 height 18
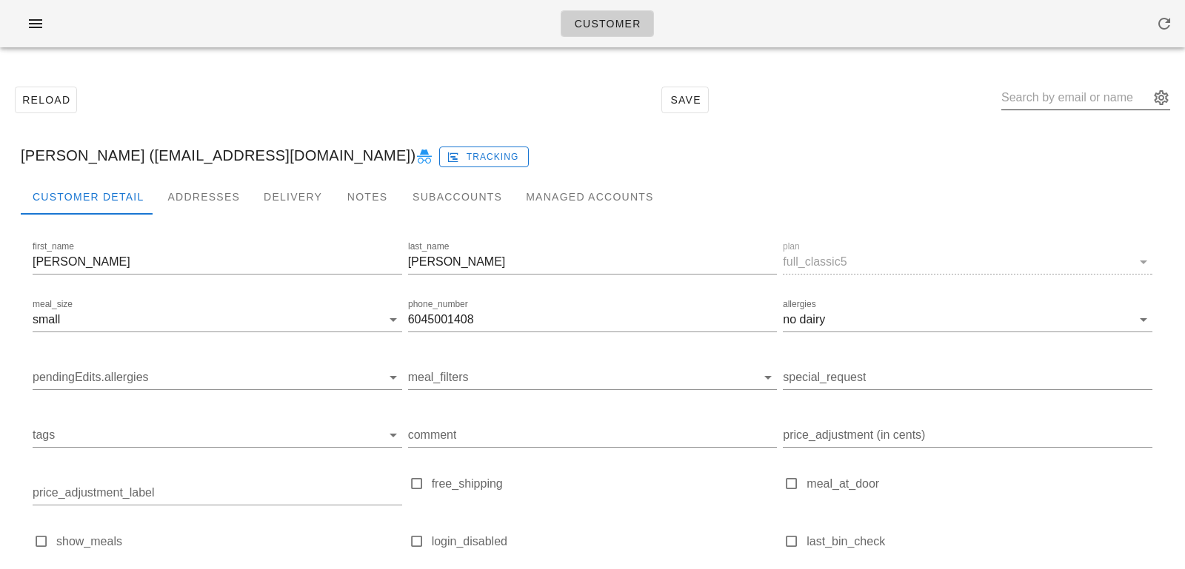
click at [1039, 104] on input "text" at bounding box center [1075, 98] width 148 height 24
paste input "[PERSON_NAME]"
type input "[PERSON_NAME]"
click at [220, 210] on div "Addresses" at bounding box center [203, 197] width 96 height 36
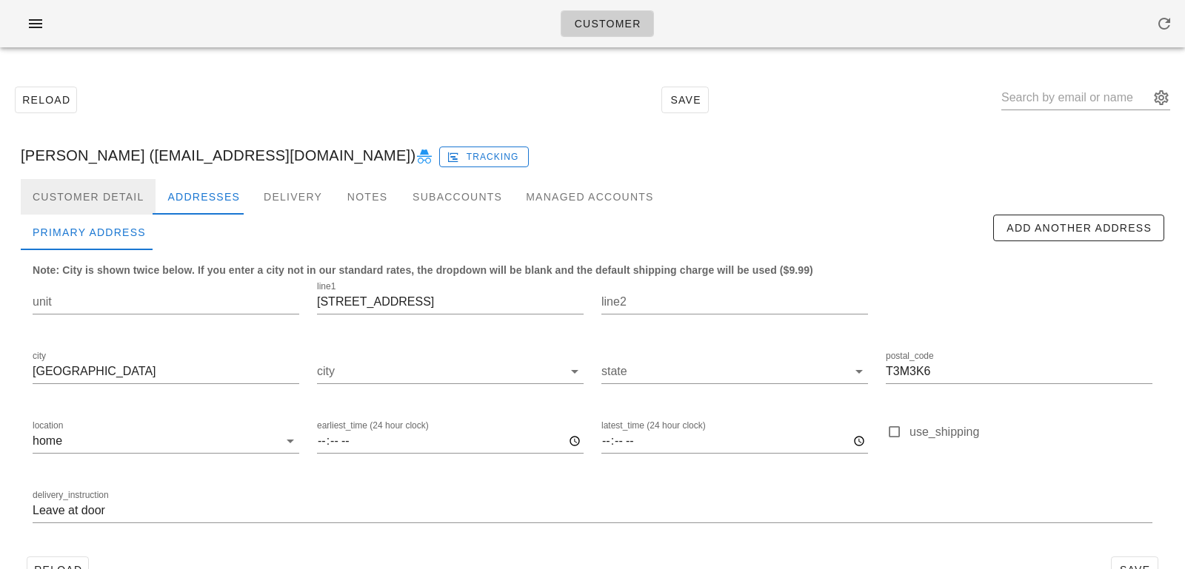
click at [129, 208] on div "Customer Detail" at bounding box center [88, 197] width 135 height 36
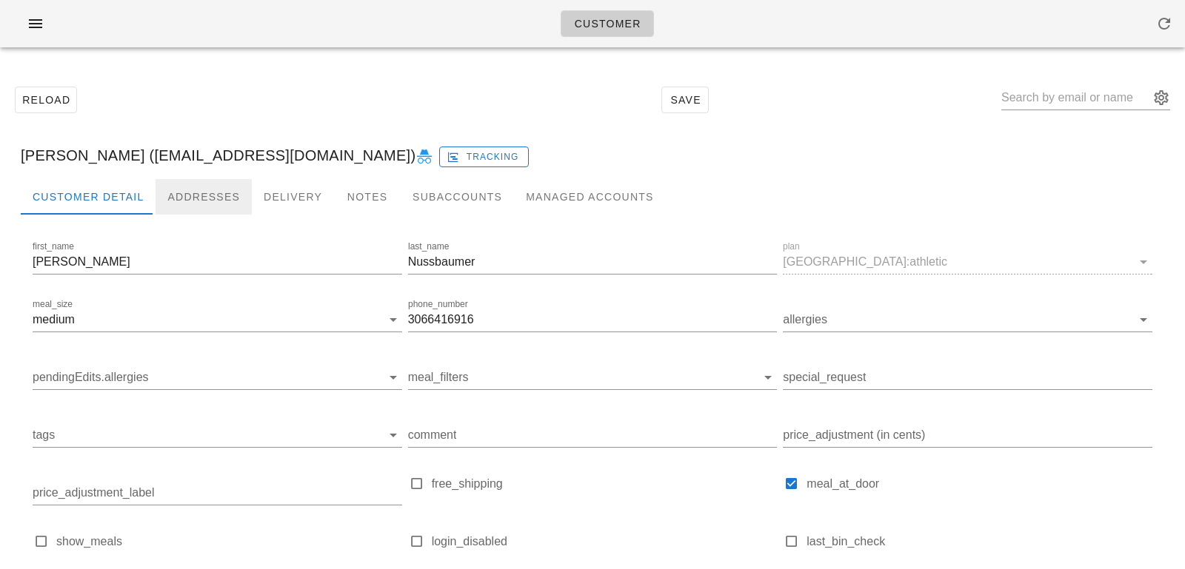
click at [175, 201] on div "Addresses" at bounding box center [203, 197] width 96 height 36
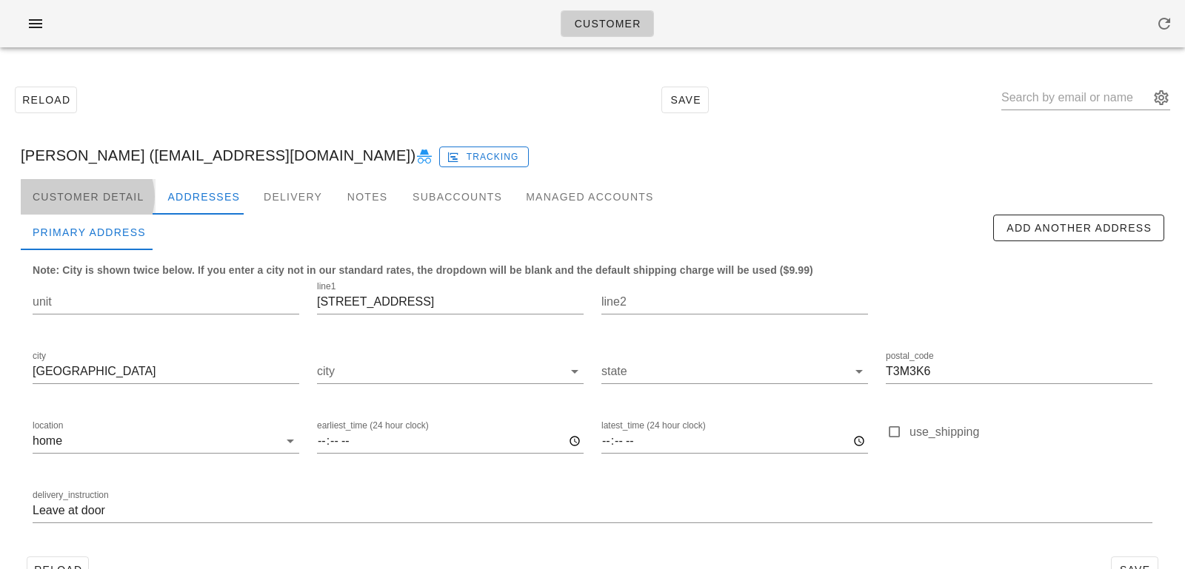
click at [151, 202] on div "Customer Detail" at bounding box center [88, 197] width 135 height 36
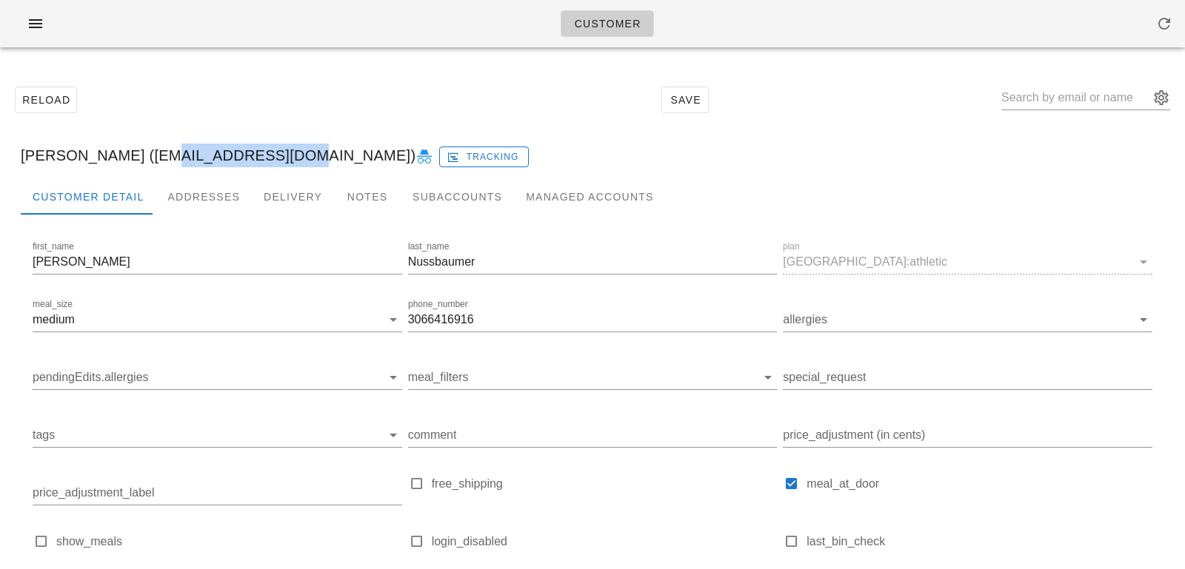
drag, startPoint x: 153, startPoint y: 151, endPoint x: 272, endPoint y: 152, distance: 119.2
click at [272, 152] on div "[PERSON_NAME] ([EMAIL_ADDRESS][DOMAIN_NAME]) Tracking" at bounding box center [592, 155] width 1167 height 47
copy div "[EMAIL_ADDRESS][DOMAIN_NAME]"
click at [1053, 90] on input "text" at bounding box center [1075, 98] width 148 height 24
paste input "[EMAIL_ADDRESS][DOMAIN_NAME]"
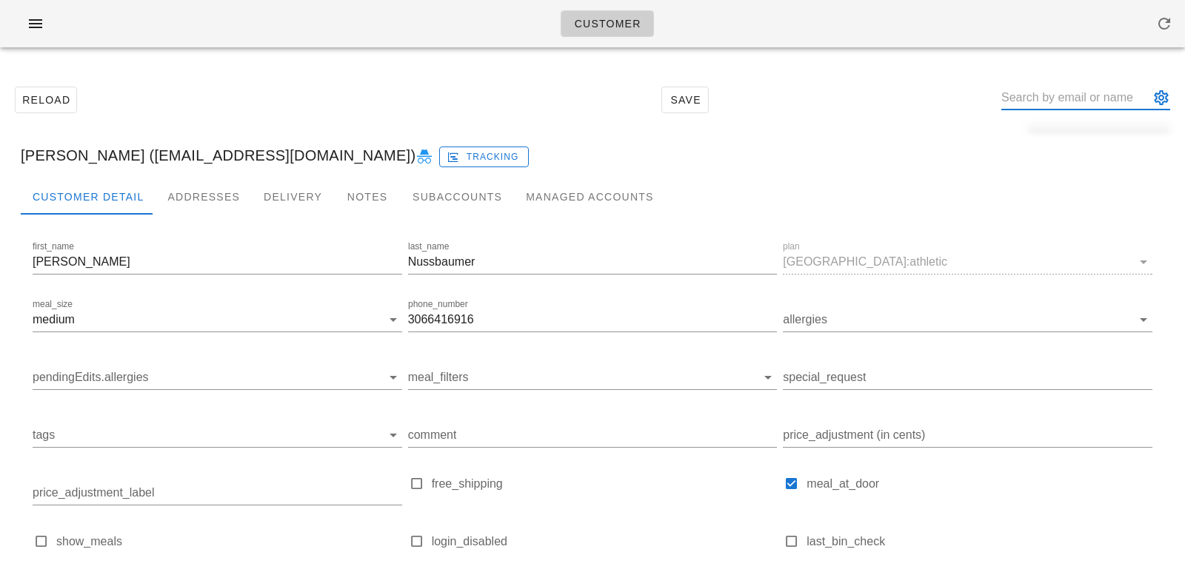
type input "[EMAIL_ADDRESS][DOMAIN_NAME]"
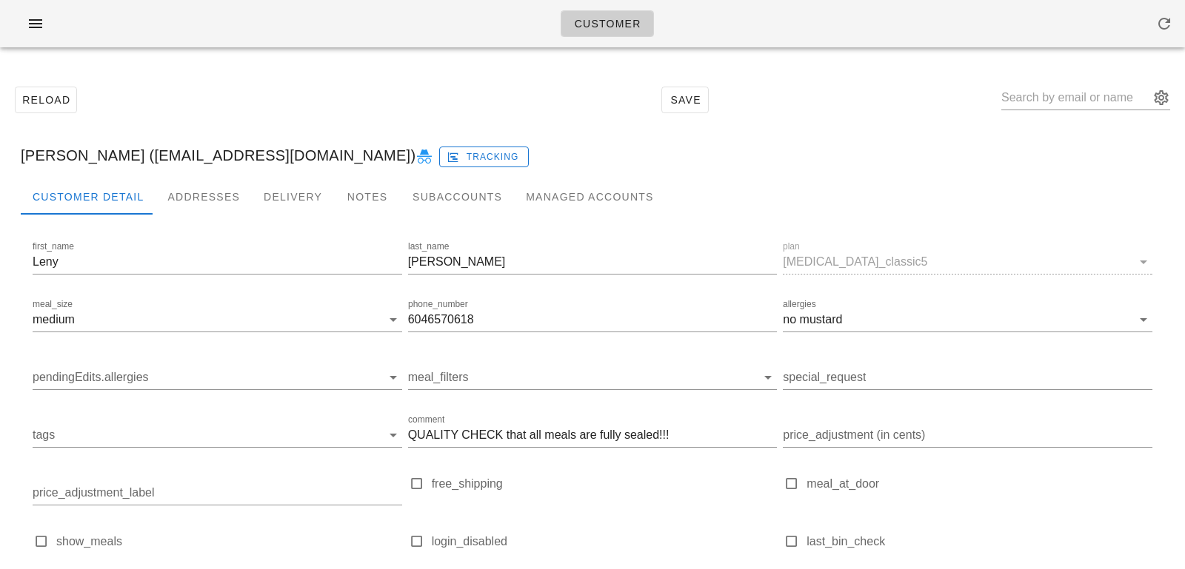
click at [213, 217] on div at bounding box center [592, 227] width 1143 height 24
click at [212, 201] on div "Addresses" at bounding box center [203, 197] width 96 height 36
